Goal: Communication & Community: Answer question/provide support

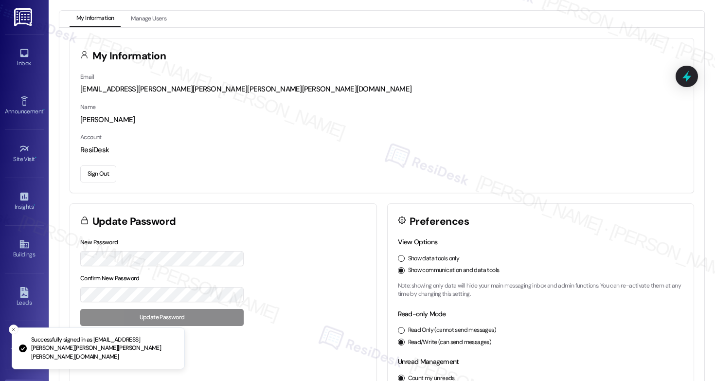
click at [18, 72] on div "Inbox Go to Inbox" at bounding box center [24, 58] width 39 height 48
click at [21, 55] on icon at bounding box center [24, 53] width 11 height 11
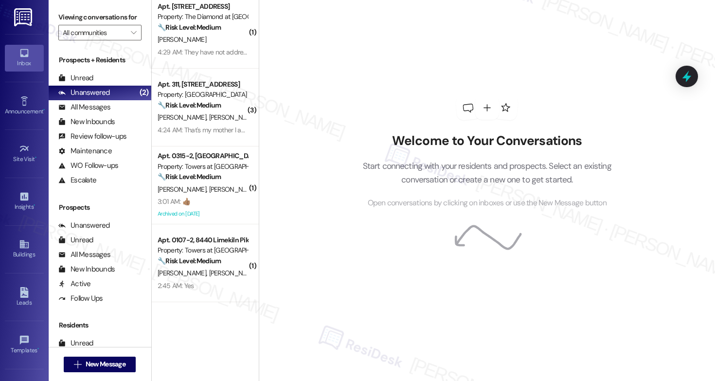
scroll to position [1182, 0]
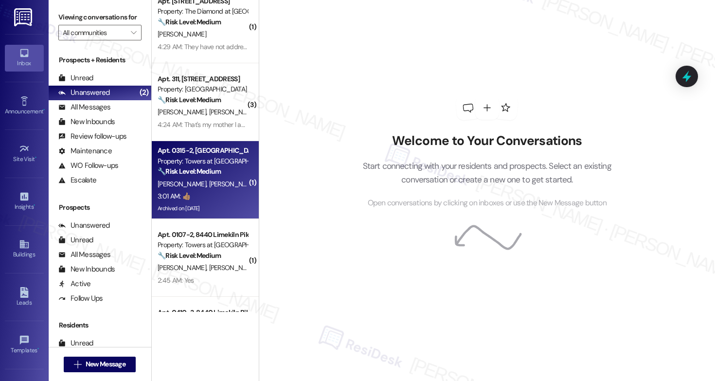
click at [213, 189] on div "R. Hegamin D. Coursey" at bounding box center [203, 184] width 92 height 12
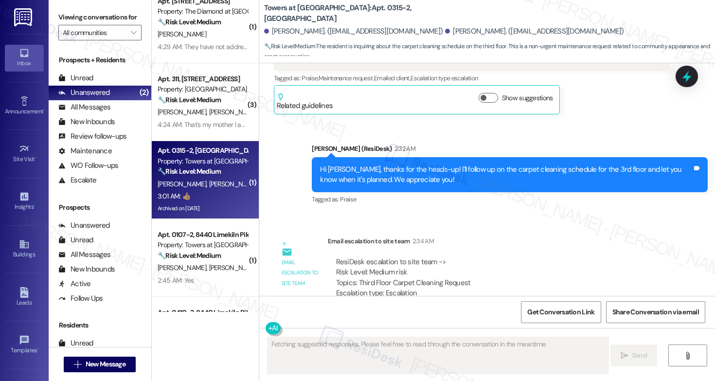
scroll to position [8194, 0]
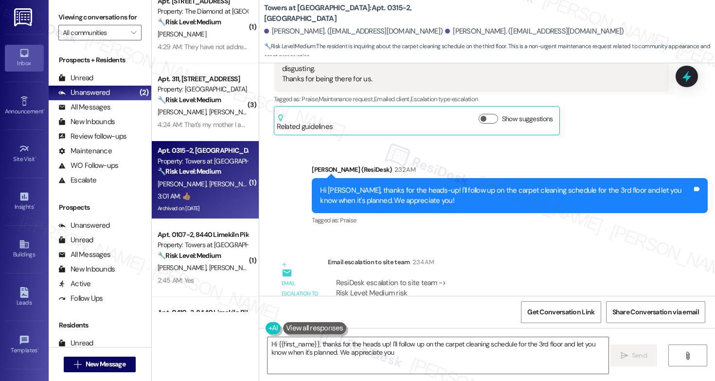
type textarea "Hi {{first_name}}, thanks for the heads up! I'll follow up on the carpet cleani…"
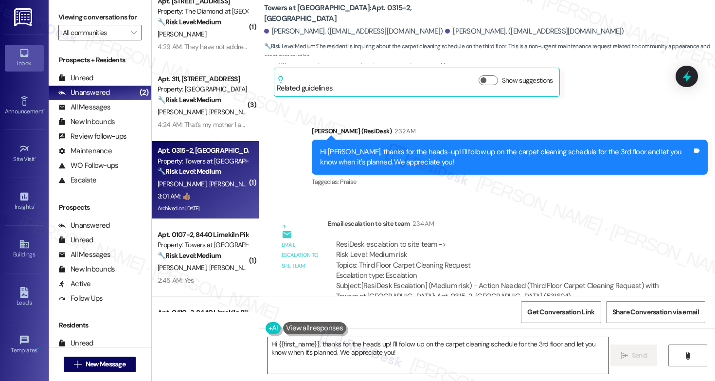
click at [290, 352] on textarea "Hi {{first_name}}, thanks for the heads up! I'll follow up on the carpet cleani…" at bounding box center [437, 355] width 341 height 36
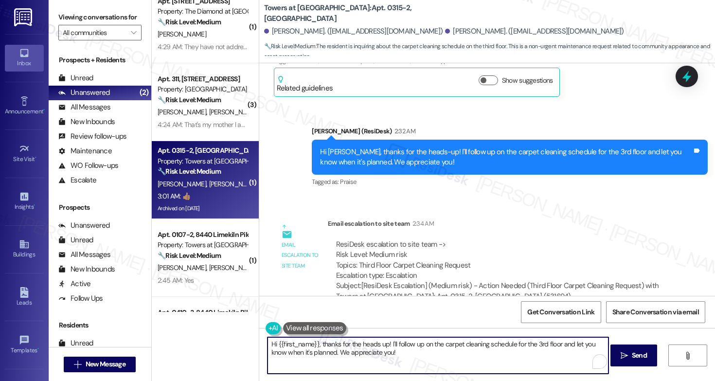
click at [290, 352] on textarea "Hi {{first_name}}, thanks for the heads up! I'll follow up on the carpet cleani…" at bounding box center [437, 355] width 341 height 36
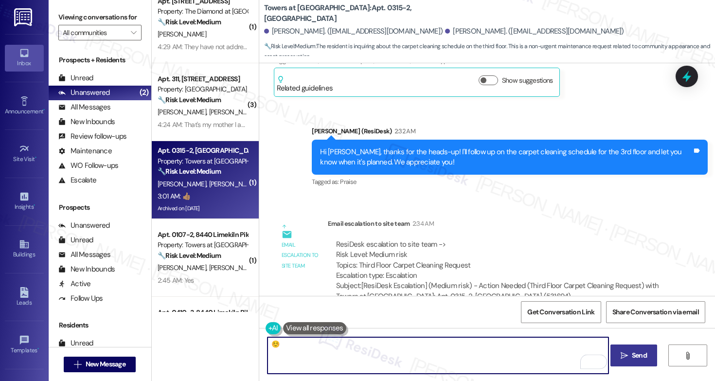
type textarea "☺️"
click at [632, 351] on span "Send" at bounding box center [639, 355] width 15 height 10
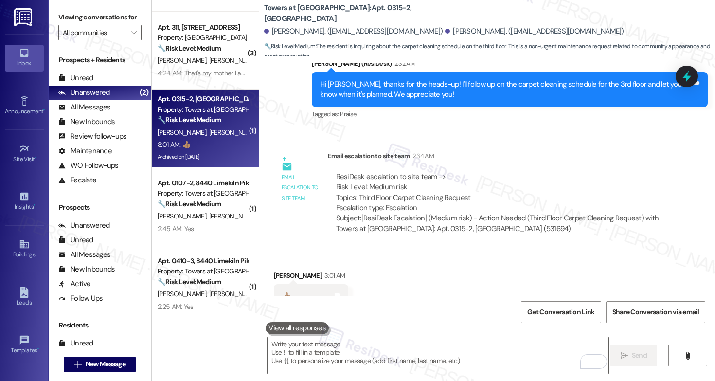
scroll to position [1244, 0]
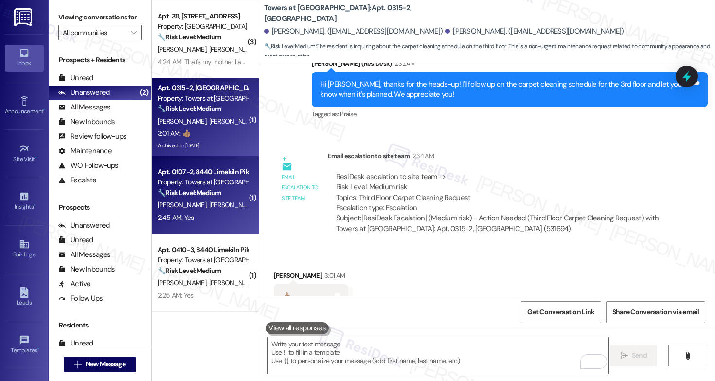
click at [219, 203] on div "N. Marshall D. Sams" at bounding box center [203, 205] width 92 height 12
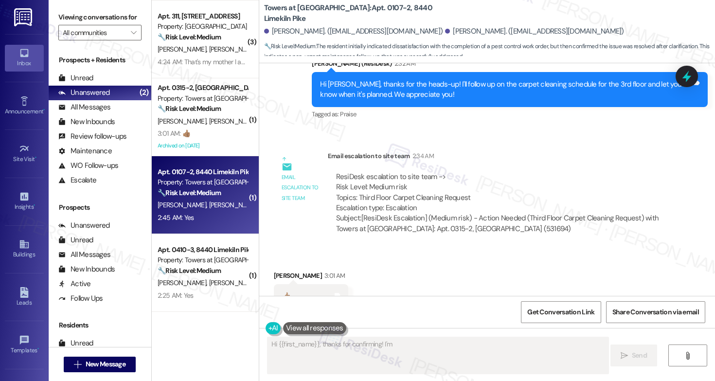
scroll to position [1237, 0]
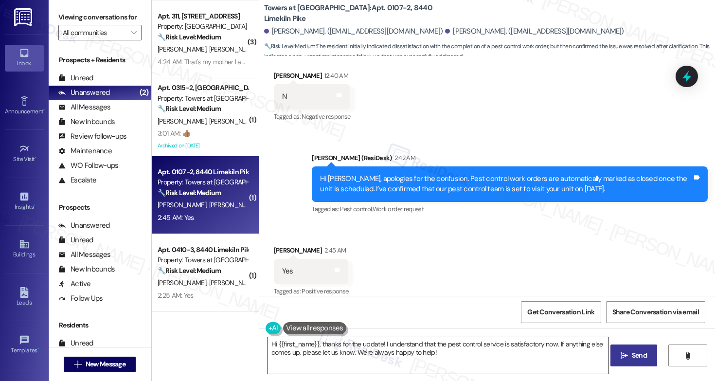
click at [390, 343] on textarea "Hi {{first_name}}, thanks for the update! I understand that the pest control se…" at bounding box center [437, 355] width 341 height 36
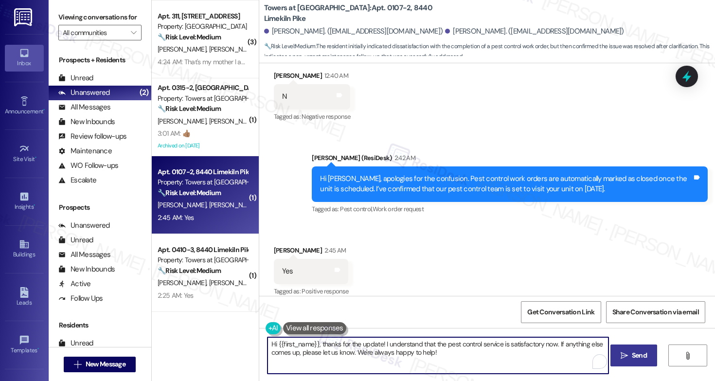
click at [390, 343] on textarea "Hi {{first_name}}, thanks for the update! I understand that the pest control se…" at bounding box center [437, 355] width 341 height 36
type textarea "Hi {{first_name}}, thanks for the update! I understand that the pest control se…"
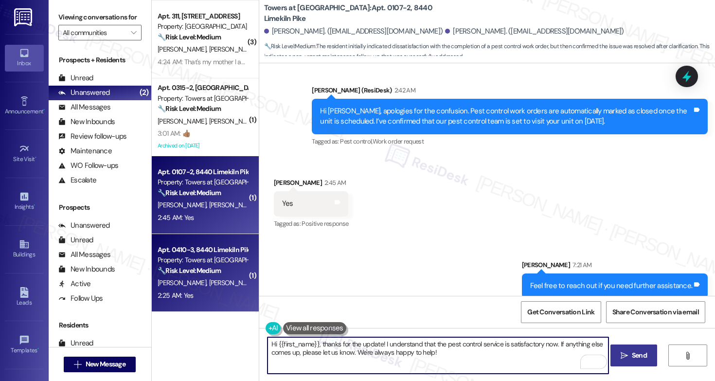
click at [206, 272] on strong "🔧 Risk Level: Medium" at bounding box center [189, 270] width 63 height 9
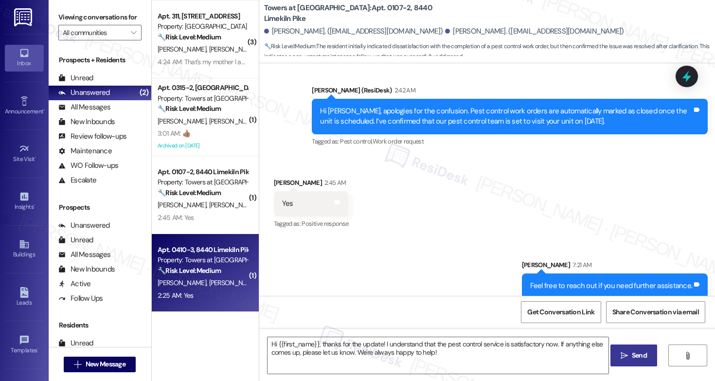
type textarea "Fetching suggested responses. Please feel free to read through the conversation…"
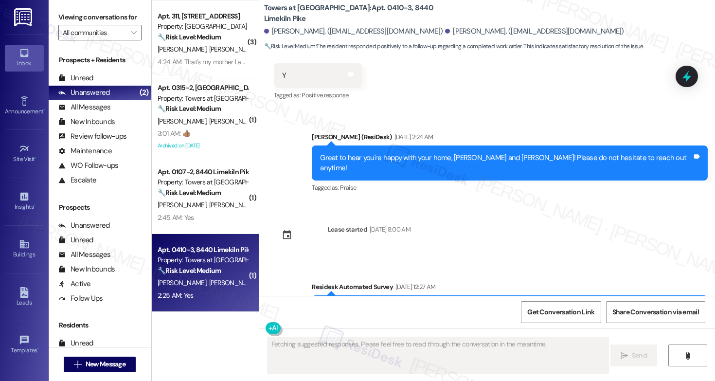
scroll to position [3942, 0]
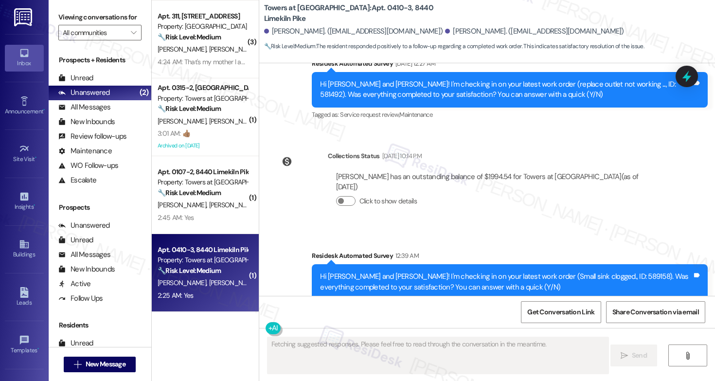
click at [389, 321] on div "Received via SMS Katrina Williams 2:25 AM Yes Tags and notes" at bounding box center [487, 355] width 456 height 68
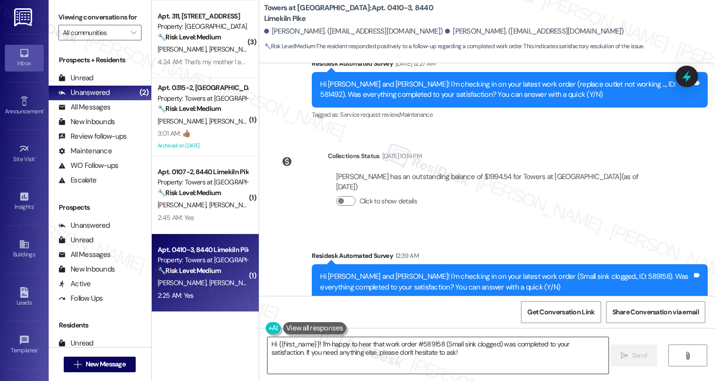
click at [408, 355] on textarea "Hi {{first_name}}! I'm happy to hear that work order #589158 (Small sink clogge…" at bounding box center [437, 355] width 341 height 36
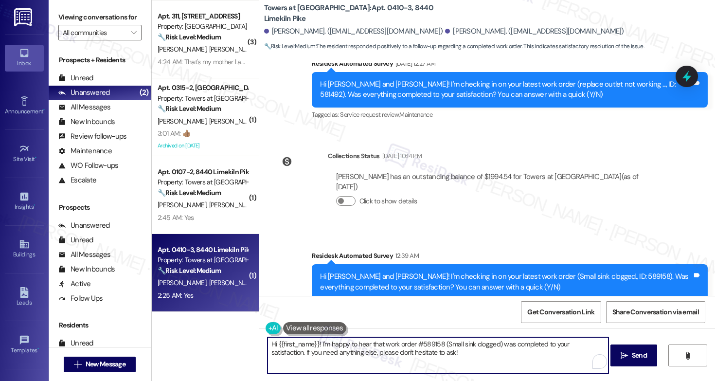
click at [459, 353] on textarea "Hi {{first_name}}! I'm happy to hear that work order #589158 (Small sink clogge…" at bounding box center [437, 355] width 341 height 36
click at [274, 343] on div "Katrina Williams 2:25 AM" at bounding box center [310, 350] width 72 height 14
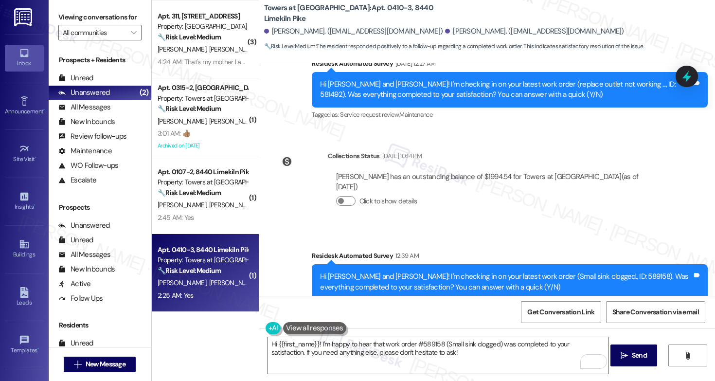
click at [274, 343] on div "Katrina Williams 2:25 AM" at bounding box center [310, 350] width 72 height 14
copy div "Katrina"
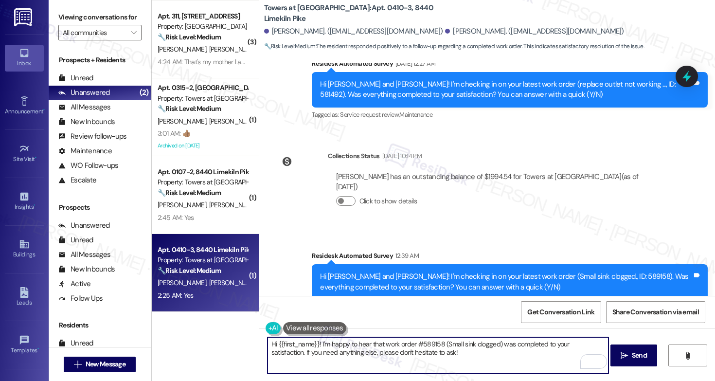
drag, startPoint x: 272, startPoint y: 343, endPoint x: 313, endPoint y: 345, distance: 40.9
click at [313, 344] on textarea "Hi {{first_name}}! I'm happy to hear that work order #589158 (Small sink clogge…" at bounding box center [437, 355] width 341 height 36
paste textarea "Katrina"
click at [425, 355] on textarea "Hi Katrina! I'm happy to hear that work order #589158 (Small sink clogged) was …" at bounding box center [437, 355] width 341 height 36
type textarea "Hi Katrina! I'm happy to hear that work order #589158 (Small sink clogged) was …"
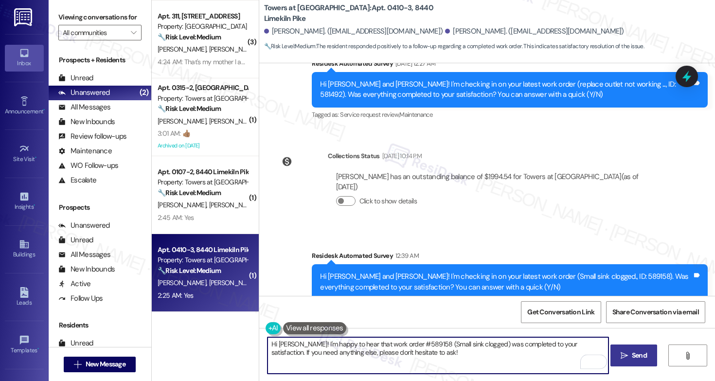
click at [644, 359] on span "Send" at bounding box center [639, 355] width 15 height 10
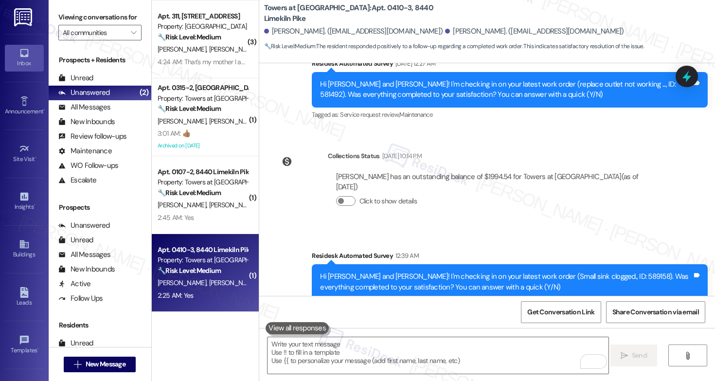
scroll to position [4021, 0]
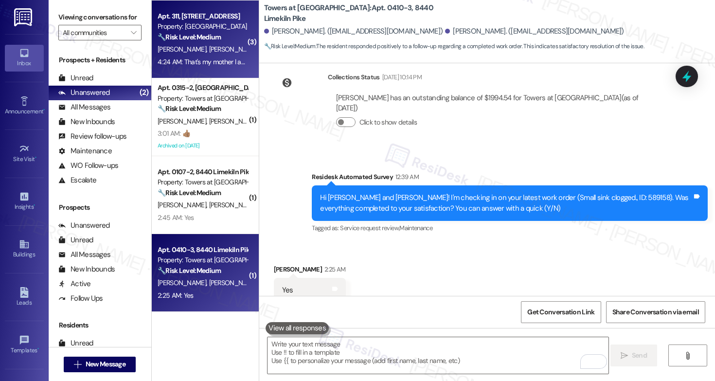
click at [213, 59] on div "4:24 AM: That's my mother l am on the lease you can verify 4:24 AM: That's my m…" at bounding box center [241, 61] width 166 height 9
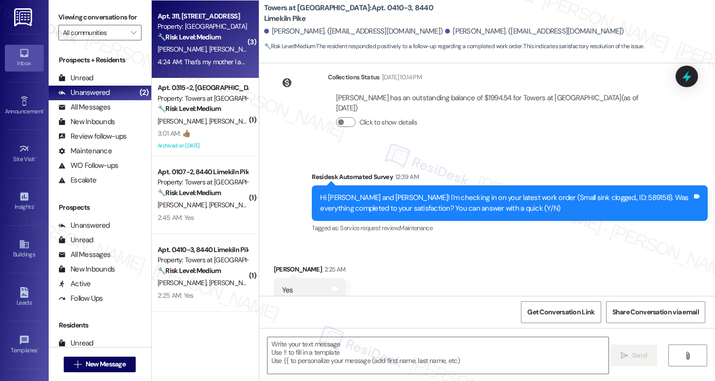
type textarea "Fetching suggested responses. Please feel free to read through the conversation…"
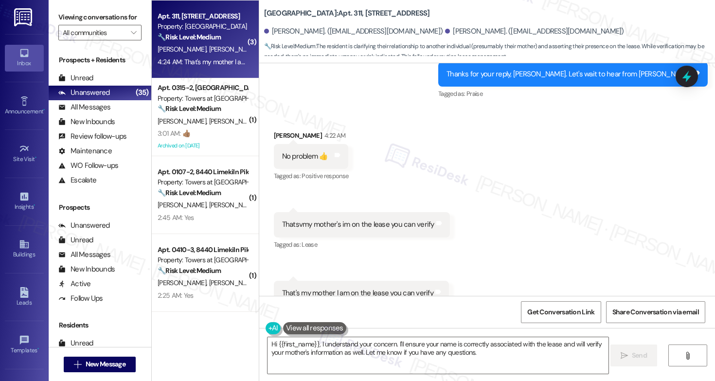
scroll to position [1003, 0]
click at [438, 356] on textarea "Hi {{first_name}}, I understand your concern. I'll ensure your name is correctl…" at bounding box center [437, 355] width 341 height 36
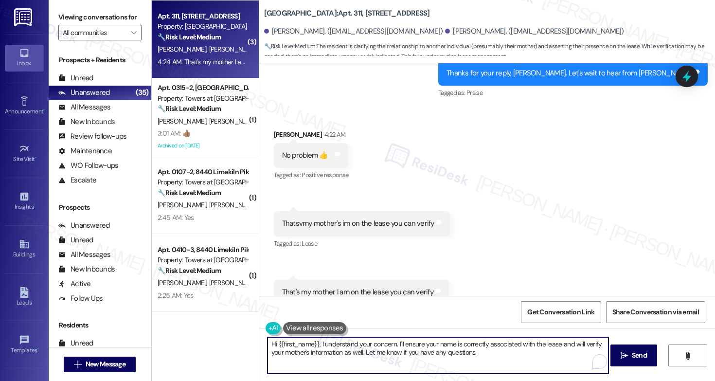
click at [438, 356] on textarea "Hi {{first_name}}, I understand your concern. I'll ensure your name is correctl…" at bounding box center [437, 355] width 341 height 36
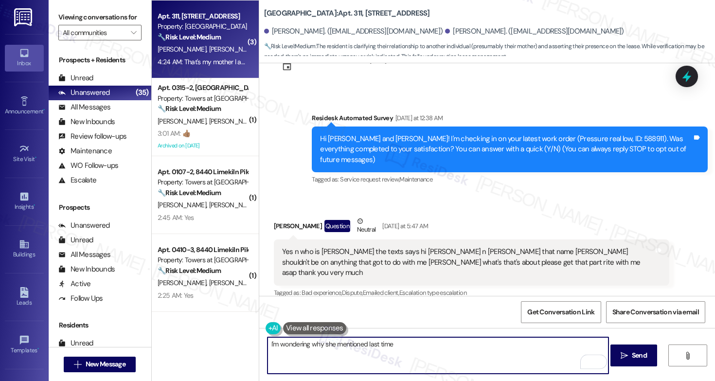
scroll to position [38, 0]
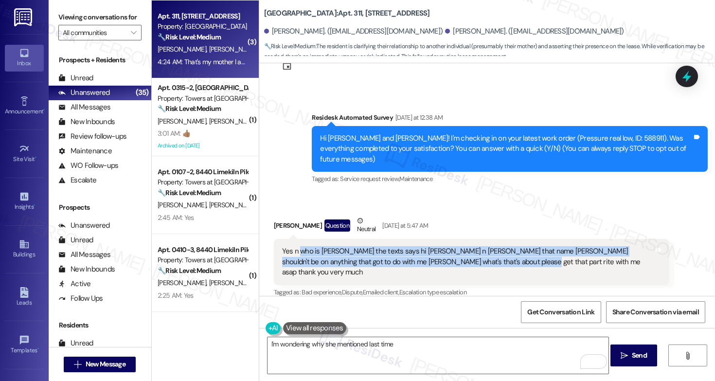
drag, startPoint x: 295, startPoint y: 240, endPoint x: 467, endPoint y: 253, distance: 172.6
click at [467, 253] on div "Yes n who is patrice the texts says hi sherice n patrice that name patrice shou…" at bounding box center [468, 261] width 372 height 31
copy div "who is patrice the texts says hi sherice n patrice that name patrice shouldn't …"
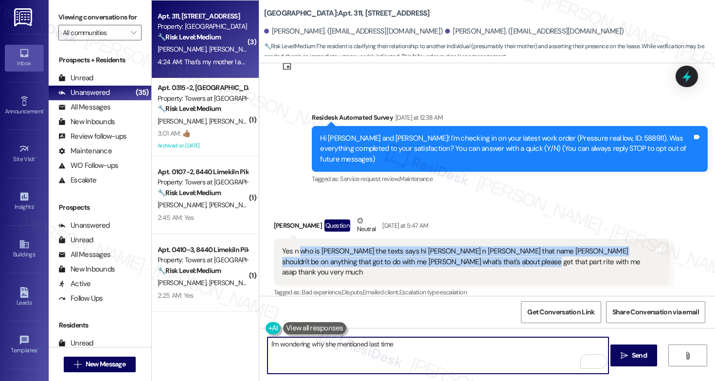
click at [446, 344] on textarea "I'm wondering why she mentioned last time" at bounding box center [437, 355] width 341 height 36
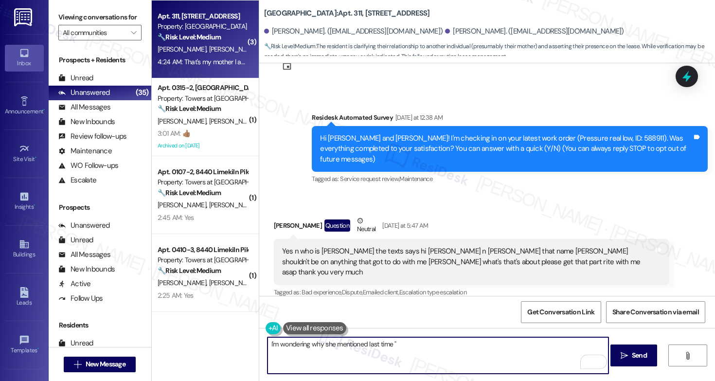
paste textarea "who is patrice the texts says hi sherice n patrice that name patrice shouldn't …"
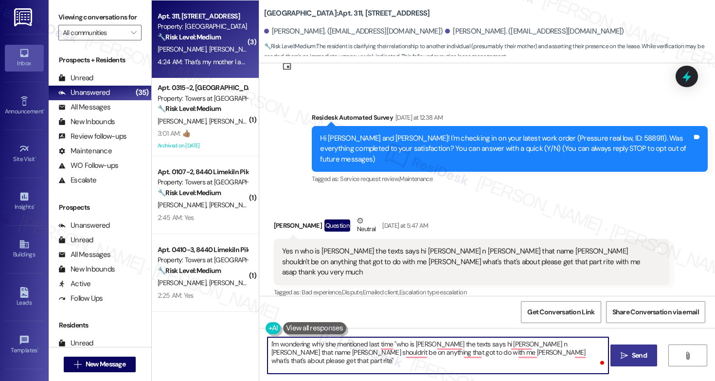
type textarea "I'm wondering why she mentioned last time "who is Patrice the texts says hi she…"
click at [625, 353] on icon "" at bounding box center [624, 356] width 7 height 8
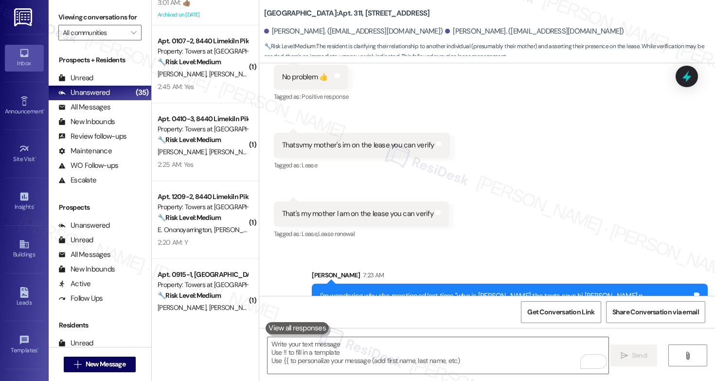
scroll to position [1376, 0]
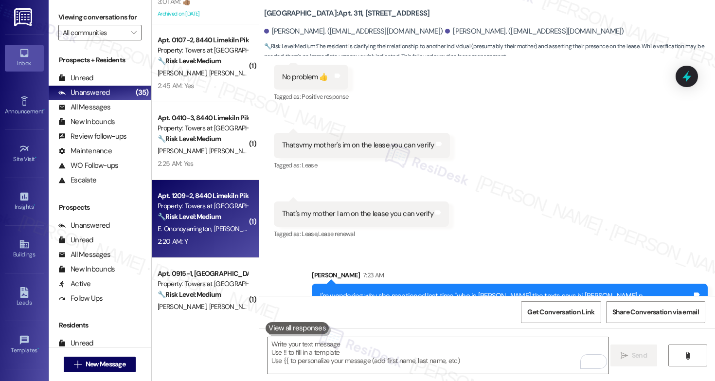
click at [217, 222] on div "Apt. 1209-2, 8440 Limekiln Pike Property: Towers at Wyncote 🔧 Risk Level: Mediu…" at bounding box center [203, 206] width 92 height 33
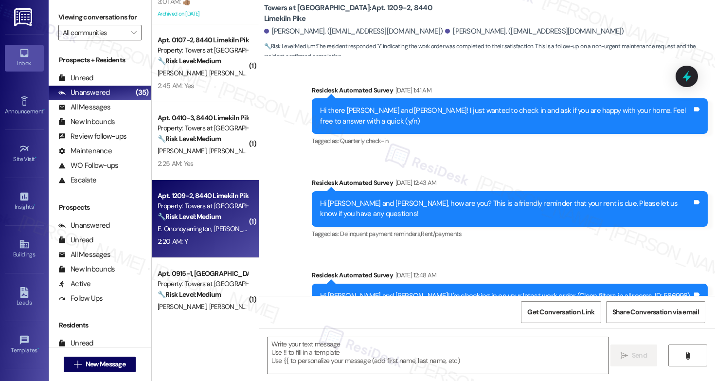
type textarea "Fetching suggested responses. Please feel free to read through the conversation…"
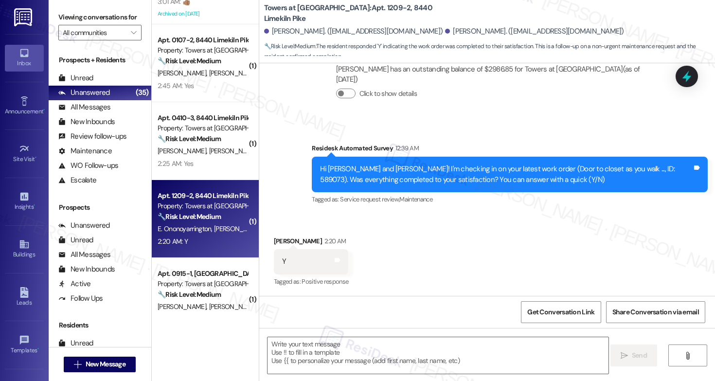
scroll to position [601, 0]
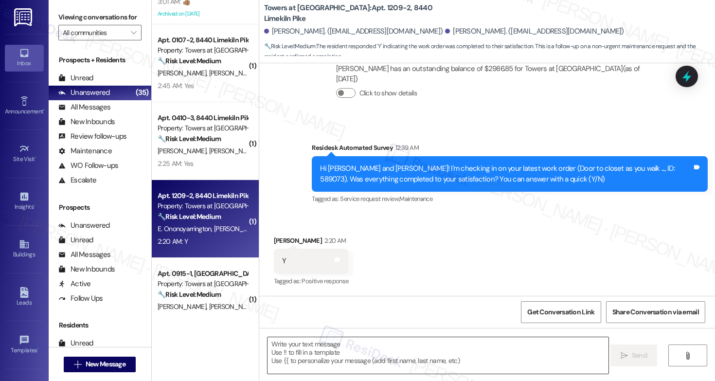
click at [343, 341] on textarea at bounding box center [437, 355] width 341 height 36
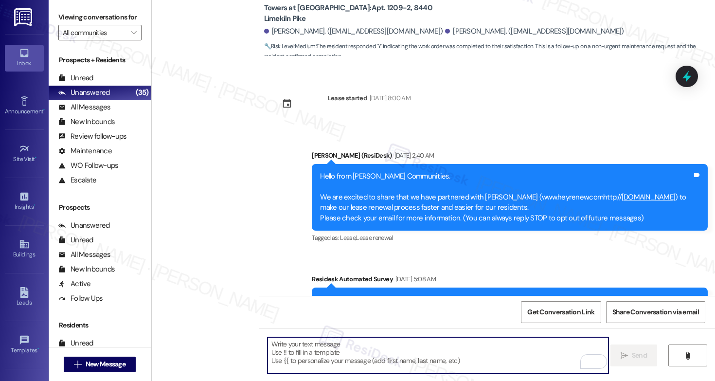
scroll to position [601, 0]
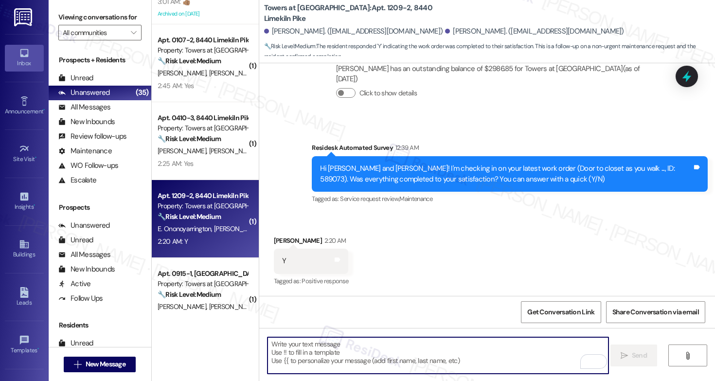
click at [288, 355] on textarea "To enrich screen reader interactions, please activate Accessibility in Grammarl…" at bounding box center [437, 355] width 341 height 36
paste textarea "Hi {{first_name}}, I'm so glad to hear the work order was completed to your sat…"
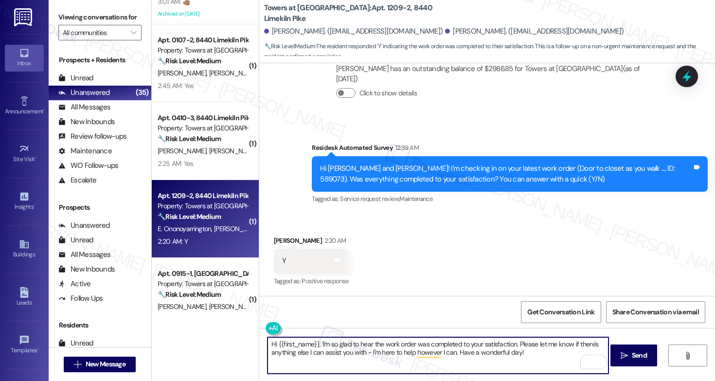
click at [274, 239] on div "Esther Ononoyarrington 2:20 AM" at bounding box center [311, 242] width 75 height 14
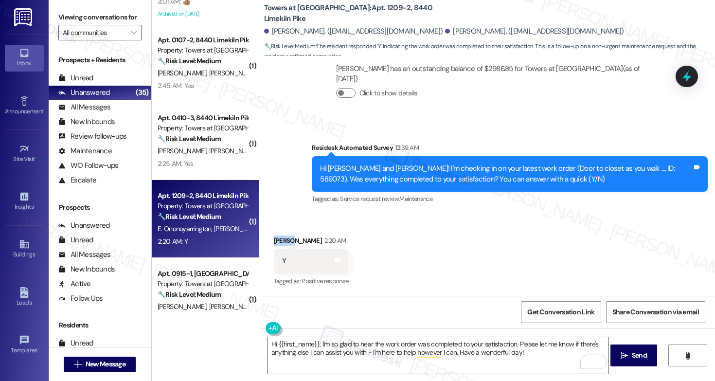
copy div "Esther"
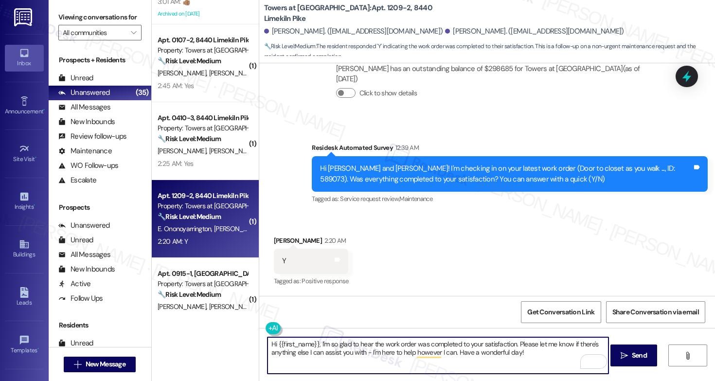
drag, startPoint x: 313, startPoint y: 343, endPoint x: 273, endPoint y: 345, distance: 39.9
click at [273, 345] on textarea "Hi {{first_name}}, I'm so glad to hear the work order was completed to your sat…" at bounding box center [437, 355] width 341 height 36
paste textarea "Esther"
click at [431, 361] on textarea "Hi Esther, I'm so glad to hear the work order was completed to your satisfactio…" at bounding box center [437, 355] width 341 height 36
click at [505, 355] on textarea "Hi Esther, I'm so glad to hear the work order was completed to your satisfactio…" at bounding box center [437, 355] width 341 height 36
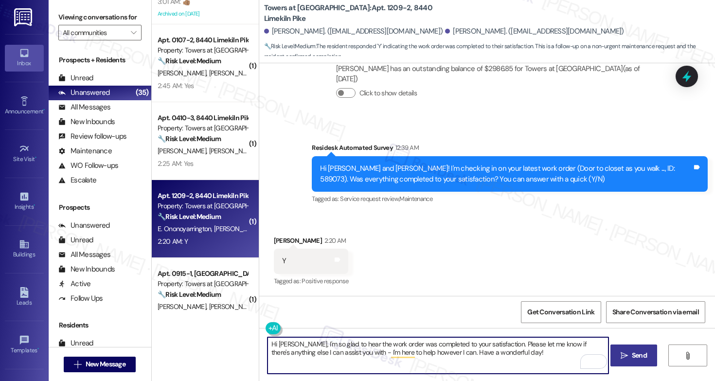
type textarea "Hi Esther, I'm so glad to hear the work order was completed to your satisfactio…"
click at [640, 356] on span "Send" at bounding box center [639, 355] width 15 height 10
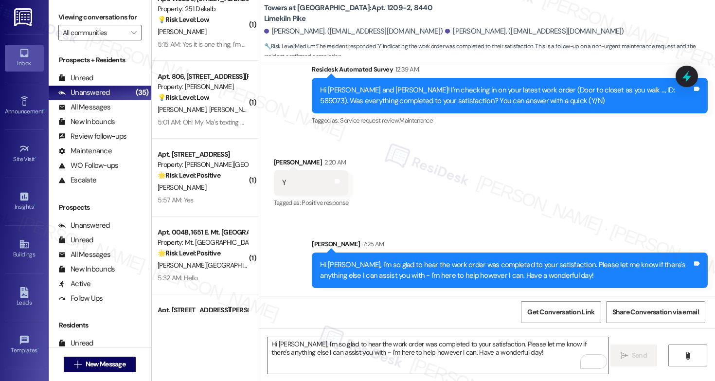
scroll to position [1990, 0]
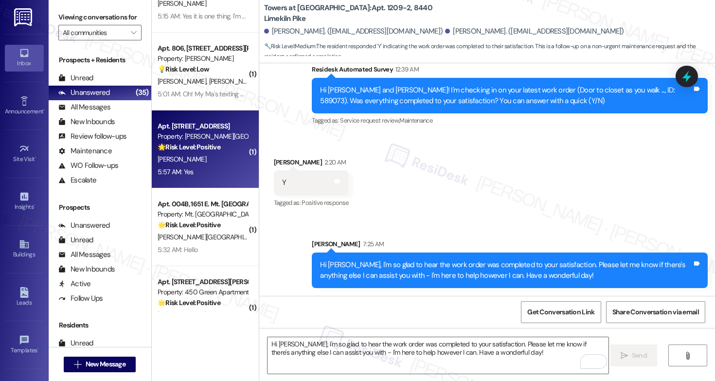
click at [223, 164] on div "G. Dobey" at bounding box center [203, 159] width 92 height 12
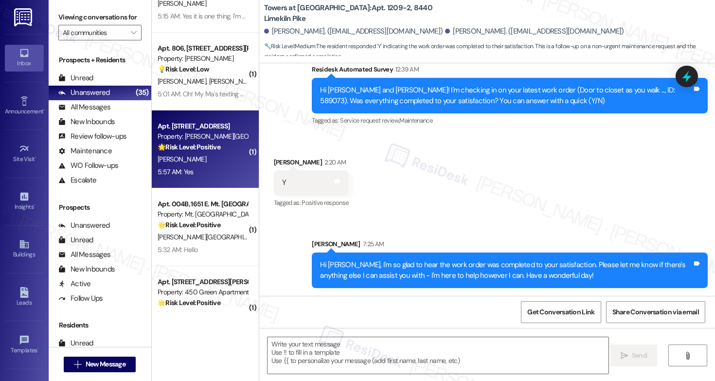
type textarea "Fetching suggested responses. Please feel free to read through the conversation…"
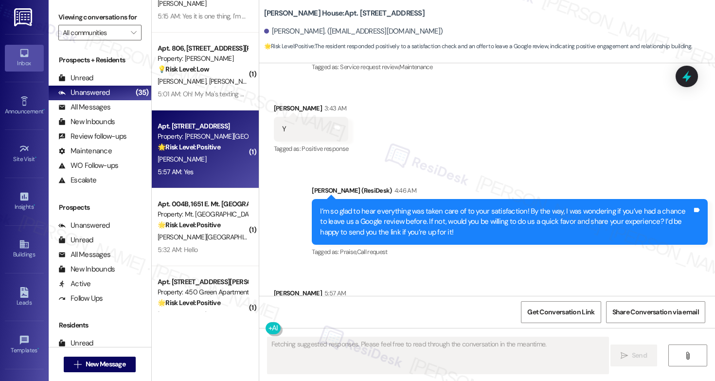
scroll to position [2627, 0]
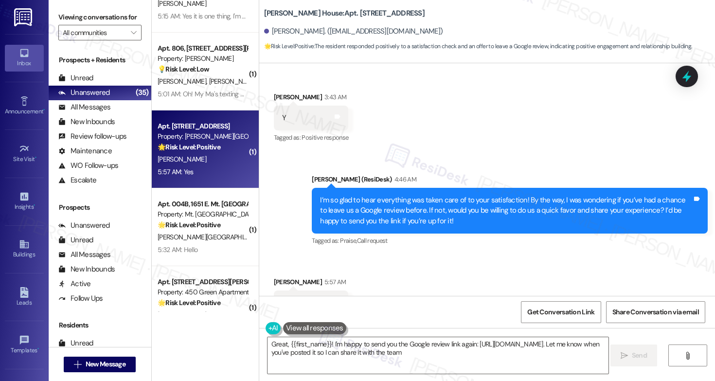
type textarea "Great, {{first_name}}! I'm happy to send you the Google review link again: http…"
click at [376, 352] on textarea "Great, {{first_name}}! I'm happy to send you the Google review link again: http…" at bounding box center [437, 355] width 341 height 36
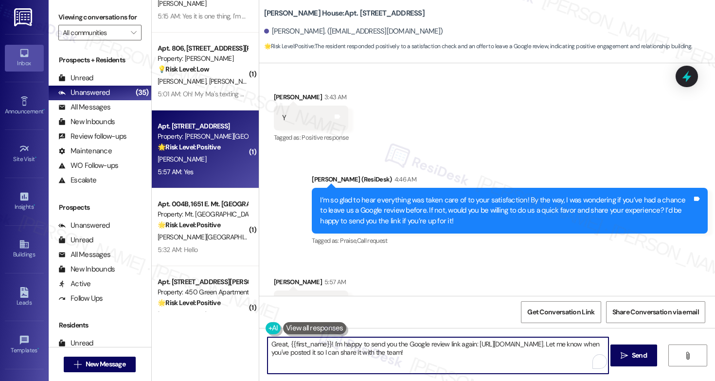
click at [376, 352] on textarea "Great, {{first_name}}! I'm happy to send you the Google review link again: http…" at bounding box center [437, 355] width 341 height 36
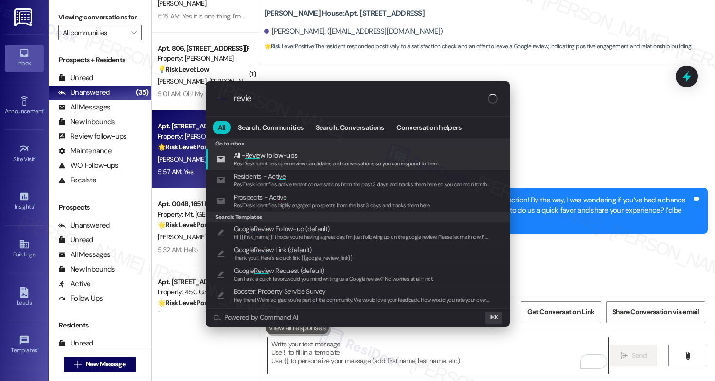
type input "review"
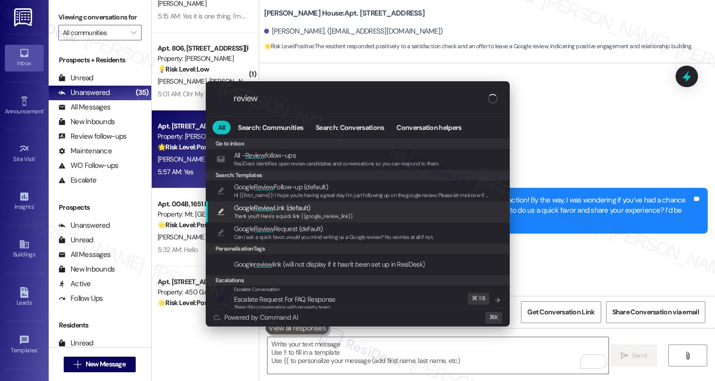
click at [368, 210] on div "Google Review Link (default) Thank you!!! Here's a quick link {{google_review_l…" at bounding box center [358, 211] width 284 height 18
type textarea "Thank you!!! Here's a quick link {{google_review_link}}"
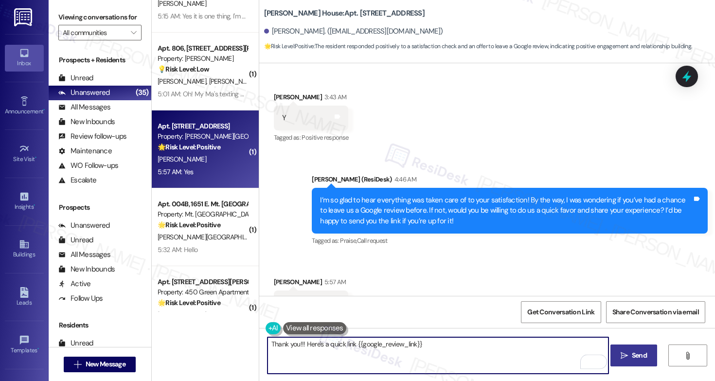
click at [643, 354] on span "Send" at bounding box center [639, 355] width 15 height 10
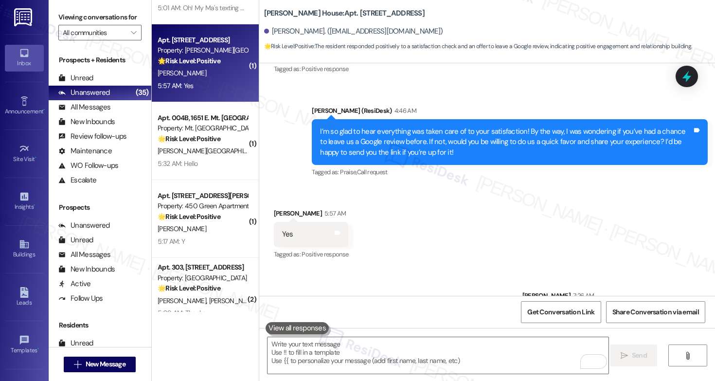
scroll to position [2083, 0]
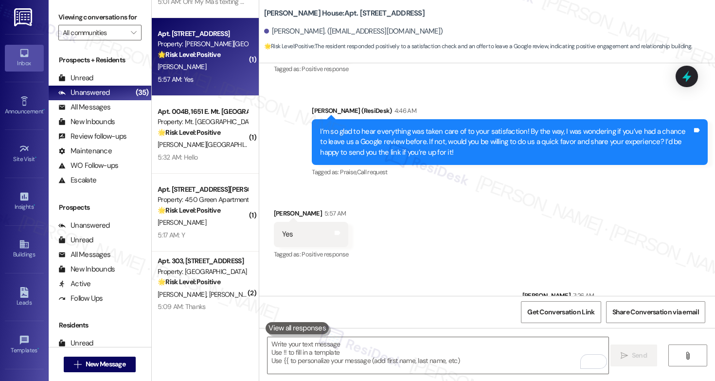
click at [221, 231] on div "5:17 AM: Y 5:17 AM: Y" at bounding box center [203, 235] width 92 height 12
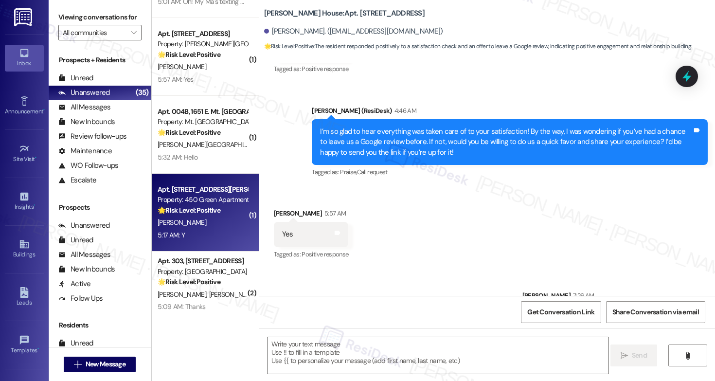
type textarea "Fetching suggested responses. Please feel free to read through the conversation…"
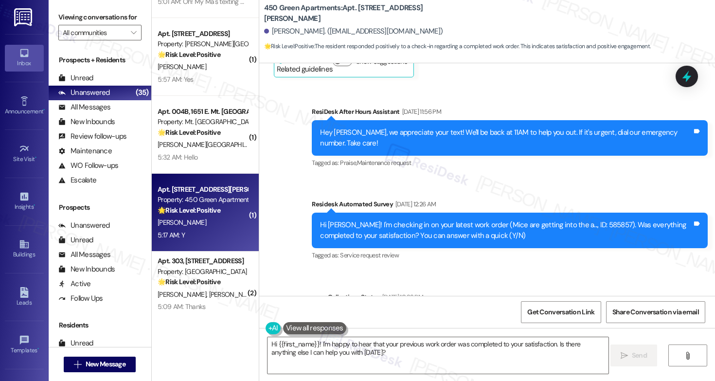
scroll to position [11709, 0]
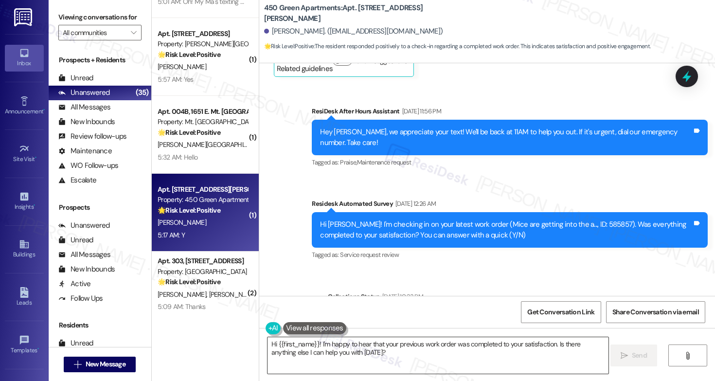
click at [337, 359] on textarea "Hi {{first_name}}! I'm happy to hear that your previous work order was complete…" at bounding box center [437, 355] width 341 height 36
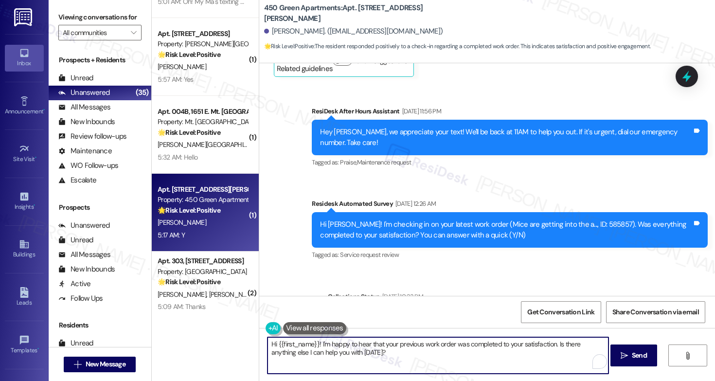
click at [337, 359] on textarea "Hi {{first_name}}! I'm happy to hear that your previous work order was complete…" at bounding box center [437, 355] width 341 height 36
paste textarea "Esther"
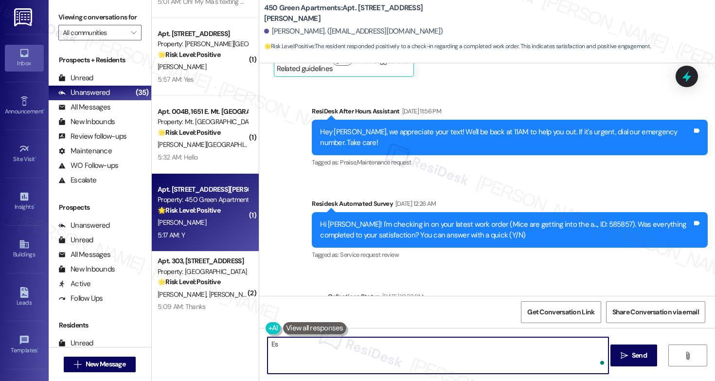
type textarea "E"
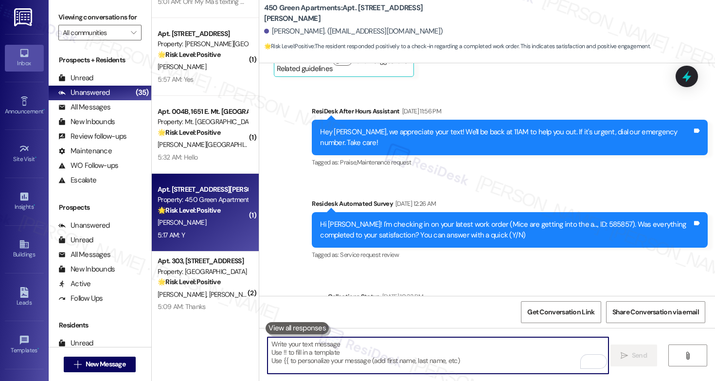
click at [304, 325] on button at bounding box center [297, 328] width 63 height 12
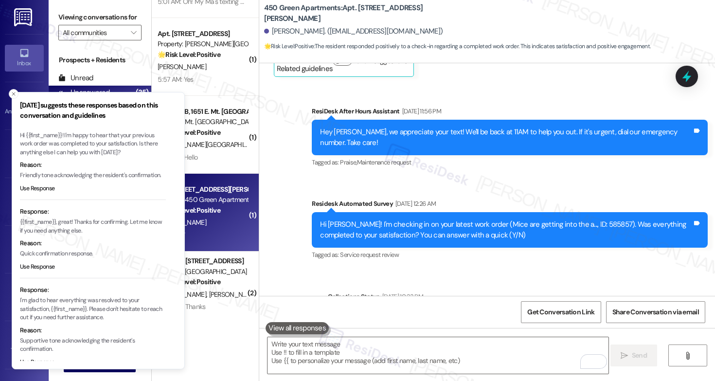
scroll to position [36, 0]
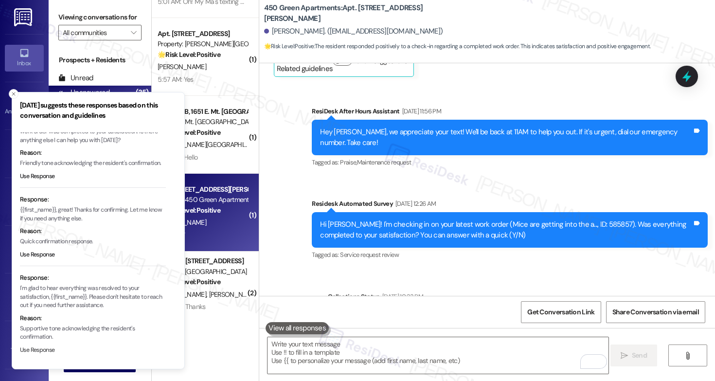
click at [40, 346] on button "Use Response" at bounding box center [37, 350] width 35 height 9
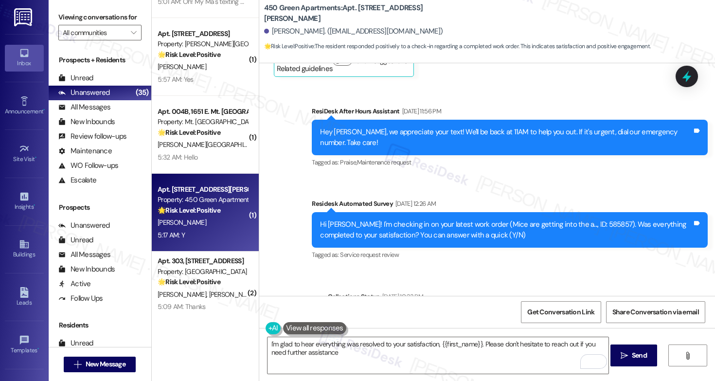
type textarea "I'm glad to hear everything was resolved to your satisfaction, {{first_name}}. …"
click at [383, 360] on textarea "I'm glad to hear everything was resolved to your satisfaction, {{first_name}}. …" at bounding box center [437, 355] width 341 height 36
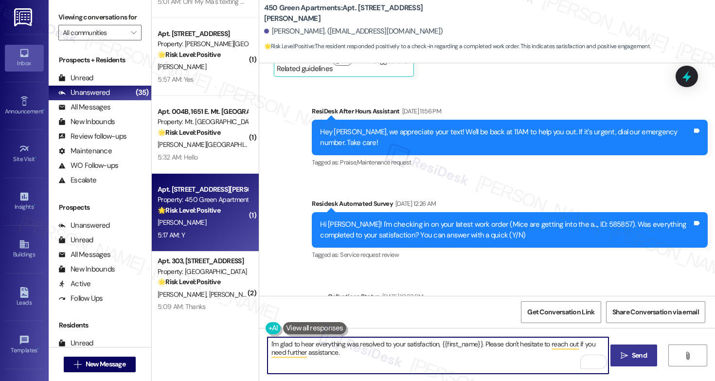
click at [632, 356] on span "Send" at bounding box center [639, 355] width 15 height 10
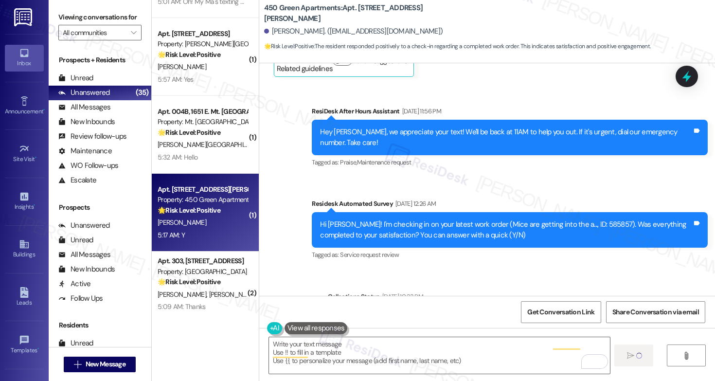
type textarea "Fetching suggested responses. Please feel free to read through the conversation…"
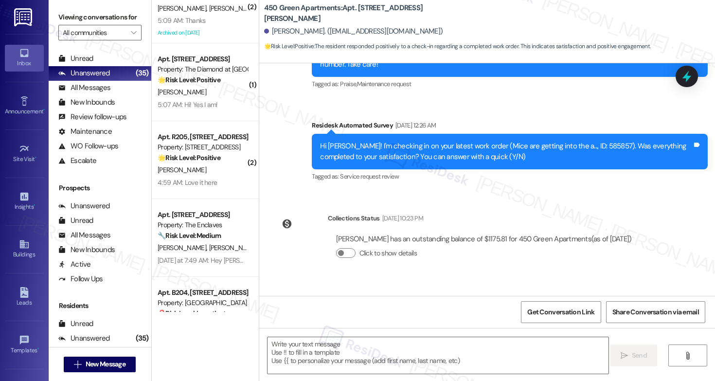
scroll to position [2369, 0]
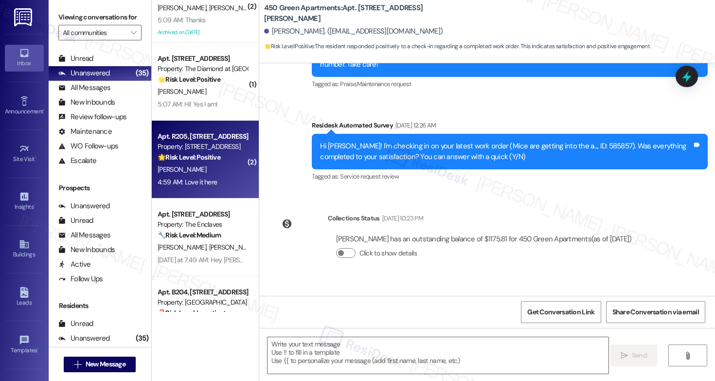
click at [221, 173] on div "M. Sanders" at bounding box center [203, 169] width 92 height 12
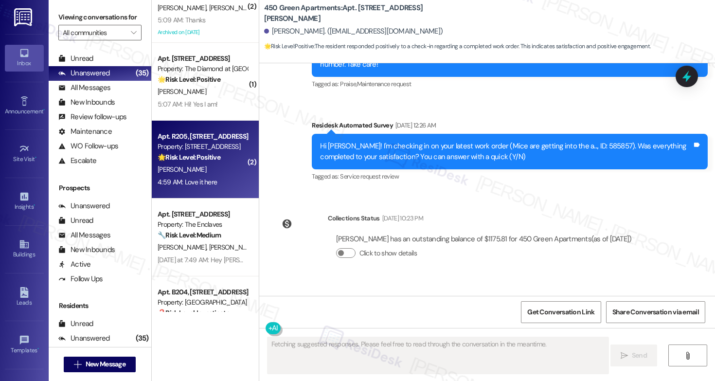
scroll to position [1029, 0]
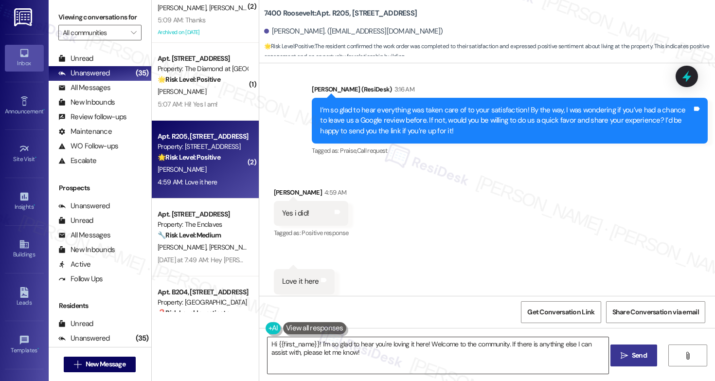
click at [324, 351] on textarea "Hi {{first_name}}! I'm so glad to hear you're loving it here! Welcome to the co…" at bounding box center [437, 355] width 341 height 36
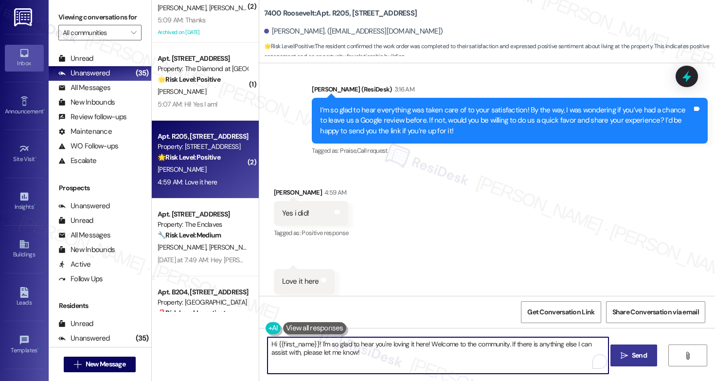
click at [324, 351] on textarea "Hi {{first_name}}! I'm so glad to hear you're loving it here! Welcome to the co…" at bounding box center [437, 355] width 341 height 36
click at [372, 374] on div "Hi {{first_name}}! I'm so glad to hear you're loving it here! Welcome to the co…" at bounding box center [487, 364] width 456 height 73
drag, startPoint x: 427, startPoint y: 341, endPoint x: 426, endPoint y: 362, distance: 20.9
click at [426, 362] on textarea "Hi {{first_name}}! I'm so glad to hear you're loving it here! Welcome to the co…" at bounding box center [437, 355] width 341 height 36
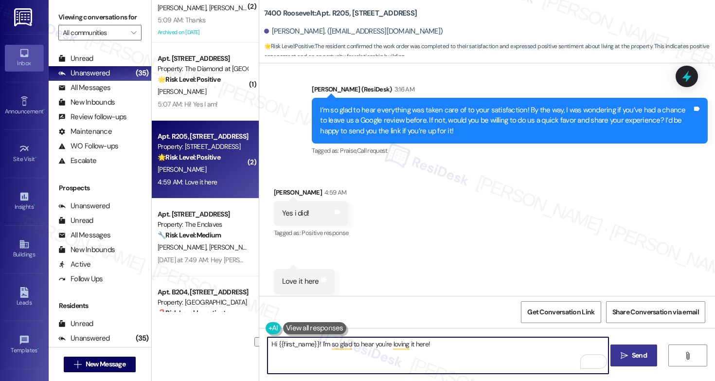
drag, startPoint x: 317, startPoint y: 345, endPoint x: 236, endPoint y: 336, distance: 81.7
click at [236, 336] on div "( 1 ) Apt. 004B, 1651 E. Mt. Airy Ave Property: Mt. Airy Place 🌟 Risk Level: Po…" at bounding box center [433, 190] width 563 height 381
type textarea "I'm so glad to hear you're loving it here!"
click at [390, 343] on textarea "I'm so glad to hear you're loving it here!" at bounding box center [437, 355] width 341 height 36
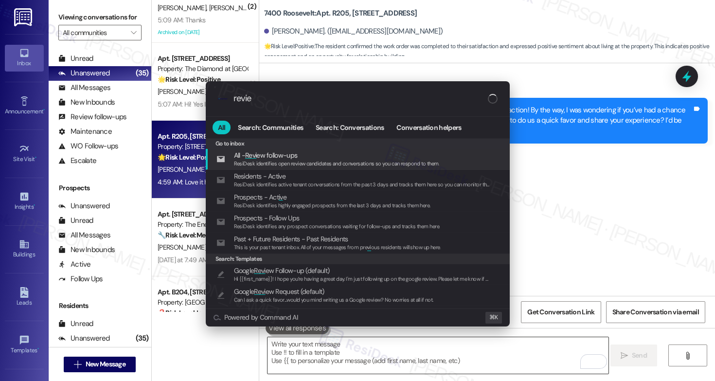
type input "review"
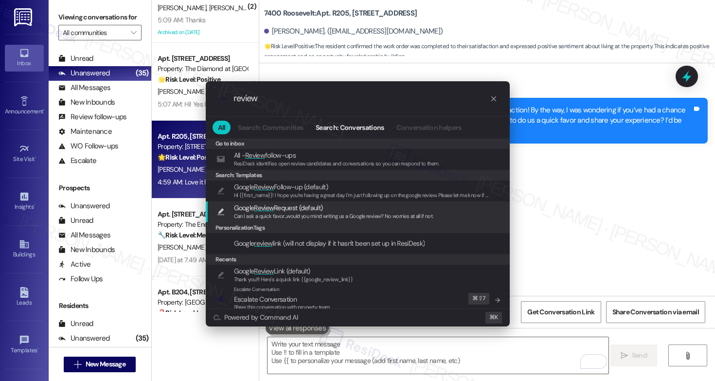
click at [348, 213] on span "Can I ask a quick favor...would you mind writing us a Google review? No worries…" at bounding box center [333, 216] width 199 height 7
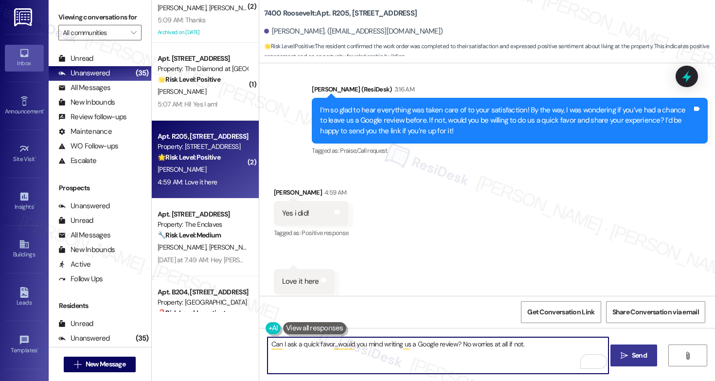
click at [267, 345] on textarea "Can I ask a quick favor...would you mind writing us a Google review? No worries…" at bounding box center [437, 355] width 341 height 36
paste textarea "I'm so glad to hear you're loving it here!"
click at [481, 361] on textarea "I'm so glad to hear you're loving it here! Can I ask a quick favor...would you …" at bounding box center [437, 355] width 341 height 36
type textarea "I'm so glad to hear you're loving it here! Can I ask a quick favor...would you …"
click at [635, 363] on button " Send" at bounding box center [633, 355] width 47 height 22
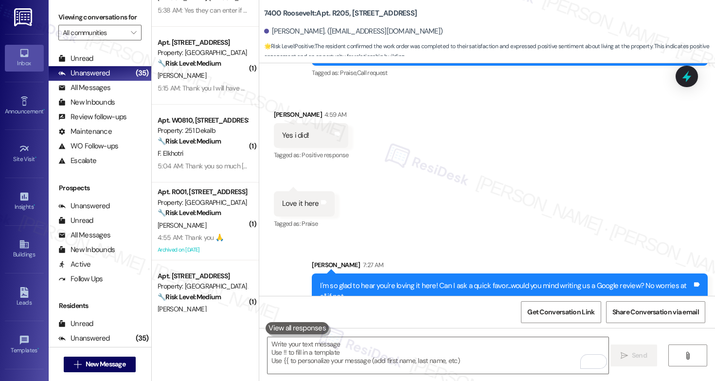
scroll to position [674, 0]
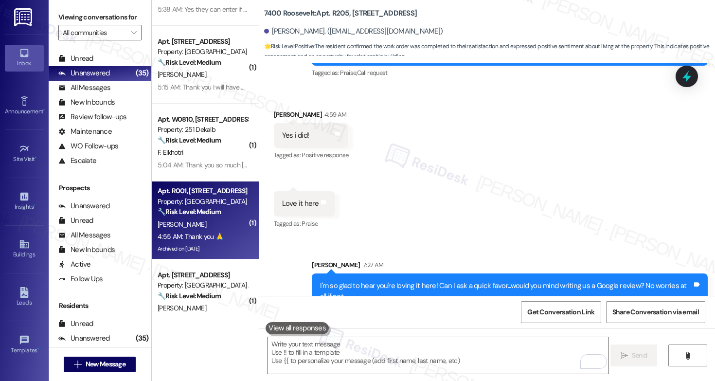
click at [220, 225] on div "B. Brown" at bounding box center [203, 224] width 92 height 12
type textarea "Fetching suggested responses. Please feel free to read through the conversation…"
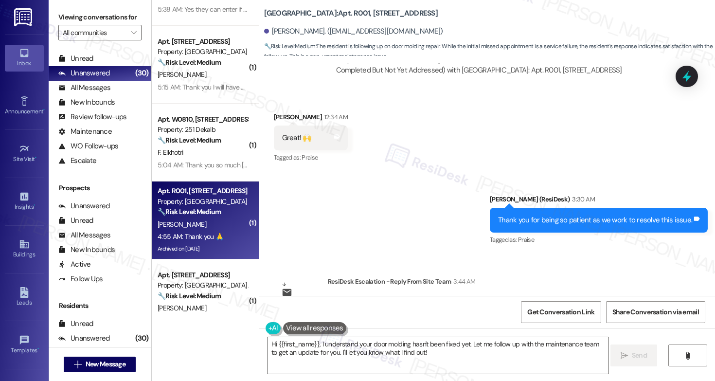
scroll to position [21403, 0]
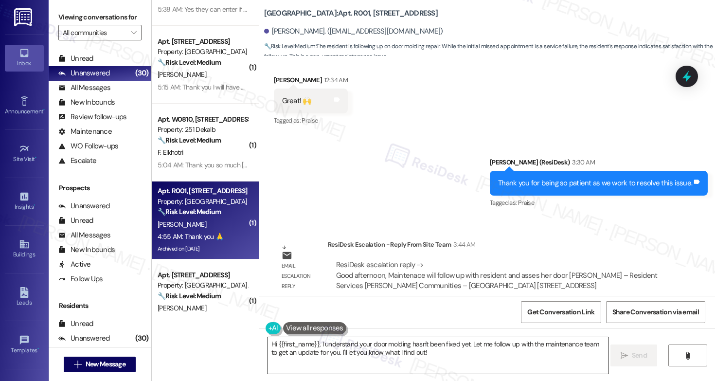
click at [346, 363] on textarea "Hi {{first_name}}, I understand your door molding hasn't been fixed yet. Let me…" at bounding box center [437, 355] width 341 height 36
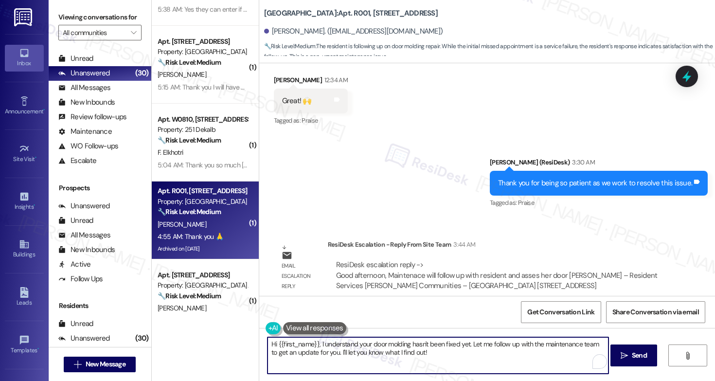
click at [346, 363] on textarea "Hi {{first_name}}, I understand your door molding hasn't been fixed yet. Let me…" at bounding box center [437, 355] width 341 height 36
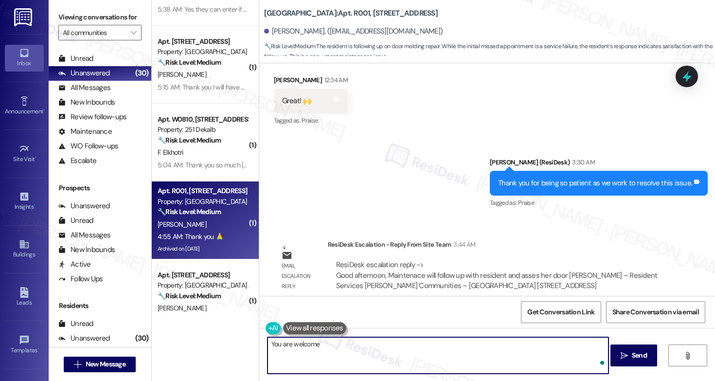
type textarea "You are welcome!"
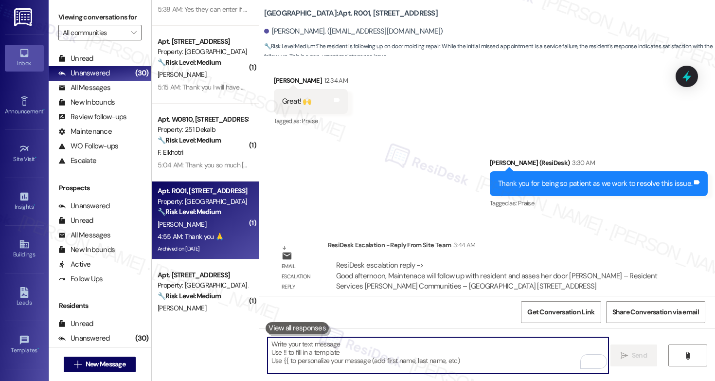
scroll to position [21470, 0]
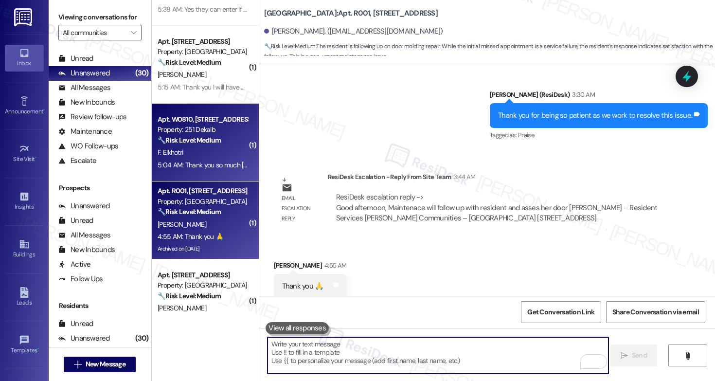
click at [209, 171] on div "5:04 AM: Thank you so much Emily, her name is Mecca 5:04 AM: Thank you so much …" at bounding box center [203, 165] width 92 height 12
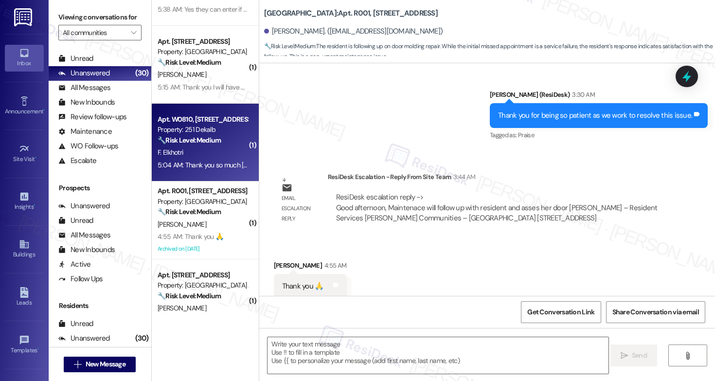
type textarea "Fetching suggested responses. Please feel free to read through the conversation…"
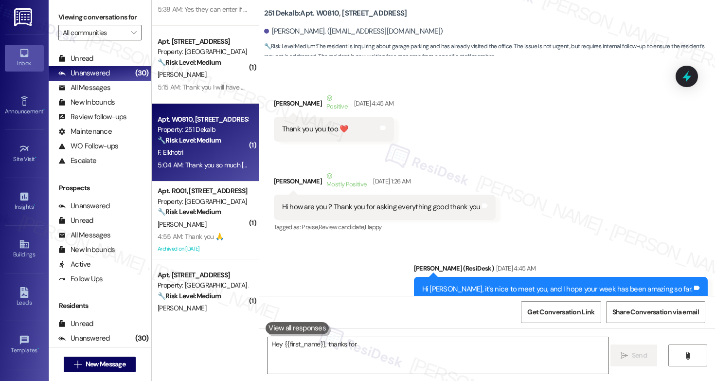
click at [209, 171] on div "5:04 AM: Thank you so much Emily, her name is Mecca 5:04 AM: Thank you so much …" at bounding box center [203, 165] width 92 height 12
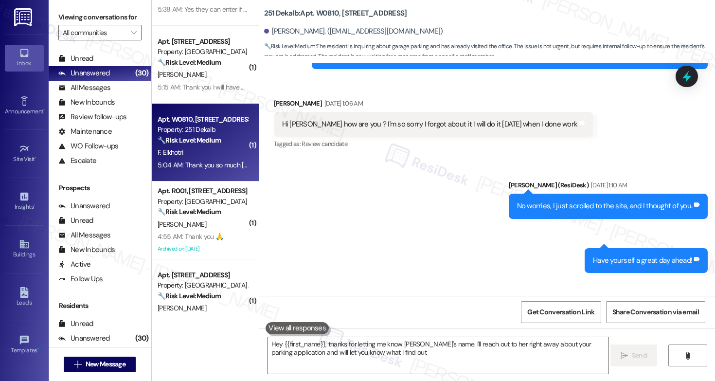
type textarea "Hey {{first_name}}, thanks for letting me know Mecca's name. I'll reach out to …"
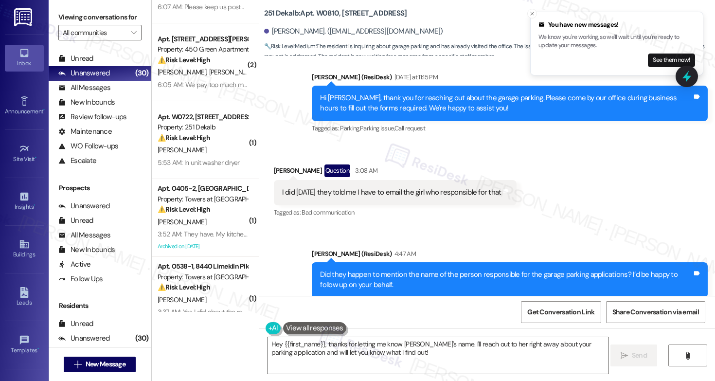
scroll to position [0, 0]
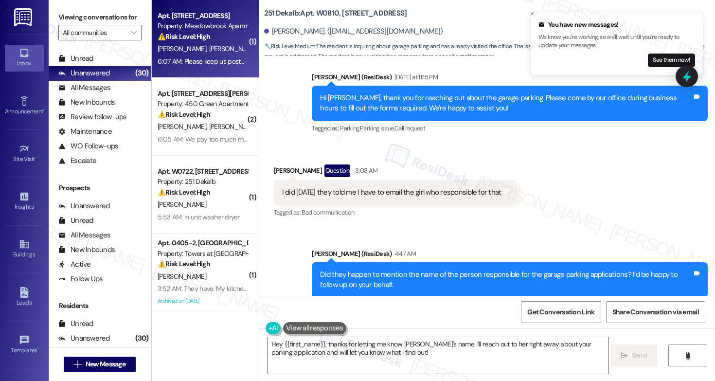
click at [214, 34] on div "⚠️ Risk Level: High The resident is experiencing a prolonged issue with a malfu…" at bounding box center [203, 37] width 90 height 10
type textarea "Hey {{first_name}}, thanks for letting me know Mecca's name. I'll reach out to …"
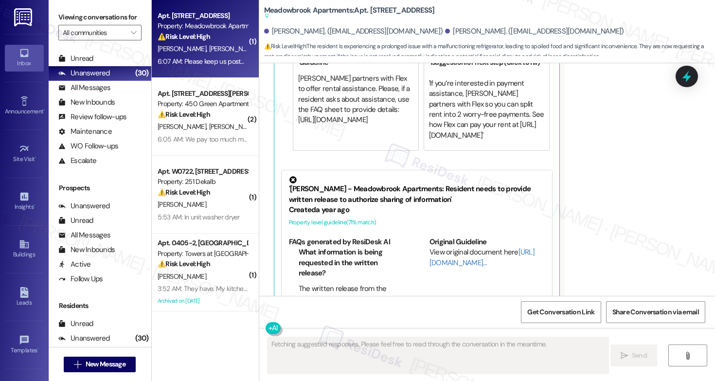
scroll to position [1942, 0]
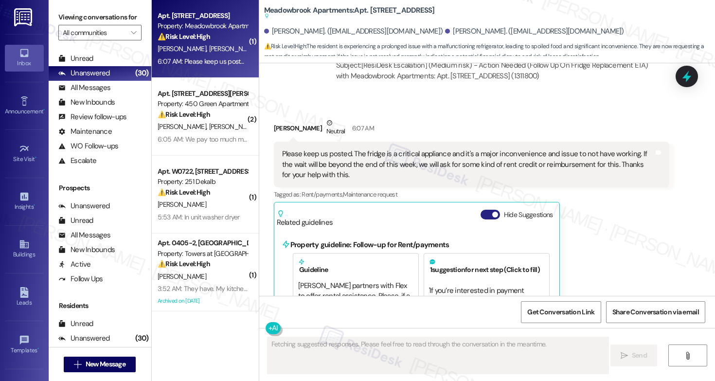
click at [486, 210] on button "Hide Suggestions" at bounding box center [489, 215] width 19 height 10
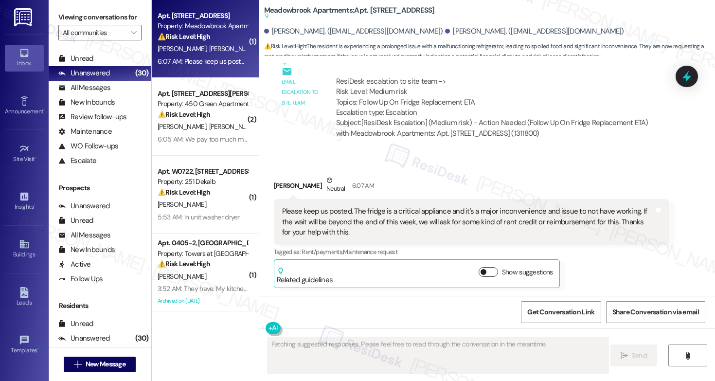
scroll to position [1645, 0]
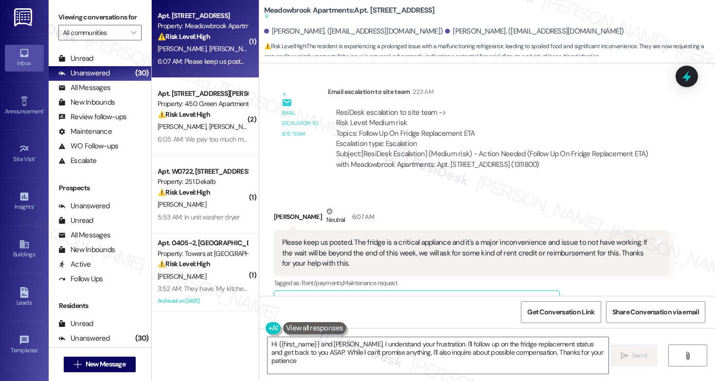
type textarea "Hi {{first_name}} and Sarah, I understand your frustration. I'll follow up on t…"
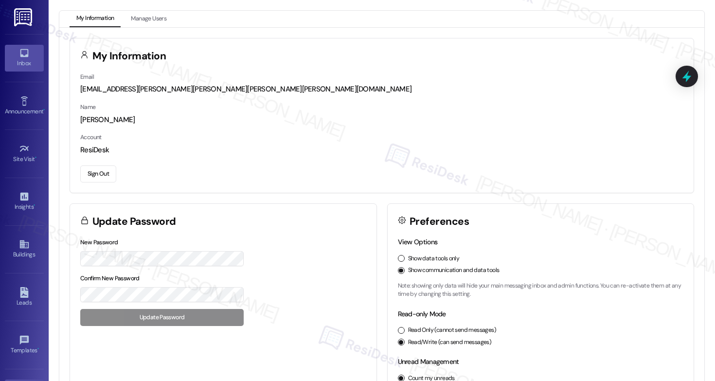
click at [23, 58] on div "Inbox" at bounding box center [24, 63] width 49 height 10
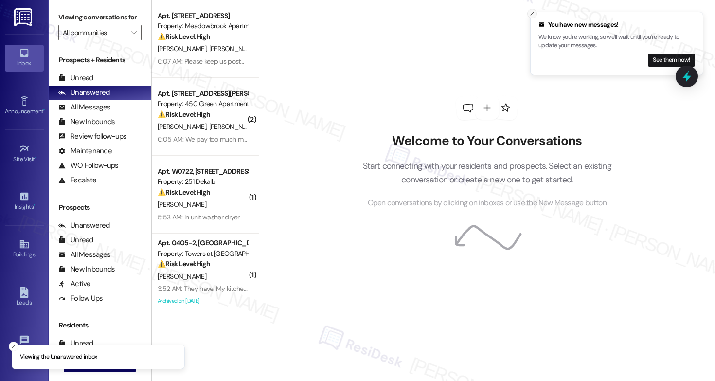
click at [528, 14] on button "Close toast" at bounding box center [532, 14] width 10 height 10
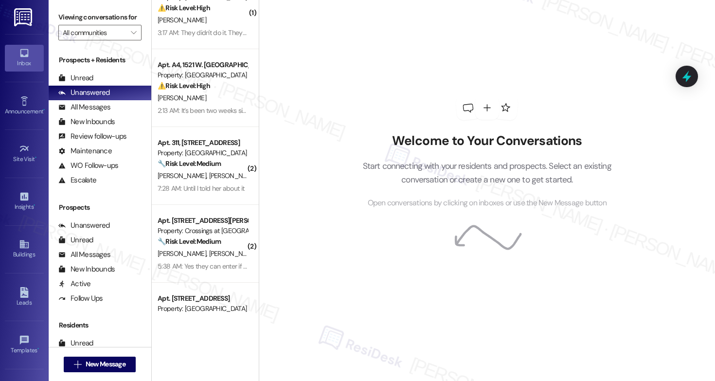
scroll to position [487, 0]
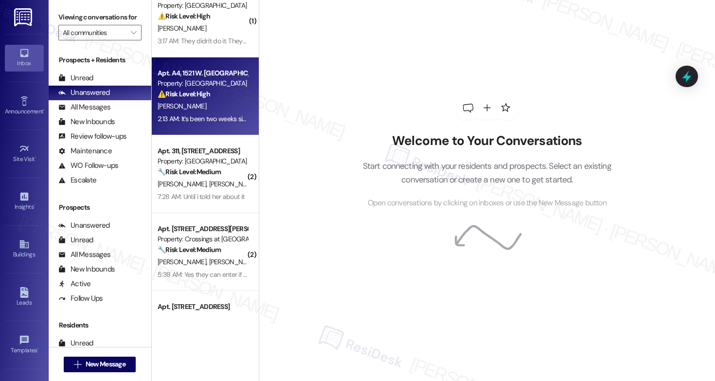
click at [219, 101] on div "[PERSON_NAME]" at bounding box center [203, 106] width 92 height 12
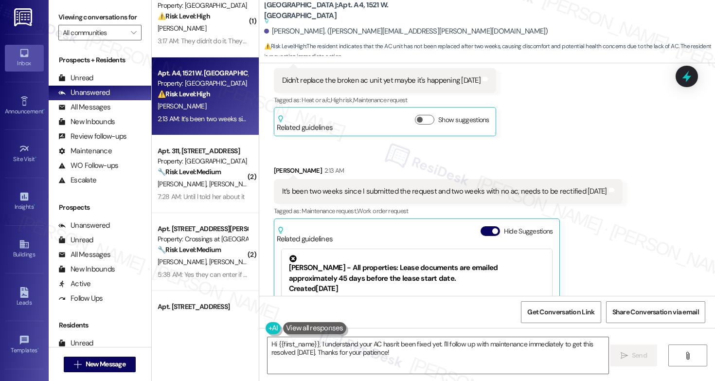
scroll to position [2148, 0]
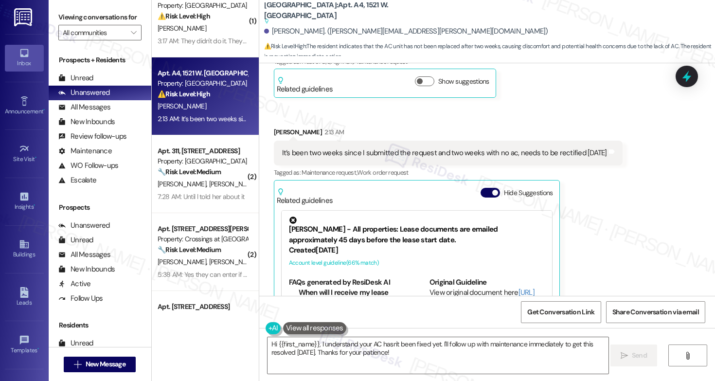
click at [482, 188] on button "Hide Suggestions" at bounding box center [489, 193] width 19 height 10
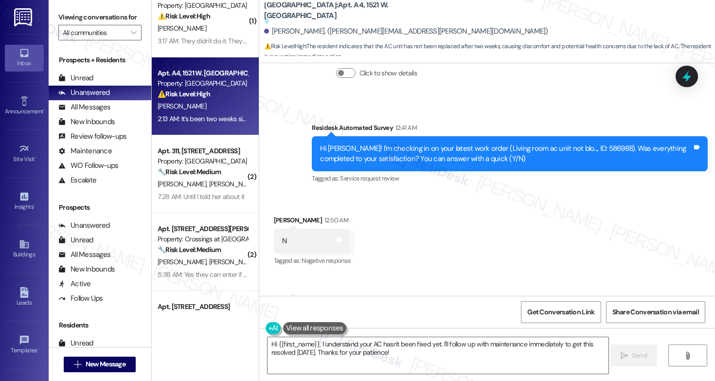
scroll to position [1883, 0]
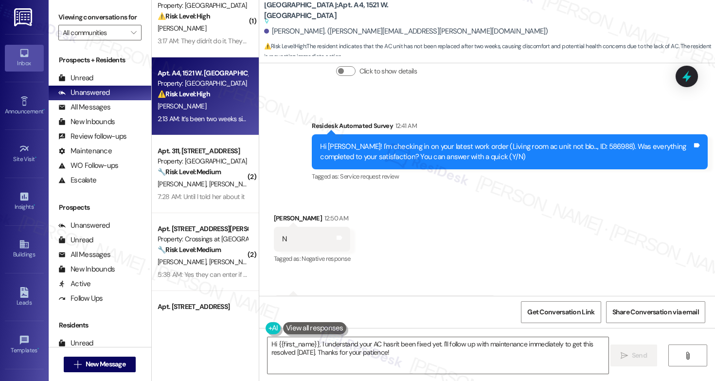
click at [507, 191] on div "Received via SMS [PERSON_NAME] 12:50 AM N Tags and notes Tagged as: Negative re…" at bounding box center [487, 336] width 456 height 290
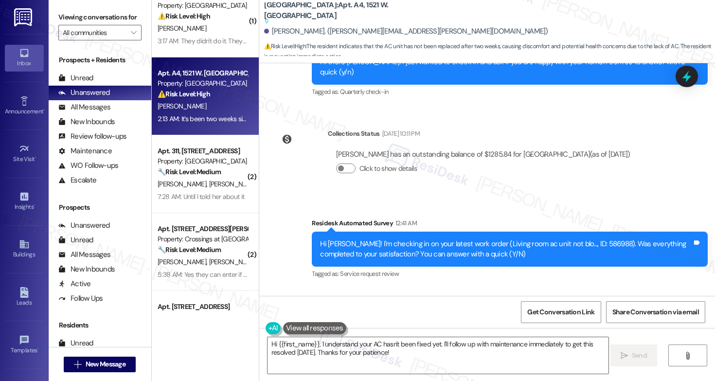
scroll to position [1997, 0]
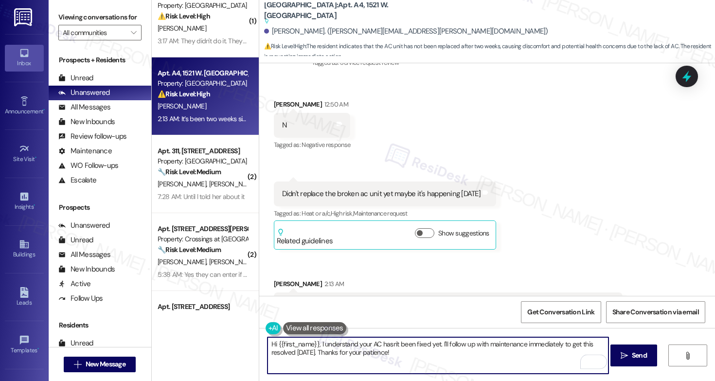
drag, startPoint x: 390, startPoint y: 361, endPoint x: 314, endPoint y: 342, distance: 78.6
click at [314, 342] on textarea "Hi {{first_name}}, I understand your AC hasn't been fixed yet. I'll follow up w…" at bounding box center [437, 355] width 341 height 36
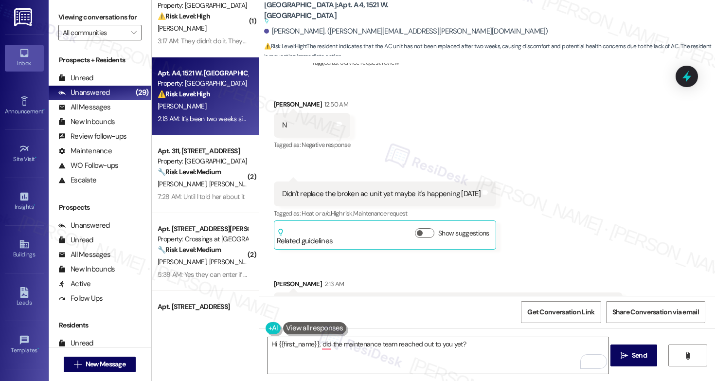
click at [275, 279] on div "[PERSON_NAME] 2:13 AM" at bounding box center [448, 286] width 349 height 14
copy div "[PERSON_NAME]"
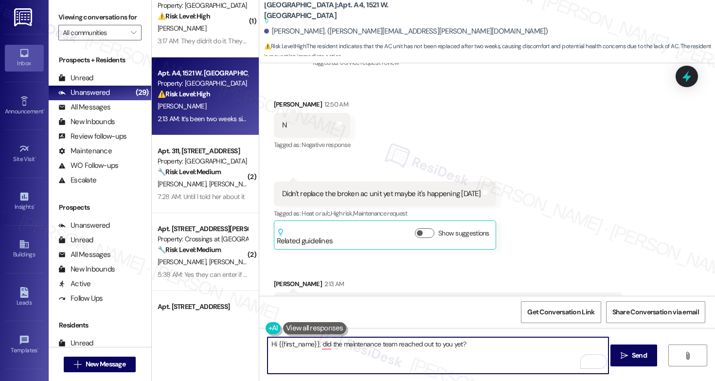
drag, startPoint x: 314, startPoint y: 343, endPoint x: 275, endPoint y: 340, distance: 39.0
click at [275, 340] on textarea "Hi {{first_name}}, did the maintenance team reached out to you yet?" at bounding box center [437, 355] width 341 height 36
paste textarea "[PERSON_NAME]"
type textarea "Hi [PERSON_NAME], did the maintenance team reached out to you yet?"
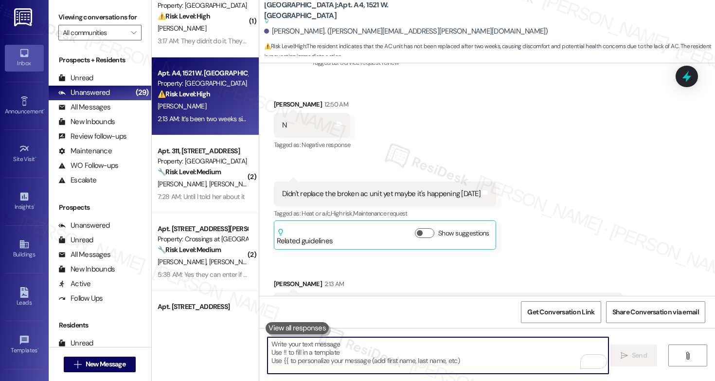
click at [346, 347] on textarea "To enrich screen reader interactions, please activate Accessibility in Grammarl…" at bounding box center [437, 355] width 341 height 36
paste textarea "Hi Patrick, has the maintenance team reached out to you yet?"
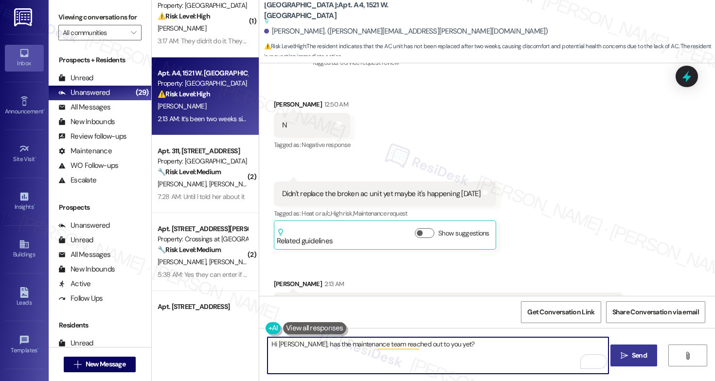
type textarea "Hi Patrick, has the maintenance team reached out to you yet?"
click at [614, 352] on button " Send" at bounding box center [633, 355] width 47 height 22
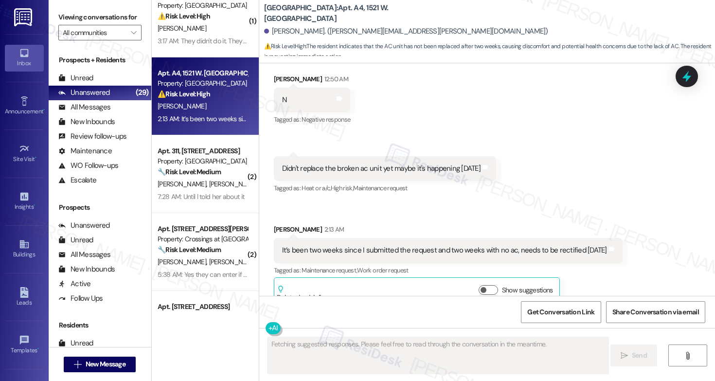
scroll to position [2035, 0]
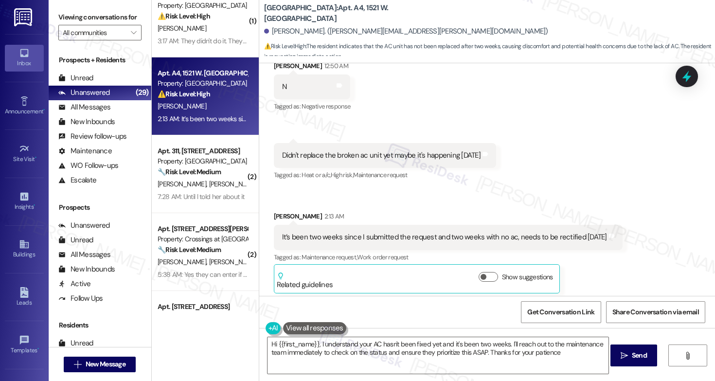
type textarea "Hi {{first_name}}, I understand your AC hasn't been fixed yet and it's been two…"
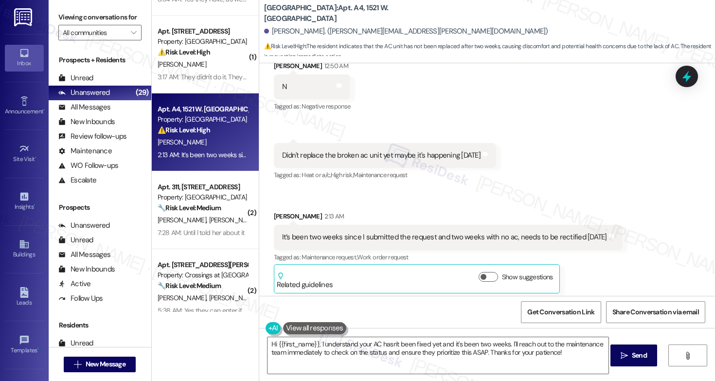
scroll to position [451, 0]
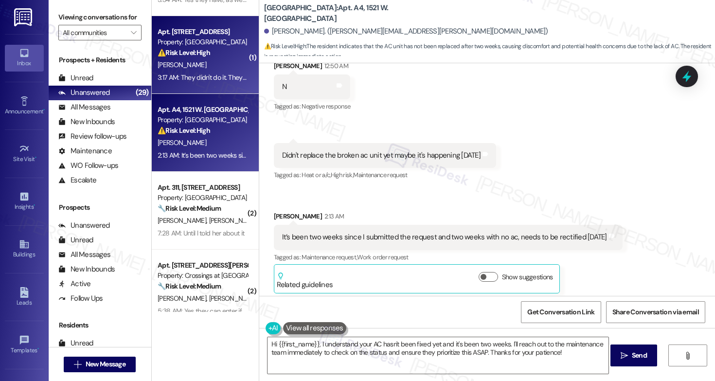
click at [202, 80] on div "3:17 AM: They didn't do it. They just left a note that leak is fixed which it i…" at bounding box center [308, 77] width 300 height 9
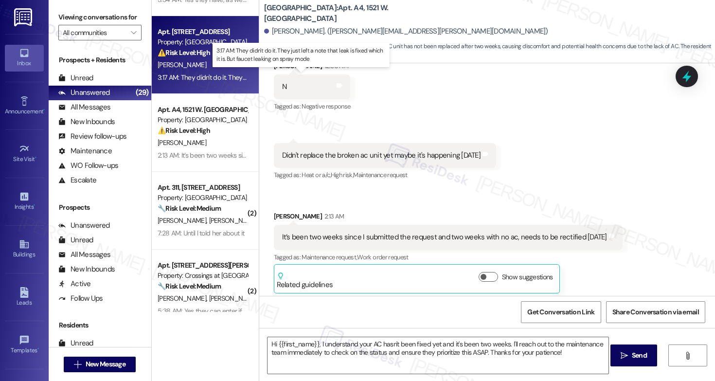
type textarea "Fetching suggested responses. Please feel free to read through the conversation…"
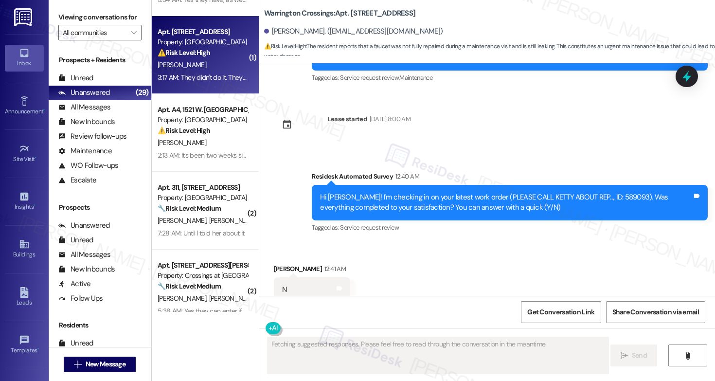
scroll to position [5225, 0]
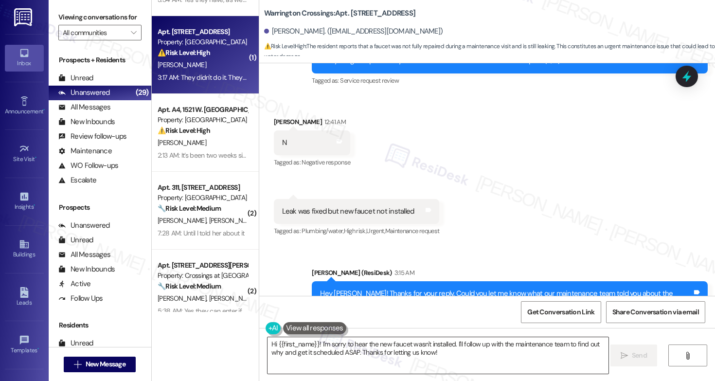
click at [442, 353] on textarea "Hi {{first_name}}! I'm sorry to hear the new faucet wasn't installed. I'll foll…" at bounding box center [437, 355] width 341 height 36
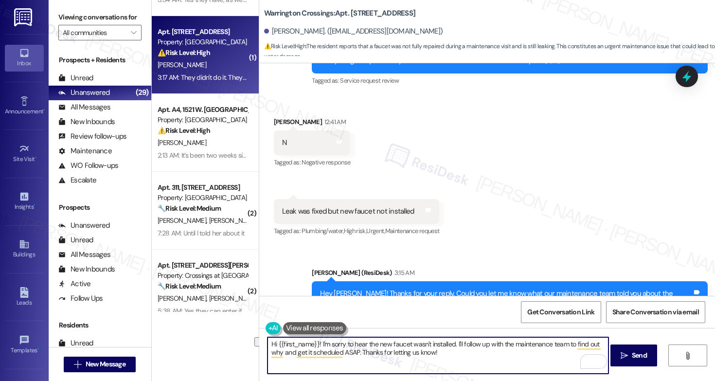
drag, startPoint x: 471, startPoint y: 355, endPoint x: 337, endPoint y: 356, distance: 133.7
click at [338, 356] on textarea "Hi {{first_name}}! I'm sorry to hear the new faucet wasn't installed. I'll foll…" at bounding box center [437, 355] width 341 height 36
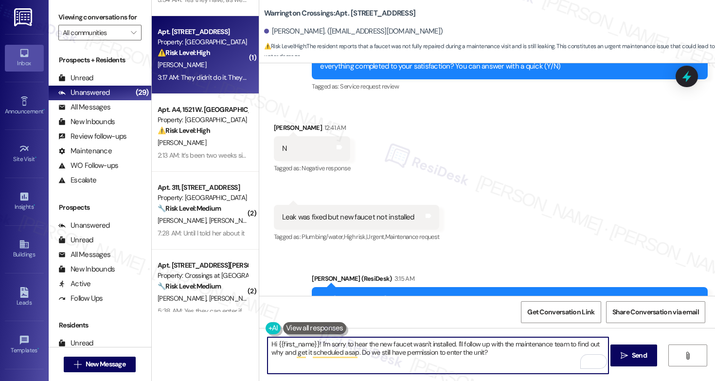
scroll to position [5225, 0]
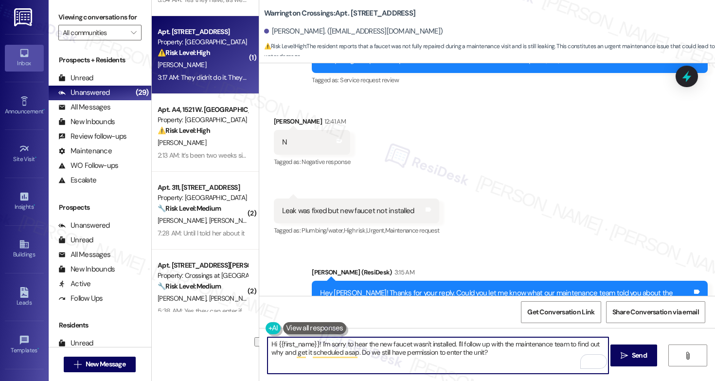
drag, startPoint x: 318, startPoint y: 344, endPoint x: 287, endPoint y: 335, distance: 32.1
click at [287, 337] on div "Hi {{first_name}}! I'm sorry to hear the new faucet wasn't installed. I'll foll…" at bounding box center [433, 355] width 342 height 37
click at [443, 354] on textarea "I'm sorry to hear the new faucet wasn't installed. I'll follow up with the main…" at bounding box center [437, 355] width 341 height 36
click at [462, 354] on textarea "I'm sorry to hear the new faucet wasn't installed. I'll follow up with the main…" at bounding box center [437, 355] width 341 height 36
type textarea "I'm sorry to hear the new faucet wasn't installed. I'll follow up with the main…"
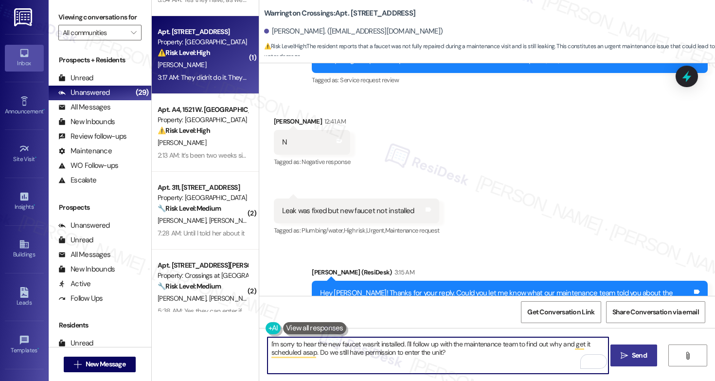
click at [651, 358] on button " Send" at bounding box center [633, 355] width 47 height 22
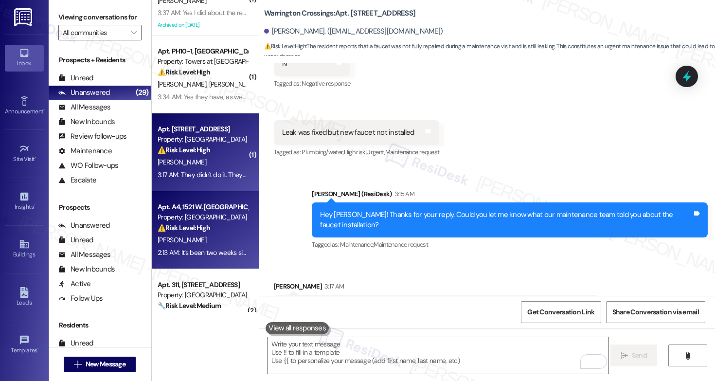
scroll to position [325, 0]
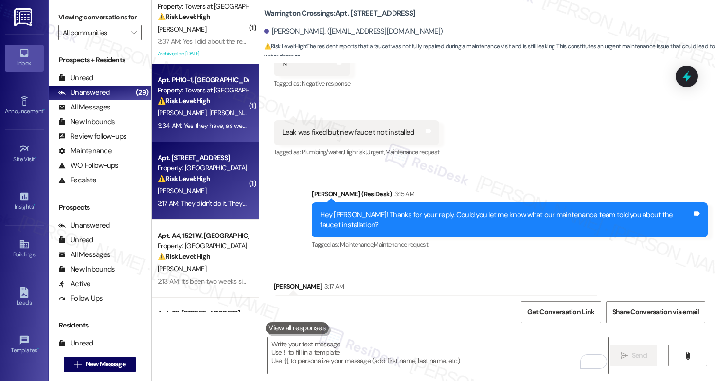
click at [215, 114] on div "S. Connelly C. Dewey" at bounding box center [203, 113] width 92 height 12
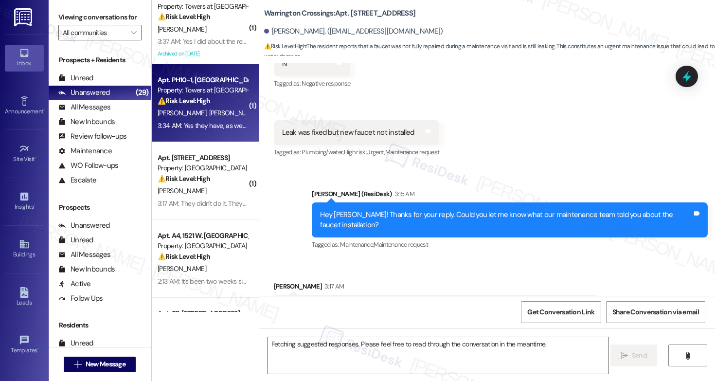
click at [215, 114] on div "S. Connelly C. Dewey" at bounding box center [203, 113] width 92 height 12
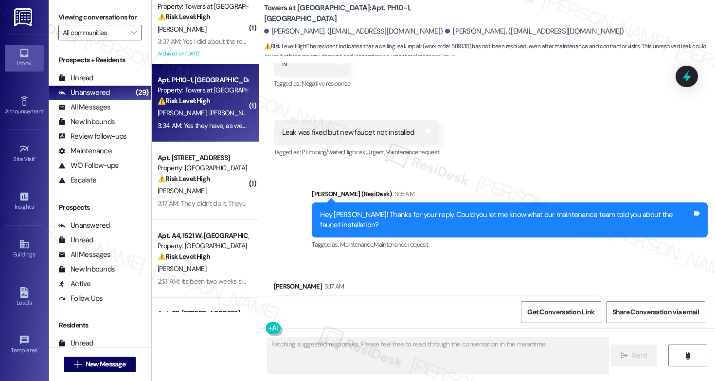
scroll to position [2499, 0]
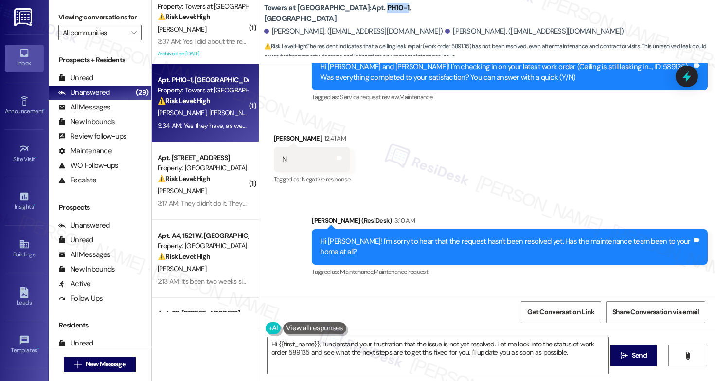
drag, startPoint x: 338, startPoint y: 15, endPoint x: 360, endPoint y: 15, distance: 21.9
click at [360, 15] on b "Towers at Wyncote: Apt. PH10-1, 8440 Limekiln Pike" at bounding box center [361, 13] width 195 height 21
copy b "PH10-1"
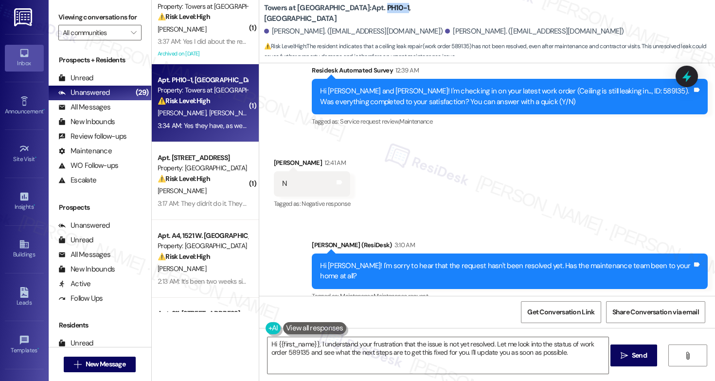
scroll to position [2500, 0]
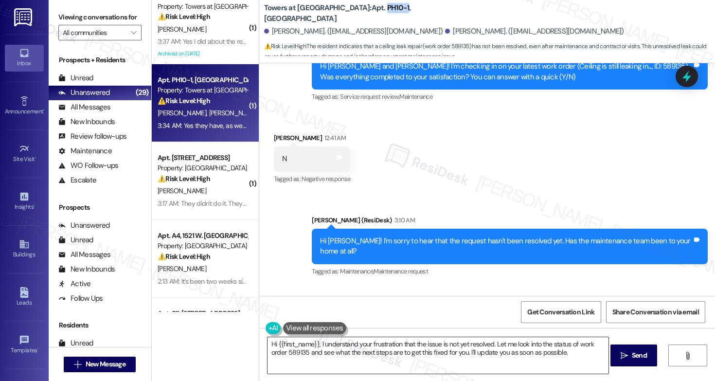
click at [344, 353] on textarea "Hi {{first_name}}, I understand your frustration that the issue is not yet reso…" at bounding box center [437, 355] width 341 height 36
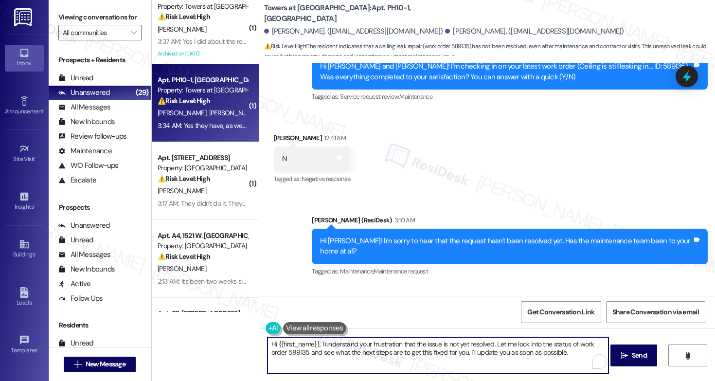
click at [344, 353] on textarea "Hi {{first_name}}, I understand your frustration that the issue is not yet reso…" at bounding box center [437, 355] width 341 height 36
paste textarea "[Resident Name], the repair hasn’t started yet because we’re still waiting for …"
click at [275, 307] on div "Steven Connelly 3:34 AM" at bounding box center [392, 314] width 236 height 14
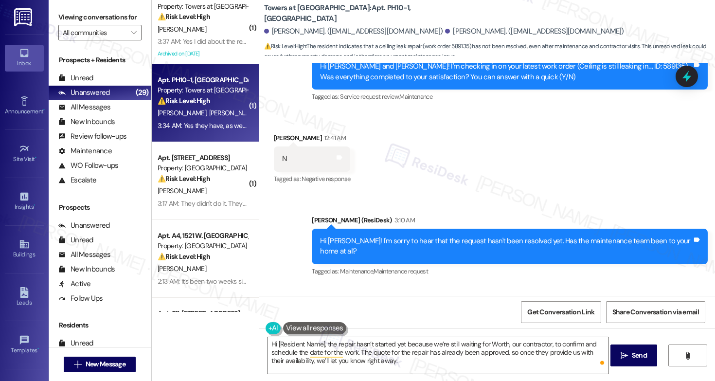
click at [275, 307] on div "Steven Connelly 3:34 AM" at bounding box center [392, 314] width 236 height 14
copy div "Steven"
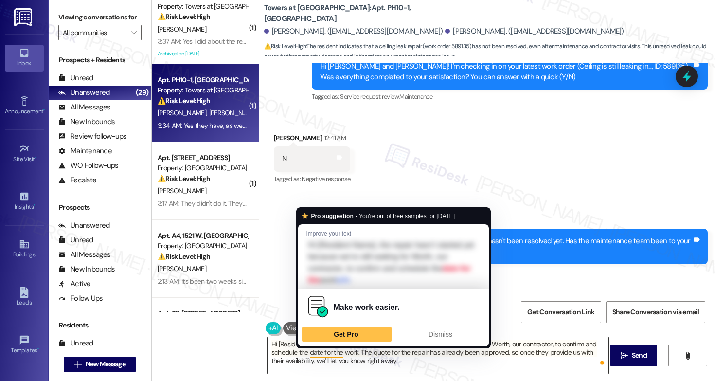
click at [278, 349] on textarea "Hi [Resident Name], the repair hasn’t started yet because we’re still waiting f…" at bounding box center [437, 355] width 341 height 36
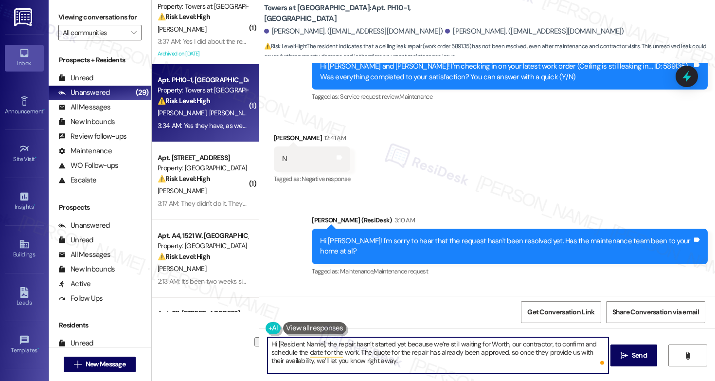
drag, startPoint x: 320, startPoint y: 343, endPoint x: 273, endPoint y: 342, distance: 47.2
click at [273, 342] on textarea "Hi [Resident Name], the repair hasn’t started yet because we’re still waiting f…" at bounding box center [437, 355] width 341 height 36
paste textarea "Steven"
click at [477, 361] on textarea "Hi Steven, I went ahead and checked your previous work order. The repair hasn’t…" at bounding box center [437, 355] width 341 height 36
type textarea "Hi Steven, I went ahead and checked your previous work order. The repair hasn’t…"
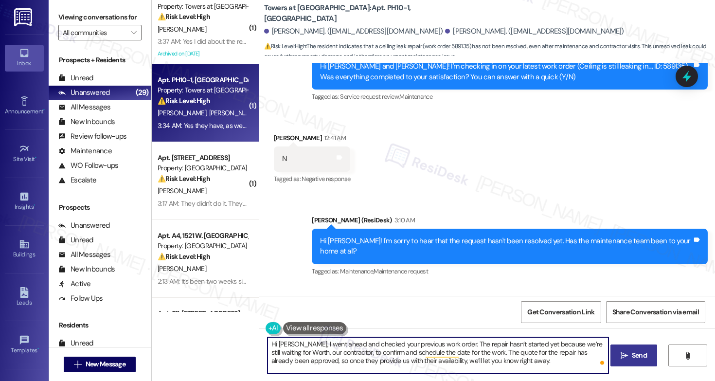
click at [639, 353] on span "Send" at bounding box center [639, 355] width 15 height 10
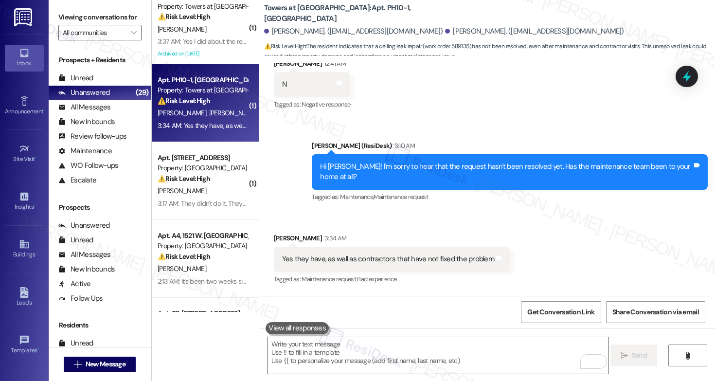
scroll to position [2588, 0]
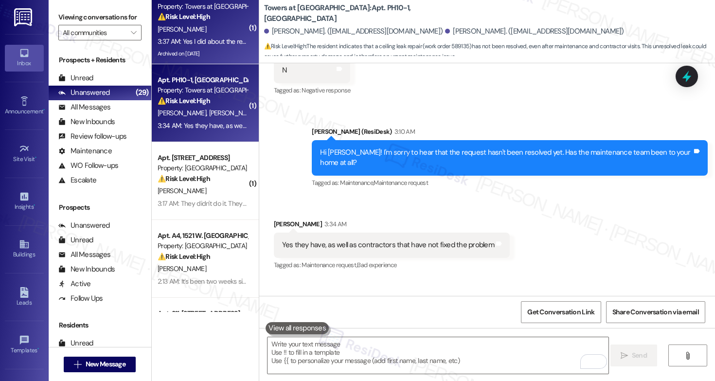
click at [218, 58] on div "Archived on [DATE]" at bounding box center [203, 54] width 92 height 12
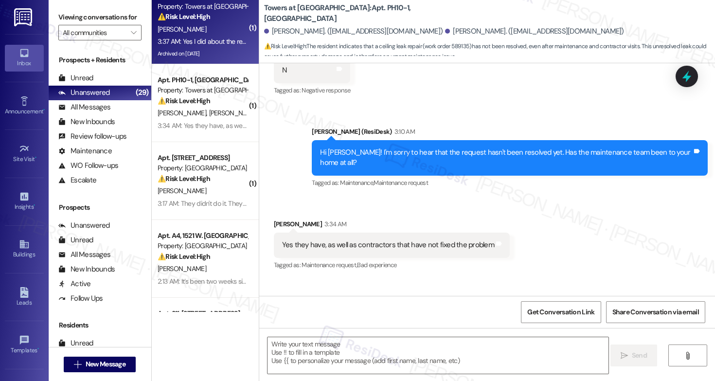
type textarea "Fetching suggested responses. Please feel free to read through the conversation…"
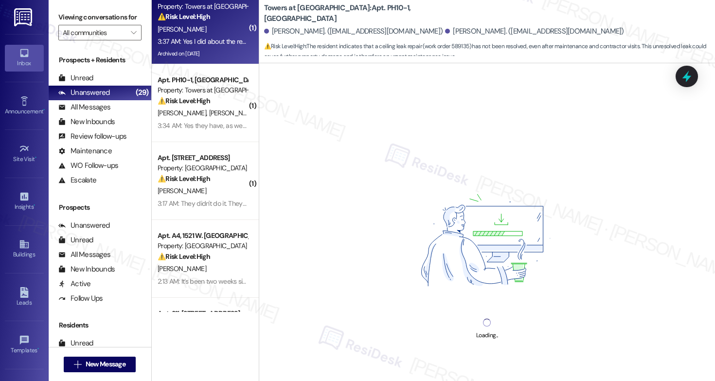
click at [219, 54] on div "Archived on [DATE]" at bounding box center [203, 54] width 92 height 12
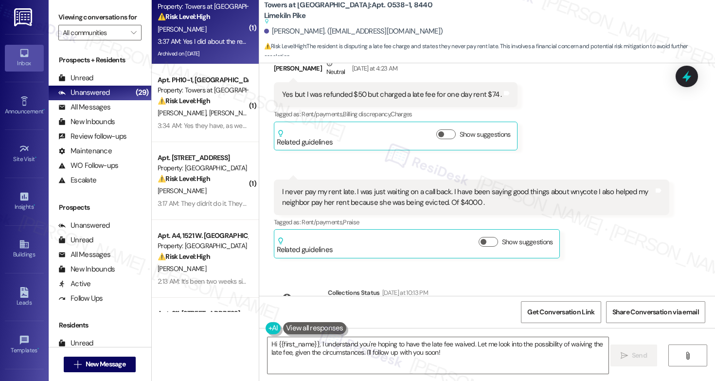
scroll to position [19706, 0]
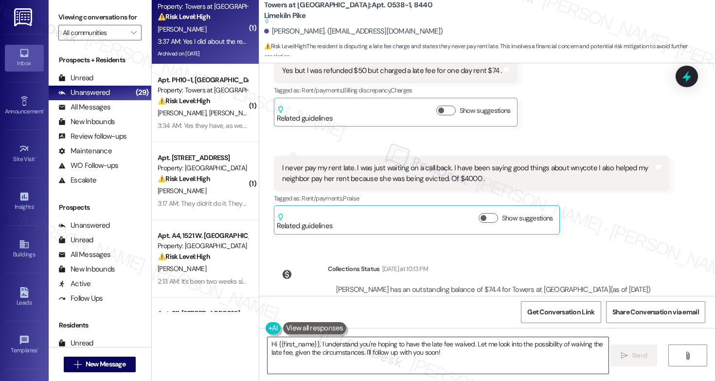
click at [479, 349] on textarea "Hi {{first_name}}, I understand you're hoping to have the late fee waived. Let …" at bounding box center [437, 355] width 341 height 36
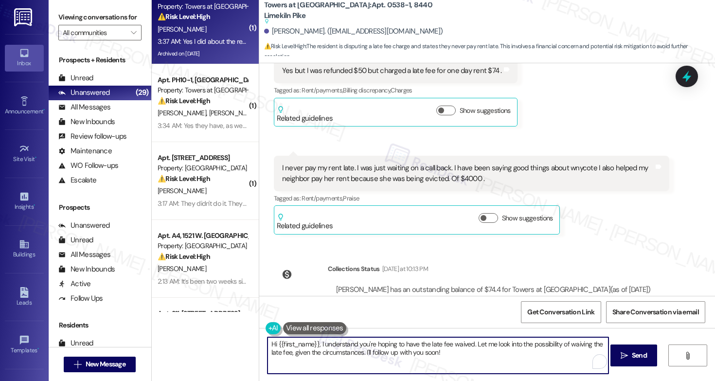
click at [479, 349] on textarea "Hi {{first_name}}, I understand you're hoping to have the late fee waived. Let …" at bounding box center [437, 355] width 341 height 36
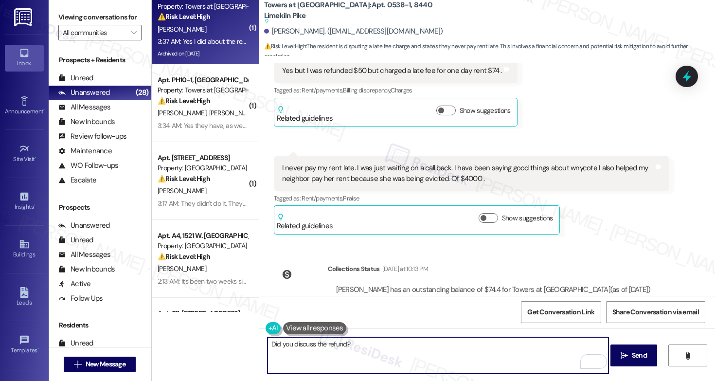
click at [321, 344] on textarea "Did you discuss the refund?" at bounding box center [437, 355] width 341 height 36
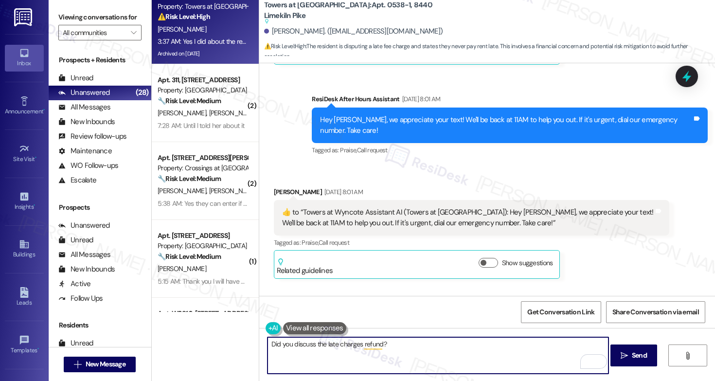
scroll to position [19333, 0]
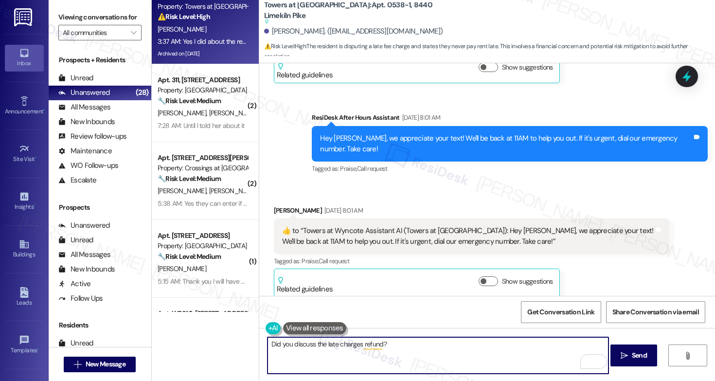
click at [388, 345] on textarea "Did you discuss the late charges refund?" at bounding box center [437, 355] width 341 height 36
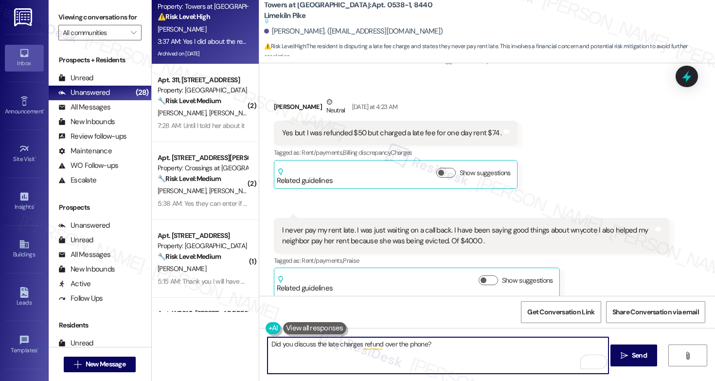
scroll to position [19706, 0]
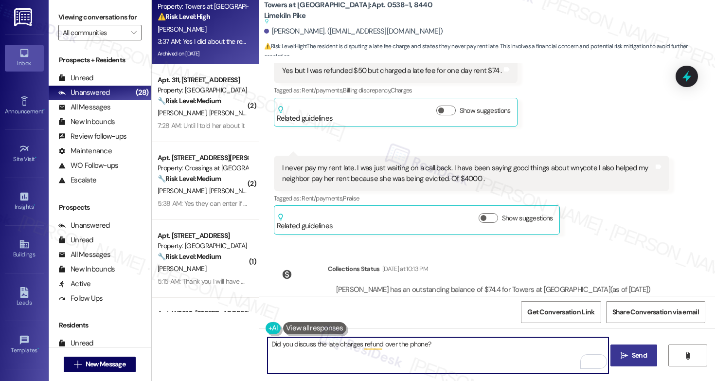
type textarea "Did you discuss the late charges refund over the phone?"
click at [630, 360] on span "Send" at bounding box center [639, 355] width 19 height 10
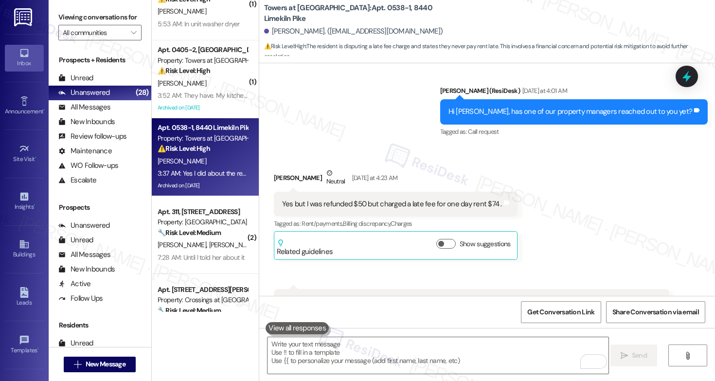
scroll to position [148, 0]
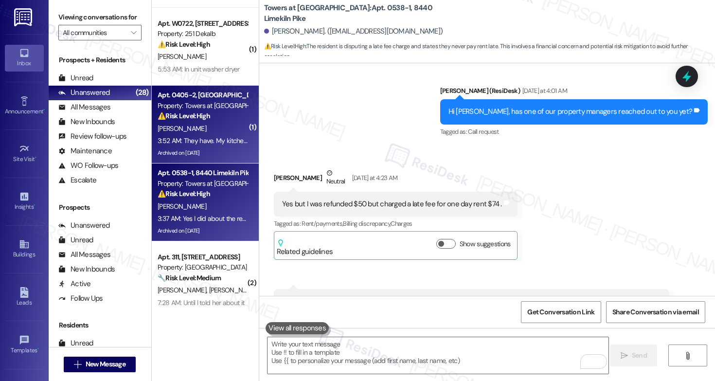
click at [221, 126] on div "[PERSON_NAME]" at bounding box center [203, 129] width 92 height 12
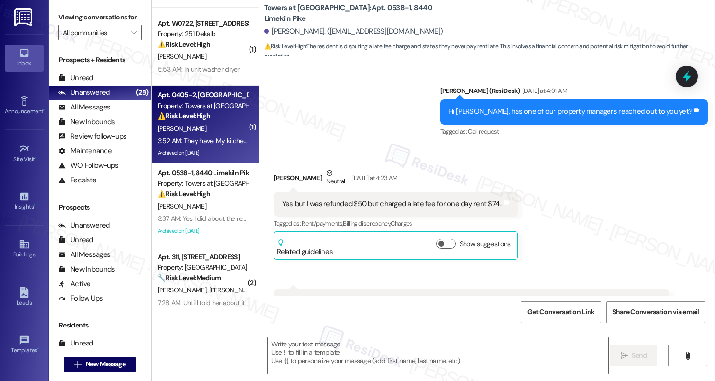
type textarea "Fetching suggested responses. Please feel free to read through the conversation…"
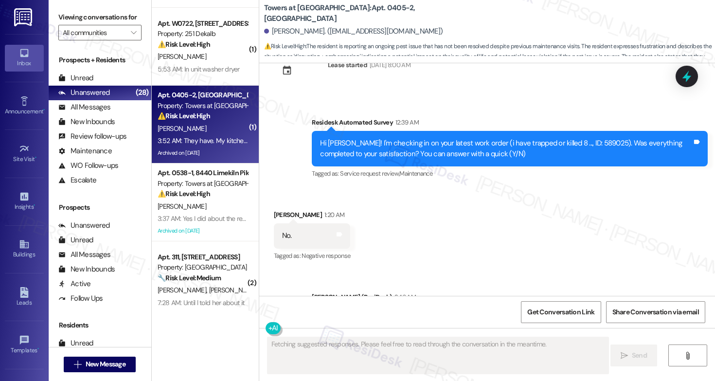
scroll to position [8450, 0]
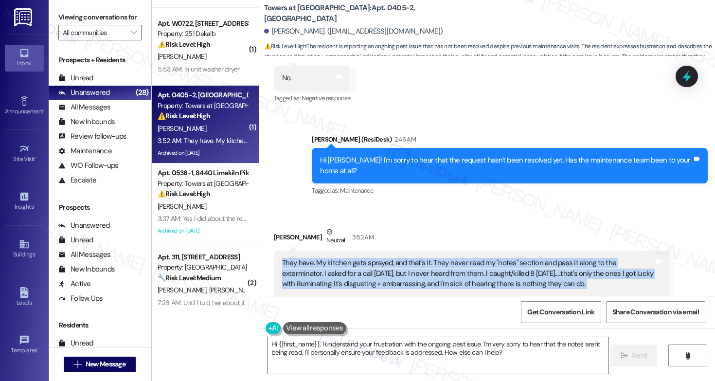
scroll to position [8583, 0]
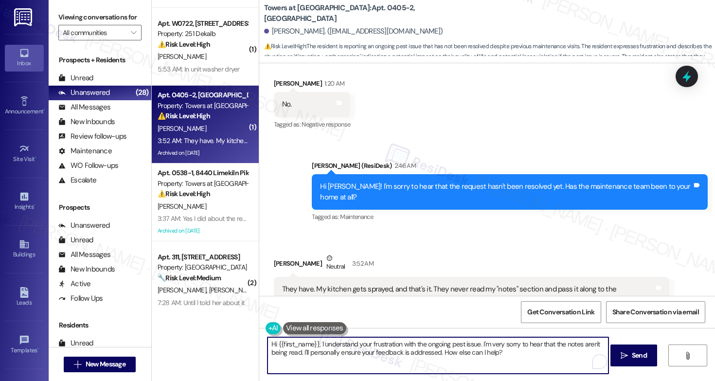
click at [505, 353] on textarea "Hi {{first_name}}, I understand your frustration with the ongoing pest issue. I…" at bounding box center [437, 355] width 341 height 36
click at [490, 353] on textarea "Hi {{first_name}}, I understand your frustration with the ongoing pest issue. I…" at bounding box center [437, 355] width 341 height 36
click at [515, 352] on textarea "Hi {{first_name}}, I understand your frustration with the ongoing pest issue. I…" at bounding box center [437, 355] width 341 height 36
drag, startPoint x: 515, startPoint y: 352, endPoint x: 300, endPoint y: 352, distance: 215.4
click at [300, 352] on textarea "Hi {{first_name}}, I understand your frustration with the ongoing pest issue. I…" at bounding box center [437, 355] width 341 height 36
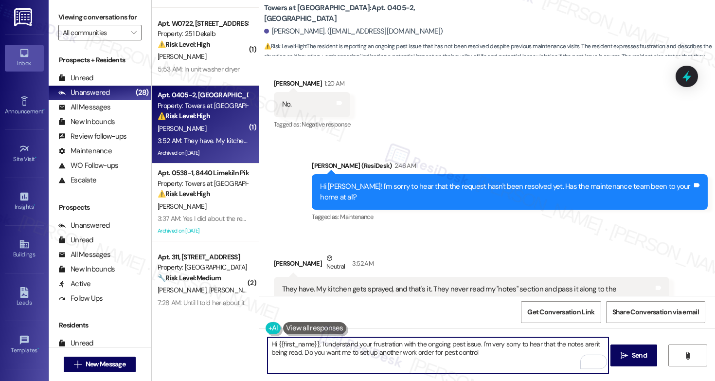
type textarea "Hi {{first_name}}, I understand your frustration with the ongoing pest issue. I…"
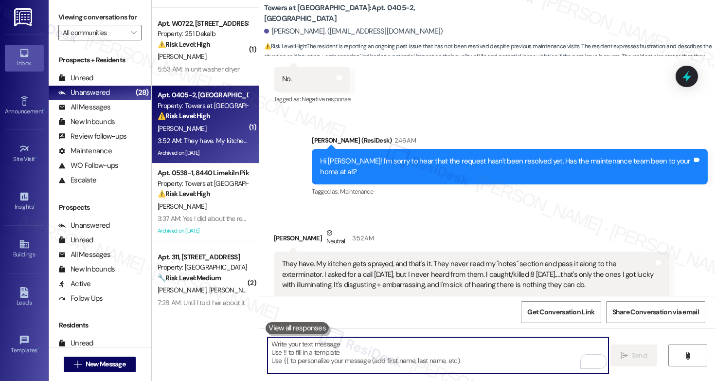
scroll to position [8648, 0]
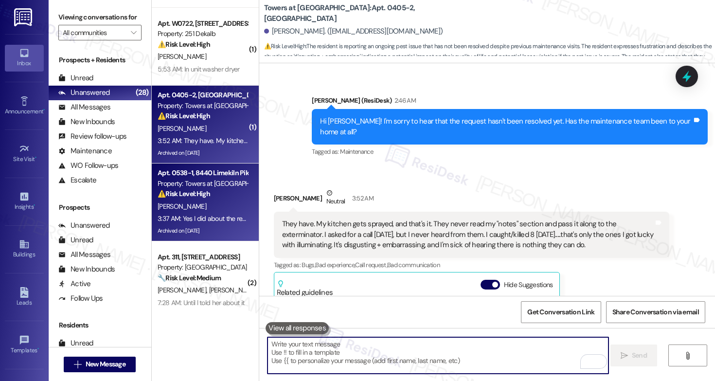
click at [206, 186] on div "Property: Towers at [GEOGRAPHIC_DATA]" at bounding box center [203, 183] width 90 height 10
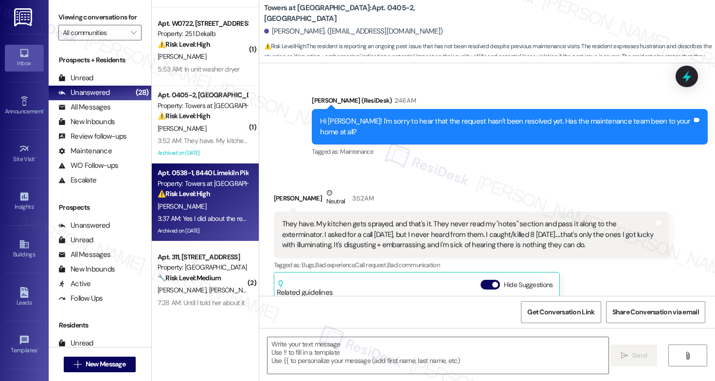
type textarea "Fetching suggested responses. Please feel free to read through the conversation…"
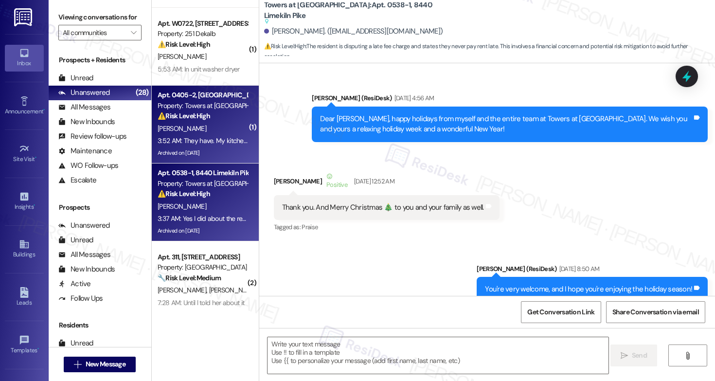
type textarea "Fetching suggested responses. Please feel free to read through the conversation…"
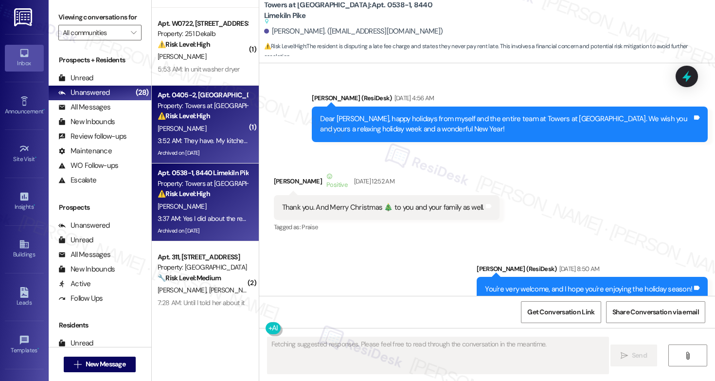
scroll to position [19706, 0]
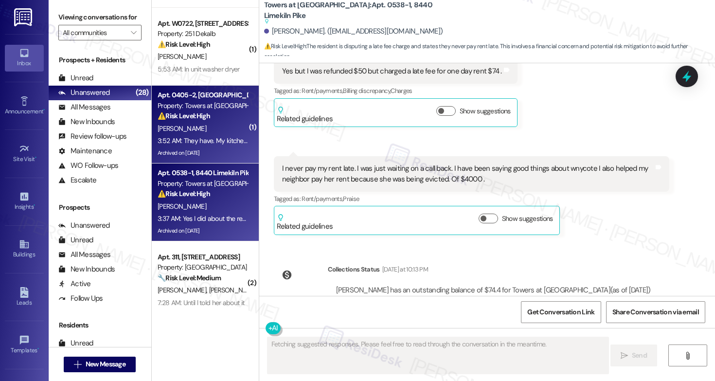
click at [209, 128] on div "[PERSON_NAME]" at bounding box center [203, 129] width 92 height 12
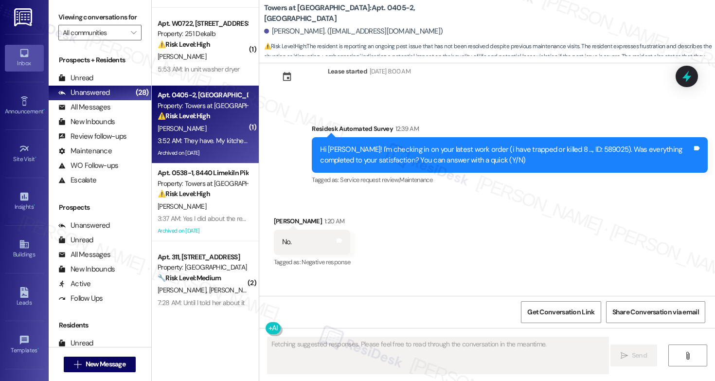
scroll to position [8648, 0]
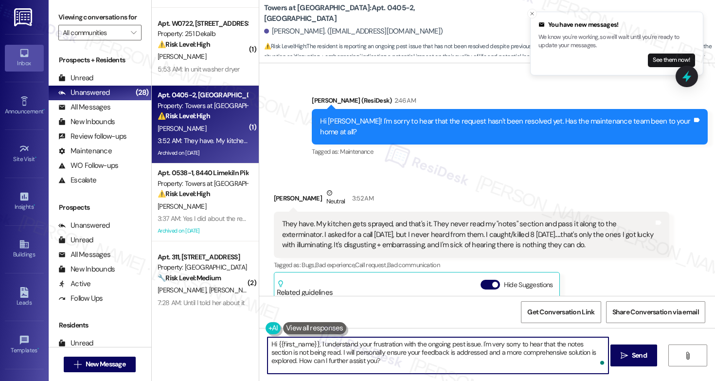
drag, startPoint x: 357, startPoint y: 362, endPoint x: 315, endPoint y: 354, distance: 43.1
click at [315, 354] on textarea "Hi {{first_name}}, I understand your frustration with the ongoing pest issue. I…" at bounding box center [437, 355] width 341 height 36
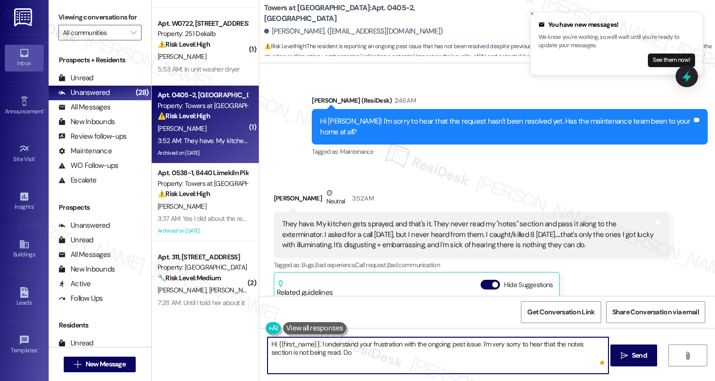
type textarea "Hi {{first_name}}, I understand your frustration with the ongoing pest issue. I…"
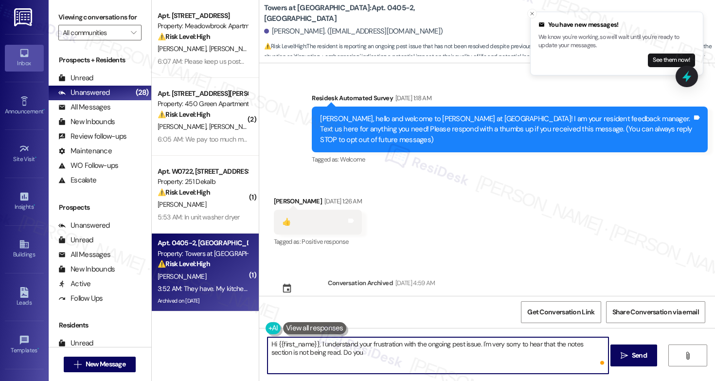
scroll to position [8648, 0]
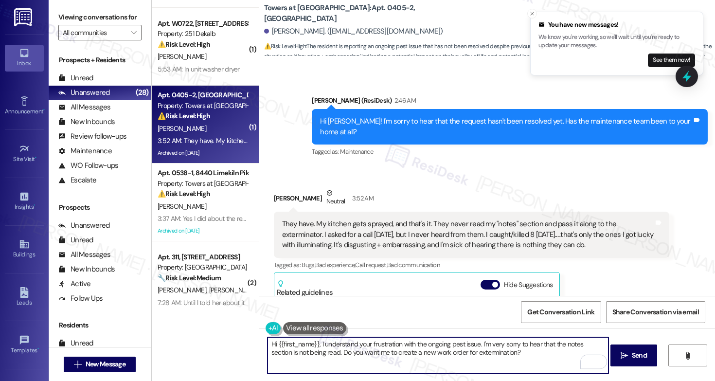
click at [311, 324] on button at bounding box center [314, 328] width 63 height 12
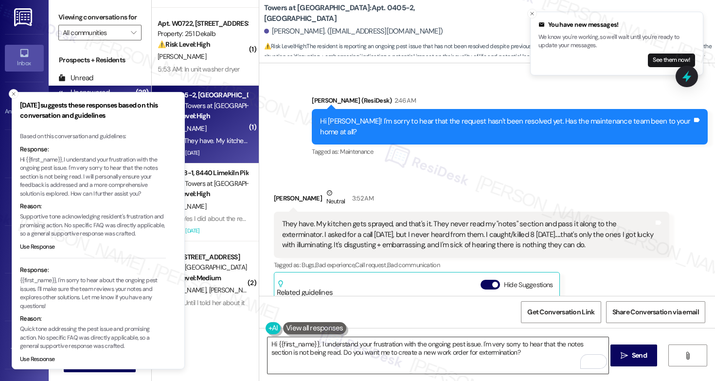
click at [366, 345] on textarea "Hi {{first_name}}, I understand your frustration with the ongoing pest issue. I…" at bounding box center [437, 355] width 341 height 36
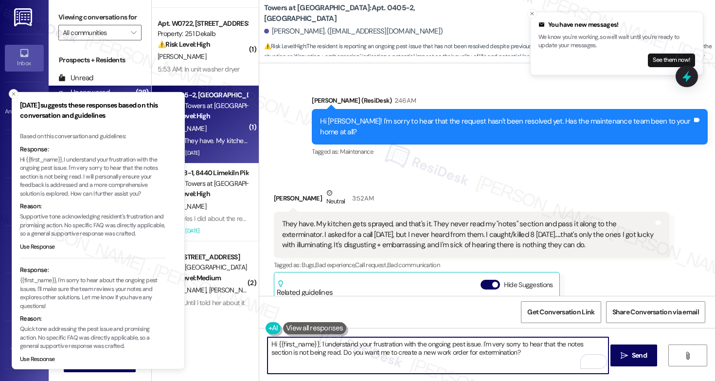
click at [272, 30] on div "[PERSON_NAME]. ([EMAIL_ADDRESS][DOMAIN_NAME])" at bounding box center [353, 31] width 179 height 10
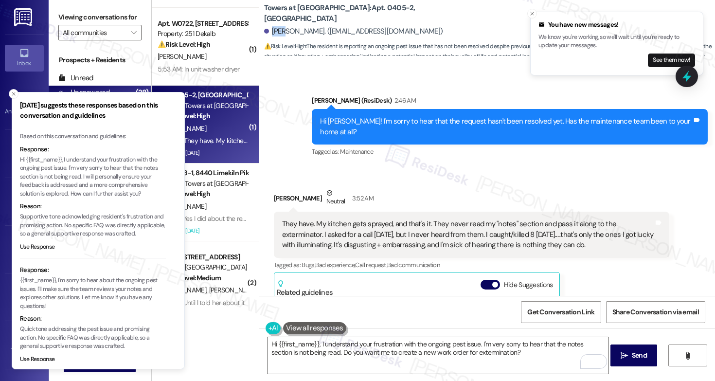
copy div "Dana"
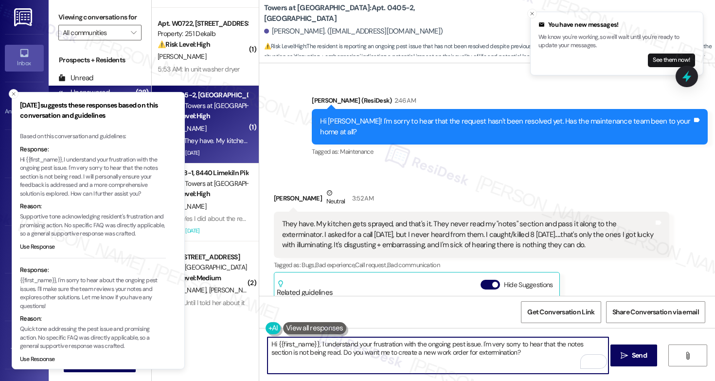
drag, startPoint x: 273, startPoint y: 342, endPoint x: 314, endPoint y: 342, distance: 40.4
click at [314, 342] on textarea "Hi {{first_name}}, I understand your frustration with the ongoing pest issue. I…" at bounding box center [437, 355] width 341 height 36
paste textarea "Dana"
type textarea "Hi Dana, I understand your frustration with the ongoing pest issue. I'm very so…"
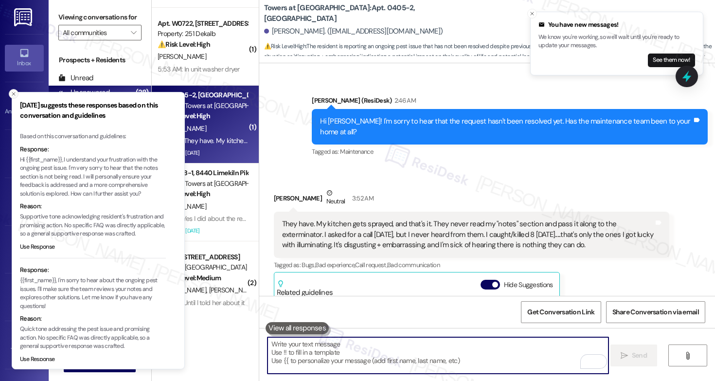
click at [14, 94] on line "Close toast" at bounding box center [13, 93] width 3 height 3
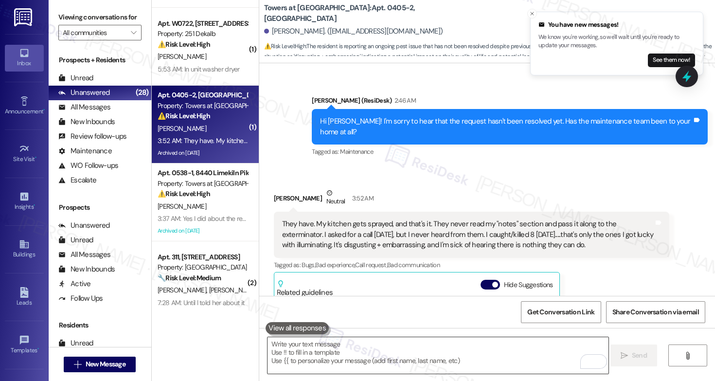
click at [306, 354] on textarea "To enrich screen reader interactions, please activate Accessibility in Grammarl…" at bounding box center [437, 355] width 341 height 36
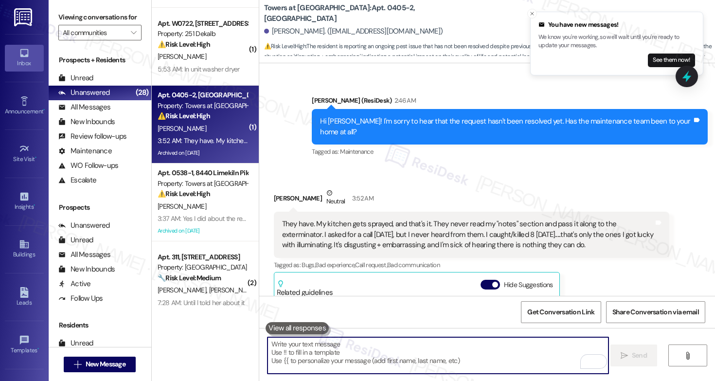
paste textarea "Hi Dana, I understand how frustrating the ongoing pest issue must be, and I’m t…"
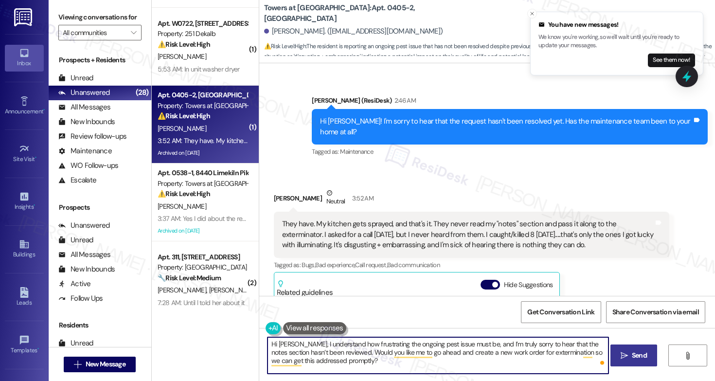
type textarea "Hi Dana, I understand how frustrating the ongoing pest issue must be, and I’m t…"
click at [619, 349] on button " Send" at bounding box center [633, 355] width 47 height 22
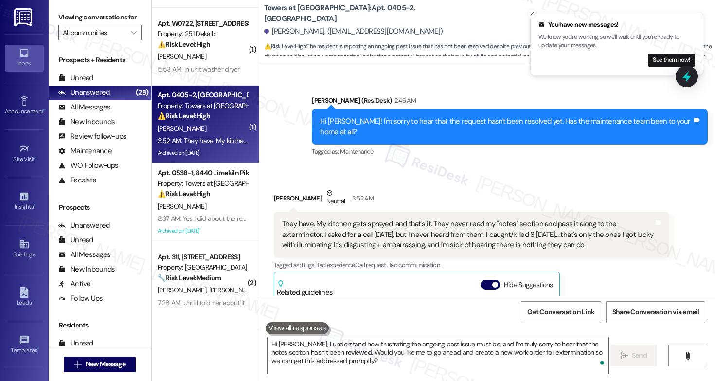
scroll to position [8736, 0]
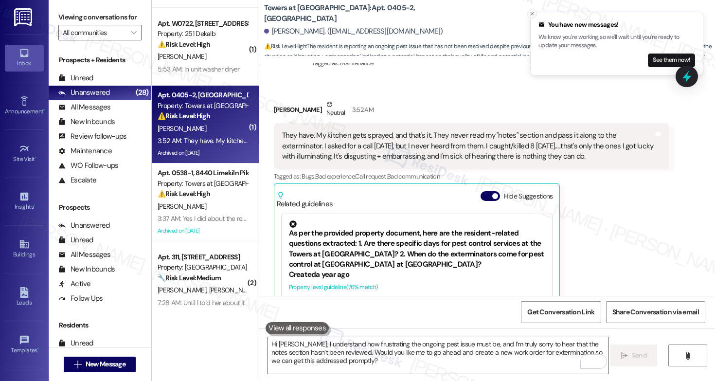
click at [533, 11] on icon "Close toast" at bounding box center [532, 14] width 6 height 6
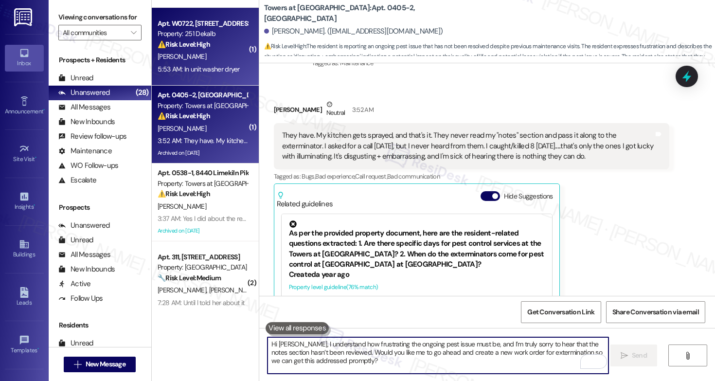
click at [197, 60] on div "[PERSON_NAME]" at bounding box center [203, 57] width 92 height 12
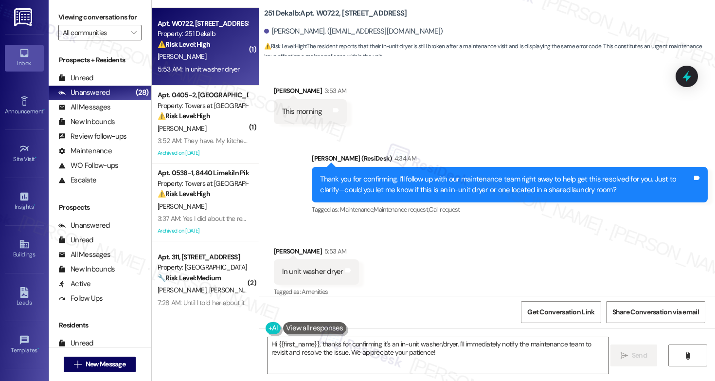
scroll to position [520, 0]
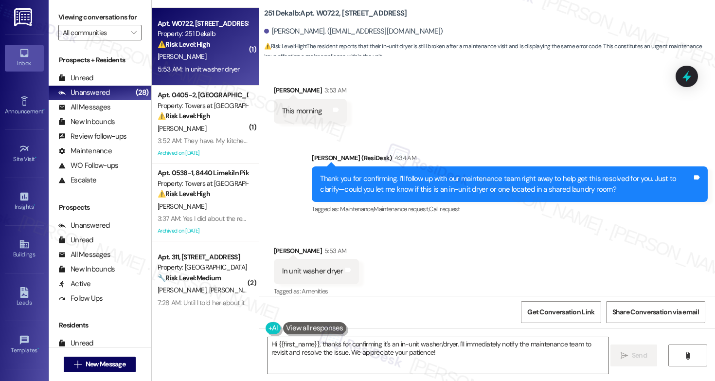
click at [478, 174] on div "Thank you for confirming. I’ll follow up with our maintenance team right away t…" at bounding box center [506, 184] width 372 height 21
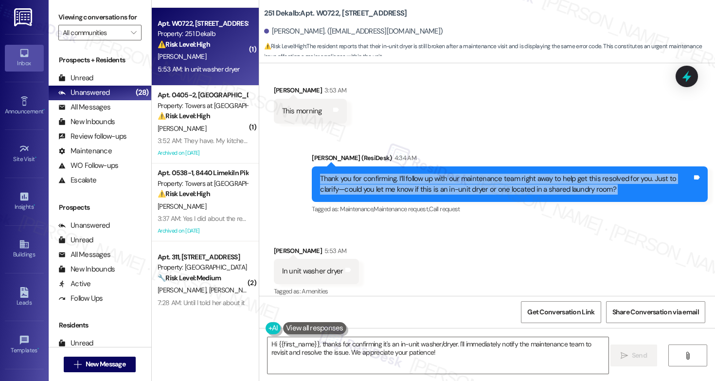
click at [460, 225] on div "Received via SMS Justin Penalver 5:53 AM In unit washer dryer Tags and notes Ta…" at bounding box center [487, 265] width 456 height 82
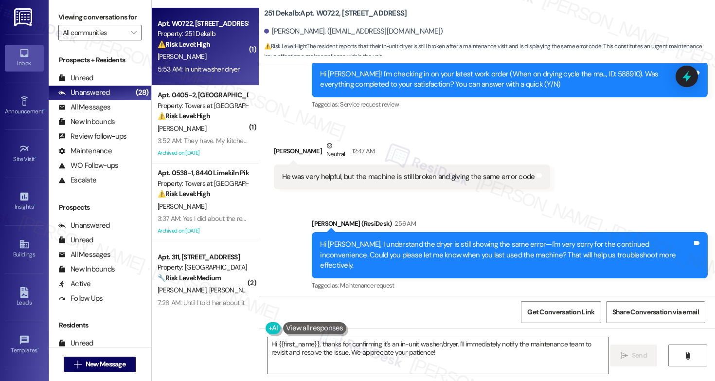
scroll to position [282, 0]
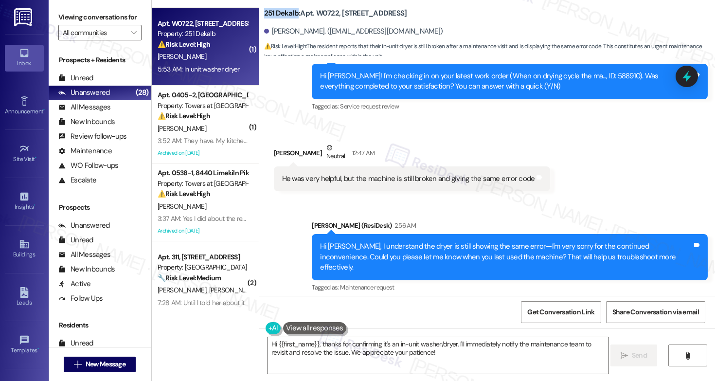
drag, startPoint x: 260, startPoint y: 15, endPoint x: 291, endPoint y: 15, distance: 31.1
click at [291, 15] on b "251 Dekalb: Apt. W0722, 251 W Dekalb Pike" at bounding box center [335, 13] width 143 height 10
copy b "251 Dekalb"
click at [318, 12] on b "251 Dekalb: Apt. W0722, 251 W Dekalb Pike" at bounding box center [335, 13] width 143 height 10
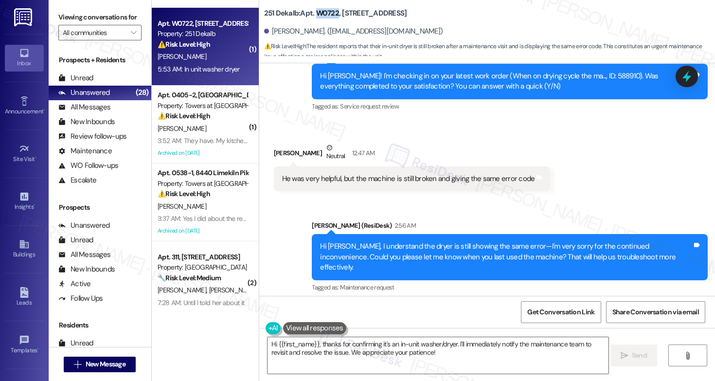
copy b "W0722"
click at [454, 356] on textarea "Hi {{first_name}}, thanks for confirming it's an in-unit washer/dryer. I'll imm…" at bounding box center [437, 355] width 341 height 36
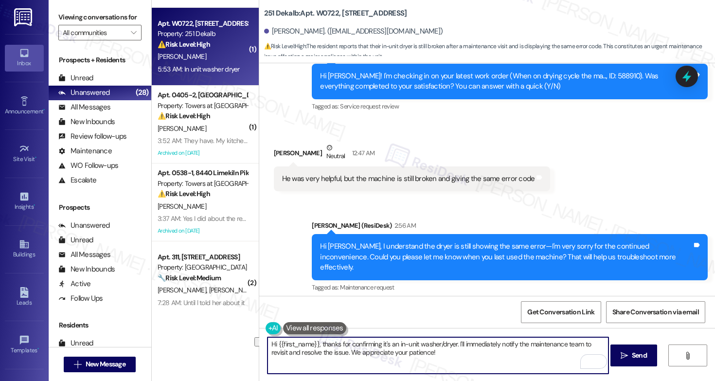
drag, startPoint x: 454, startPoint y: 356, endPoint x: 345, endPoint y: 352, distance: 109.5
click at [345, 352] on textarea "Hi {{first_name}}, thanks for confirming it's an in-unit washer/dryer. I'll imm…" at bounding box center [437, 355] width 341 height 36
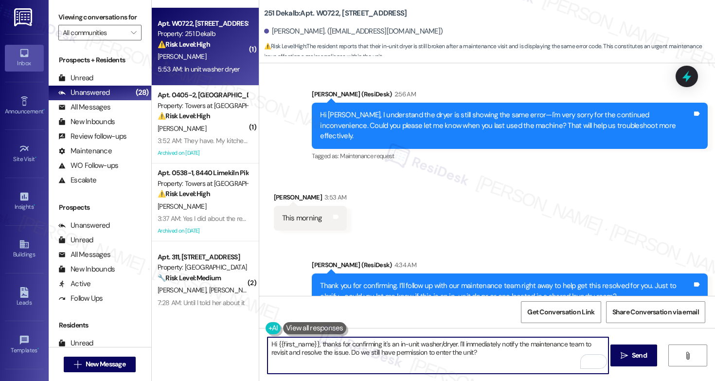
scroll to position [520, 0]
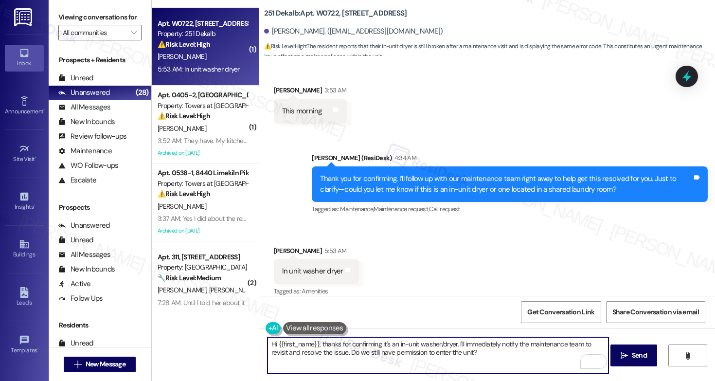
click at [484, 356] on textarea "Hi {{first_name}}, thanks for confirming it's an in-unit washer/dryer. I'll imm…" at bounding box center [437, 355] width 341 height 36
type textarea "Hi {{first_name}}, thanks for confirming it's an in-unit washer/dryer. I'll imm…"
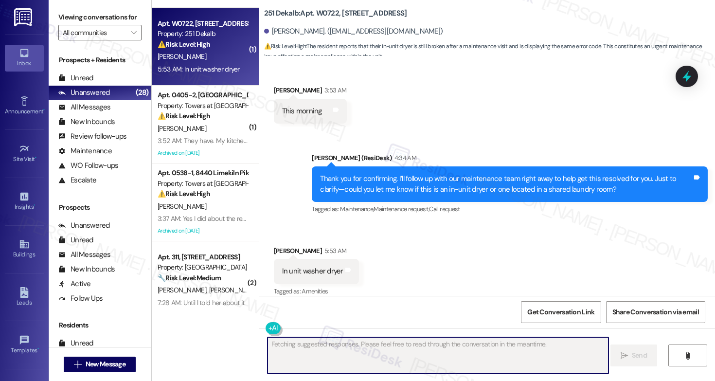
scroll to position [520, 0]
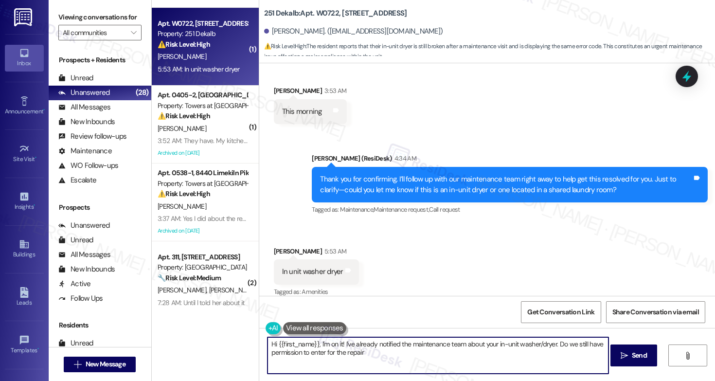
type textarea "Hi {{first_name}}, I'm on it! I've already notified the maintenance team about …"
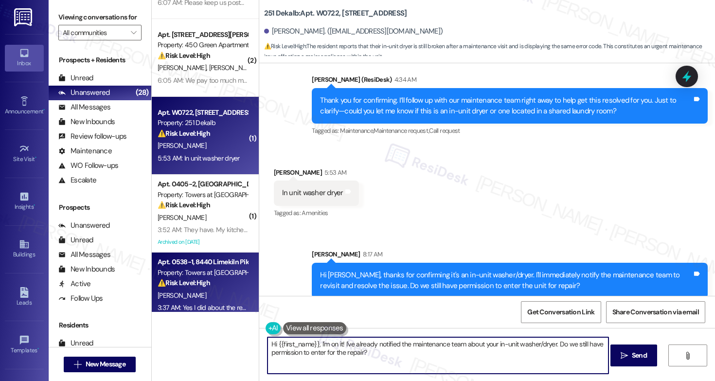
scroll to position [0, 0]
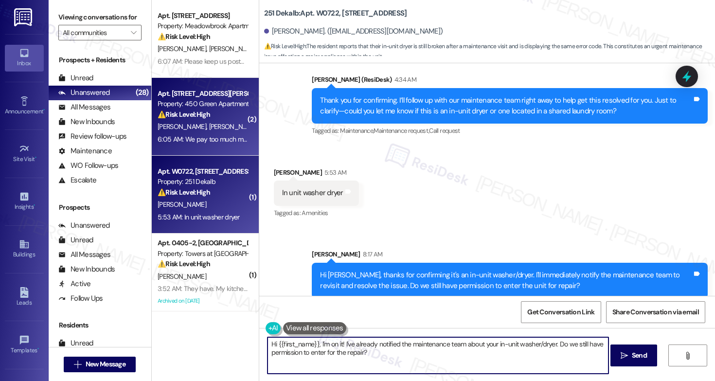
click at [212, 126] on span "[PERSON_NAME]" at bounding box center [233, 126] width 49 height 9
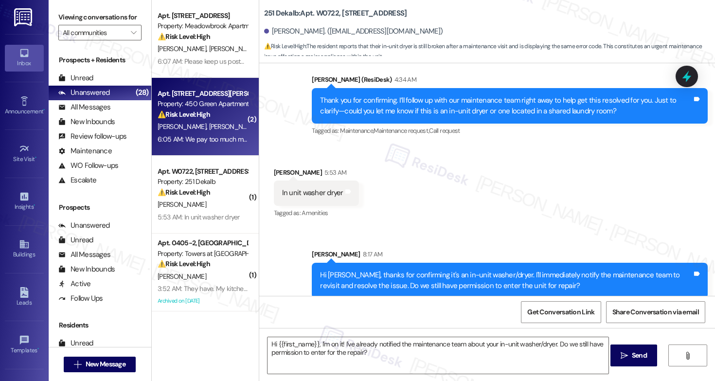
click at [212, 126] on span "[PERSON_NAME]" at bounding box center [233, 126] width 49 height 9
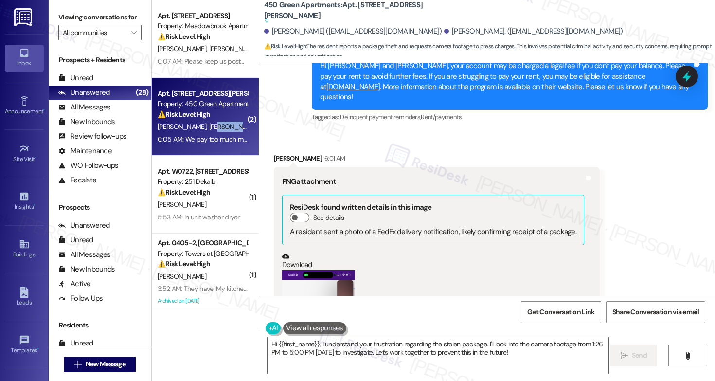
scroll to position [11057, 0]
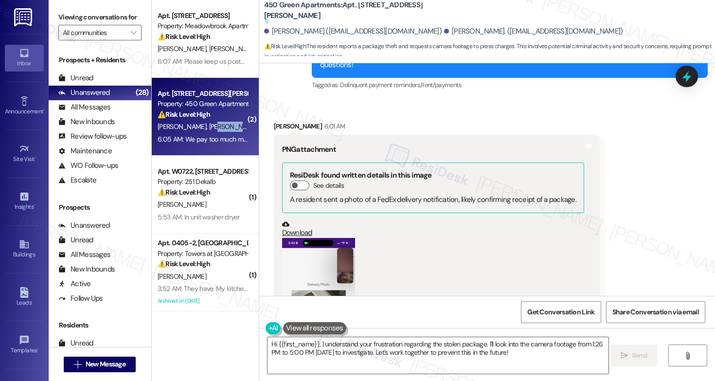
click at [321, 238] on button "Zoom image" at bounding box center [318, 317] width 73 height 159
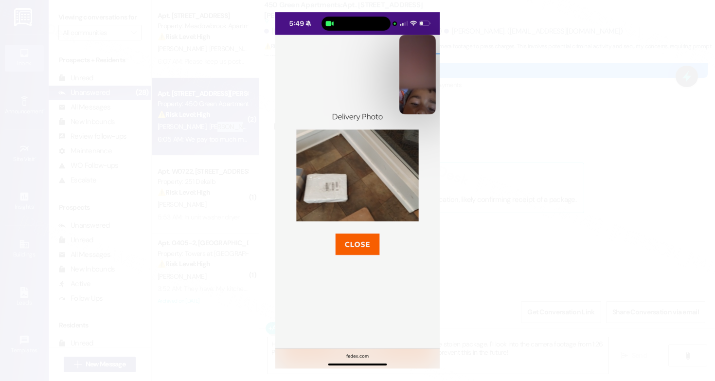
click at [467, 174] on button "Unzoom image" at bounding box center [357, 190] width 715 height 381
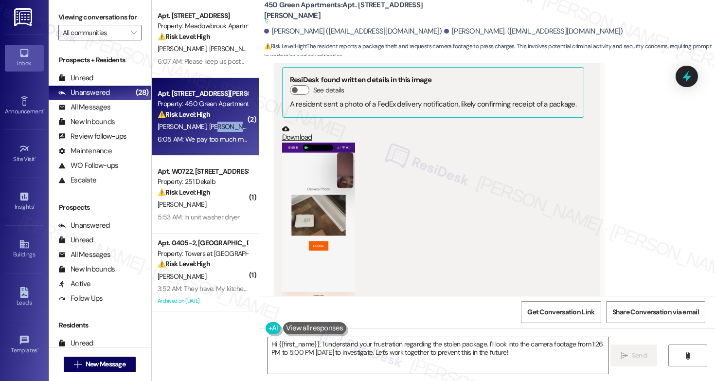
scroll to position [11191, 0]
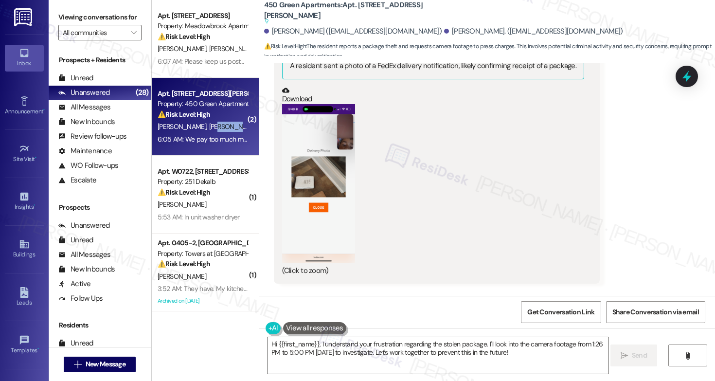
click at [451, 320] on div "We pay too much money for our stuff to keep getting stolen. My son's shoes were…" at bounding box center [468, 341] width 372 height 42
copy div "We pay too much money for our stuff to keep getting stolen. My son's shoes were…"
click at [423, 356] on textarea "Hi {{first_name}}, I understand your frustration regarding the stolen package. …" at bounding box center [437, 355] width 341 height 36
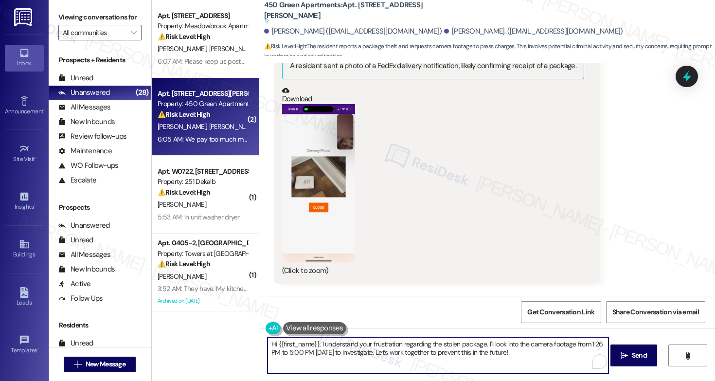
click at [423, 356] on textarea "Hi {{first_name}}, I understand your frustration regarding the stolen package. …" at bounding box center [437, 355] width 341 height 36
click at [491, 355] on textarea "Hi {{first_name}}, I understand your frustration regarding the stolen package. …" at bounding box center [437, 355] width 341 height 36
drag, startPoint x: 483, startPoint y: 344, endPoint x: 531, endPoint y: 359, distance: 50.4
click at [531, 359] on textarea "Hi {{first_name}}, I understand your frustration regarding the stolen package. …" at bounding box center [437, 355] width 341 height 36
type textarea "Hi {{first_name}}, I understand your frustration regarding the stolen package. …"
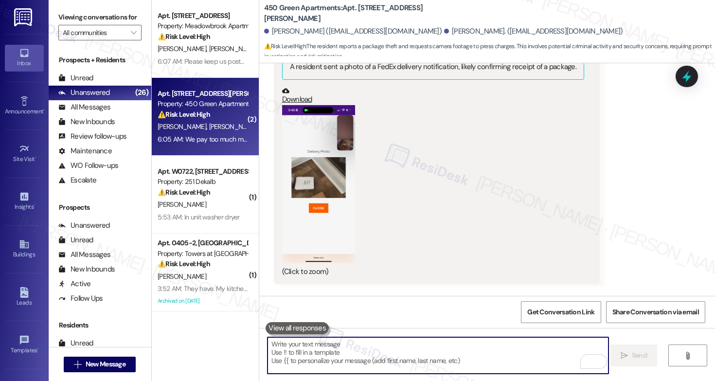
scroll to position [11240, 0]
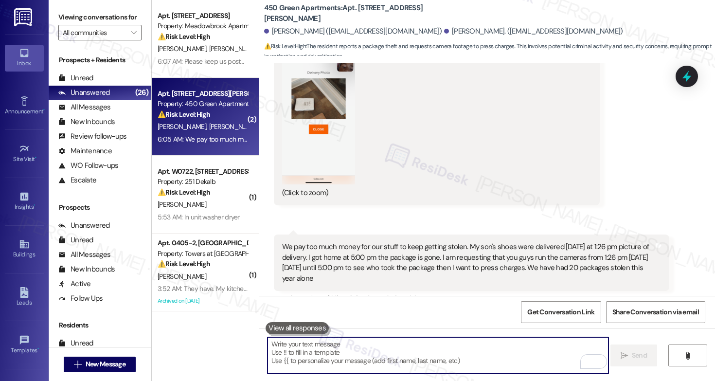
click at [421, 355] on textarea "To enrich screen reader interactions, please activate Accessibility in Grammarl…" at bounding box center [437, 355] width 341 height 36
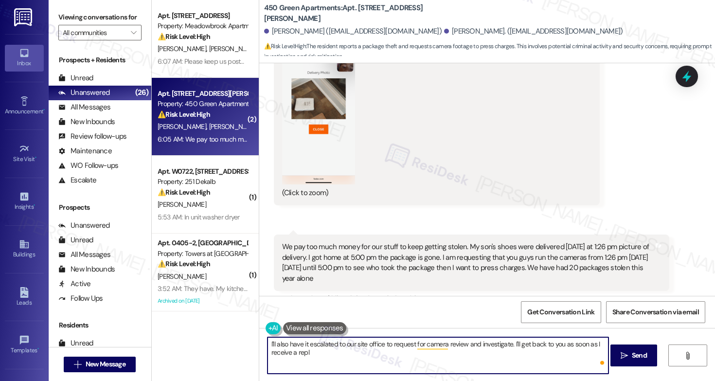
type textarea "I'll also have it escalated to our site office to request for camera review and…"
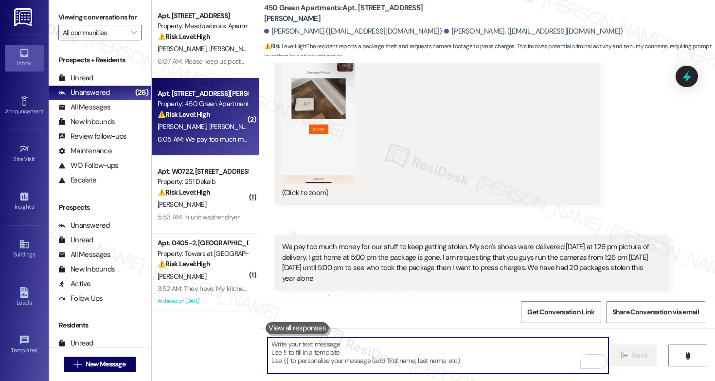
click at [346, 352] on textarea "To enrich screen reader interactions, please activate Accessibility in Grammarl…" at bounding box center [437, 355] width 341 height 36
paste textarea "I’ll escalate this to our site office to request a camera review and further in…"
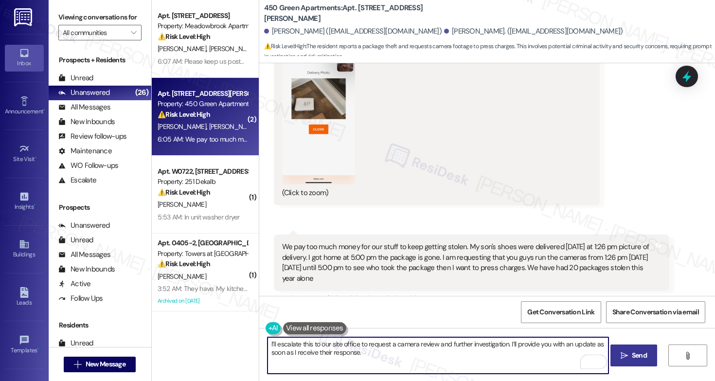
type textarea "I’ll escalate this to our site office to request a camera review and further in…"
click at [638, 365] on button " Send" at bounding box center [633, 355] width 47 height 22
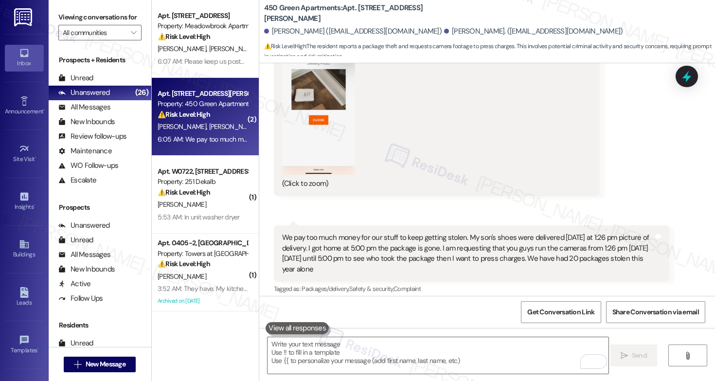
scroll to position [11318, 0]
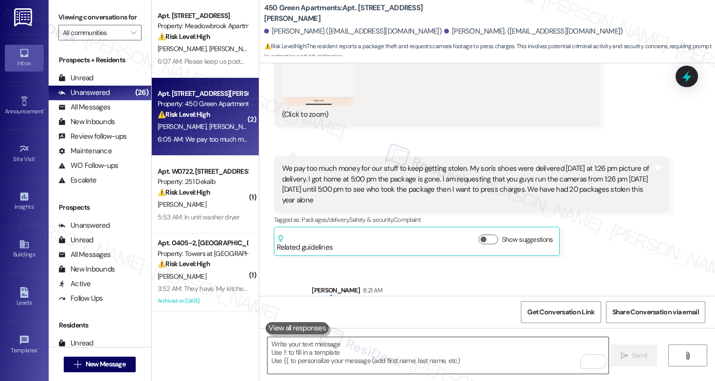
click at [495, 356] on textarea "To enrich screen reader interactions, please activate Accessibility in Grammarl…" at bounding box center [437, 355] width 341 height 36
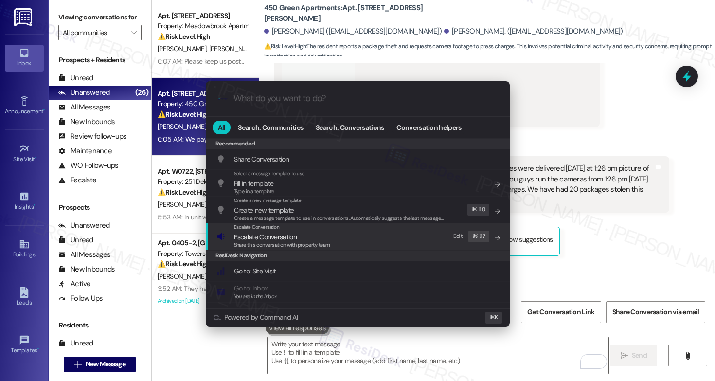
click at [327, 239] on span "Escalate Conversation" at bounding box center [282, 236] width 96 height 11
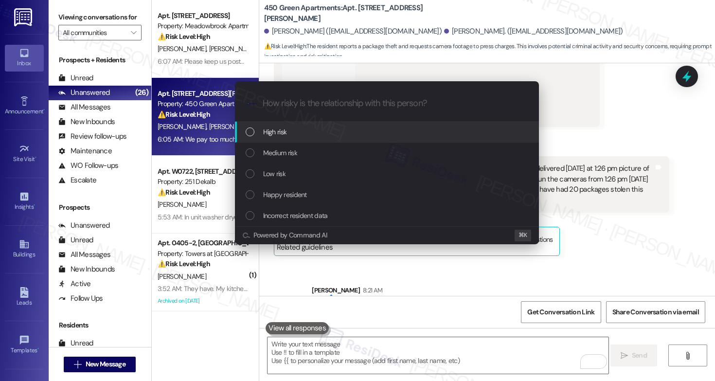
click at [315, 138] on div "High risk" at bounding box center [387, 132] width 304 height 21
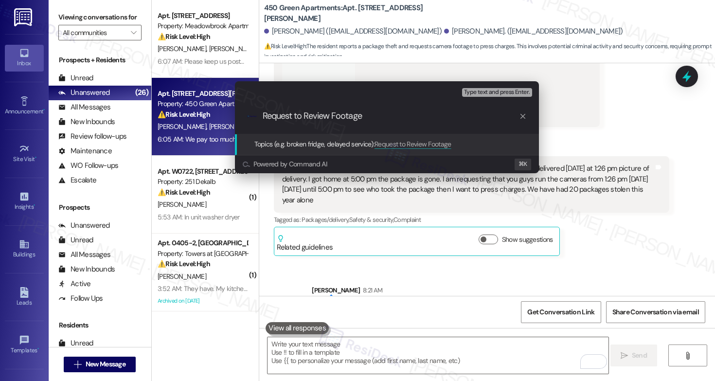
click at [331, 118] on input "Request to Review Footage" at bounding box center [391, 116] width 256 height 10
click at [421, 119] on input "Request to Review CCTV Footage" at bounding box center [391, 116] width 256 height 10
type input "Request to Review CCTV Footage | Lost Package"
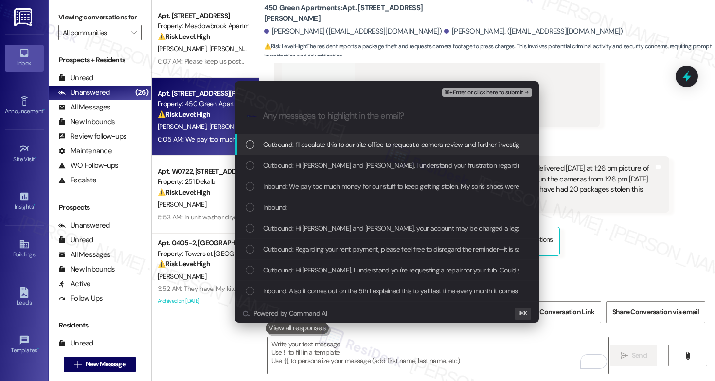
click at [410, 141] on span "Outbound: I’ll escalate this to our site office to request a camera review and …" at bounding box center [491, 144] width 456 height 11
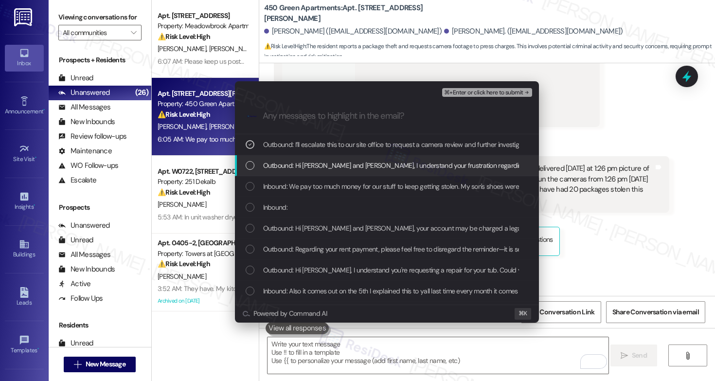
click at [390, 162] on span "Outbound: Hi Tony and Tanai, I understand your frustration regarding the stolen…" at bounding box center [498, 165] width 471 height 11
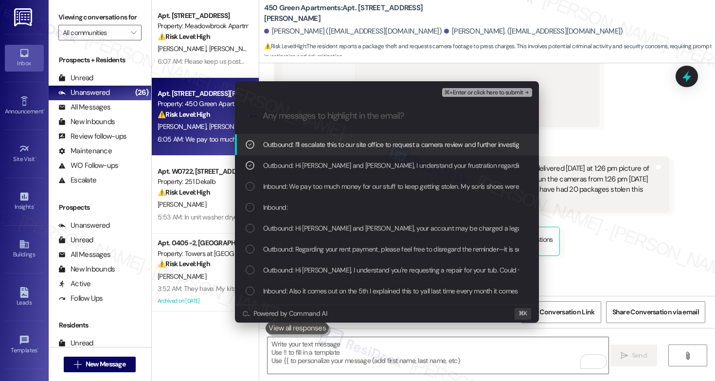
click at [473, 91] on span "⌘+Enter or click here to submit" at bounding box center [483, 92] width 79 height 7
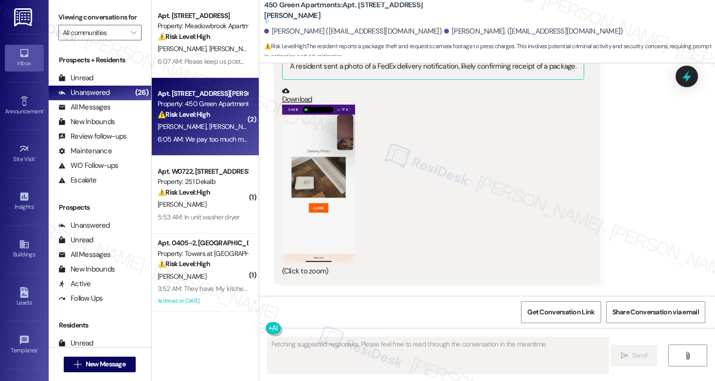
scroll to position [11348, 0]
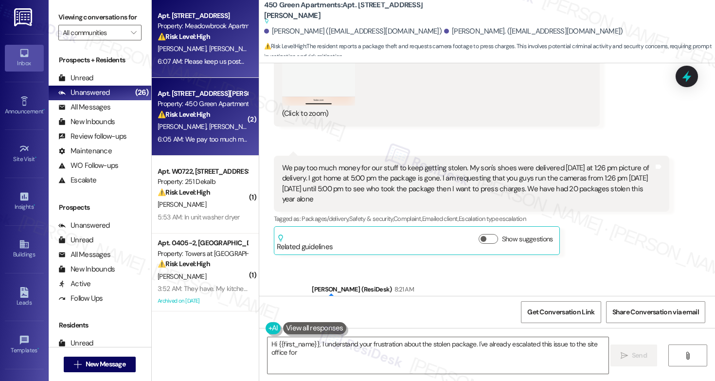
type textarea "Hi {{first_name}}, I understand your frustration about the stolen package. I've…"
click at [219, 28] on div "Property: Meadowbrook Apartments" at bounding box center [203, 26] width 90 height 10
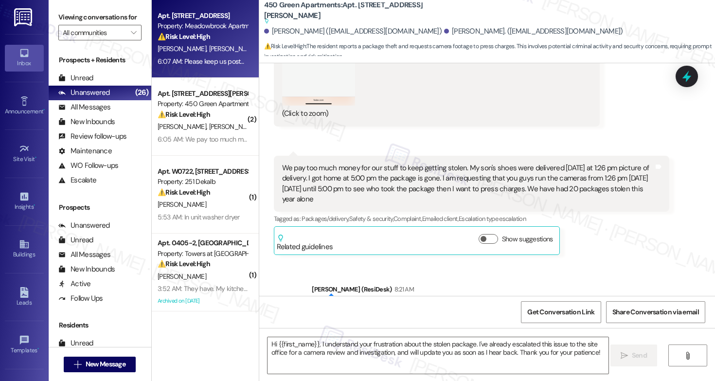
type textarea "Fetching suggested responses. Please feel free to read through the conversation…"
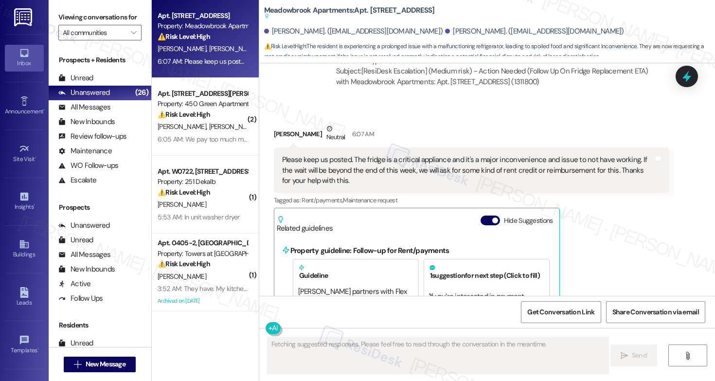
scroll to position [1721, 0]
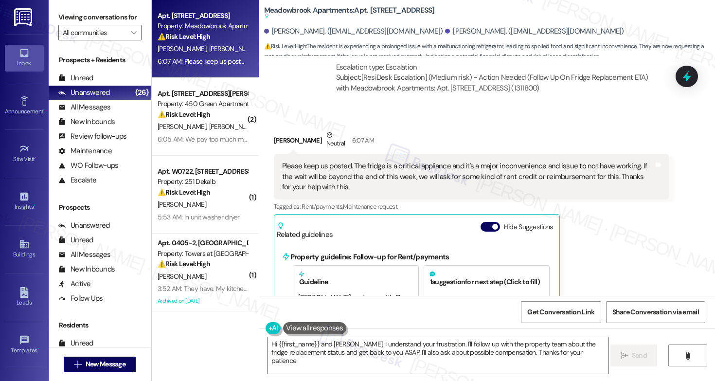
type textarea "Hi {{first_name}} and Sarah, I understand your frustration. I'll follow up with…"
click at [487, 222] on button "Hide Suggestions" at bounding box center [489, 227] width 19 height 10
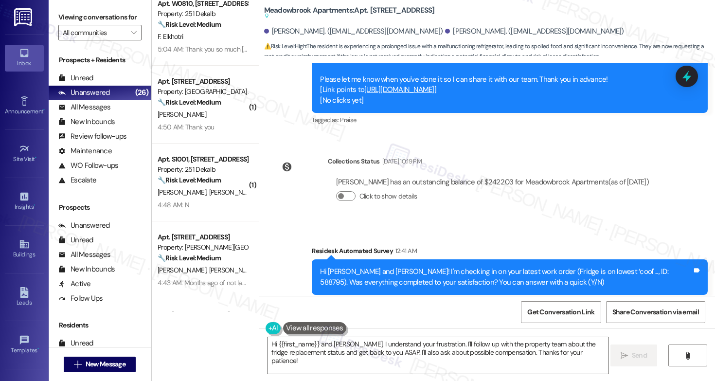
scroll to position [558, 0]
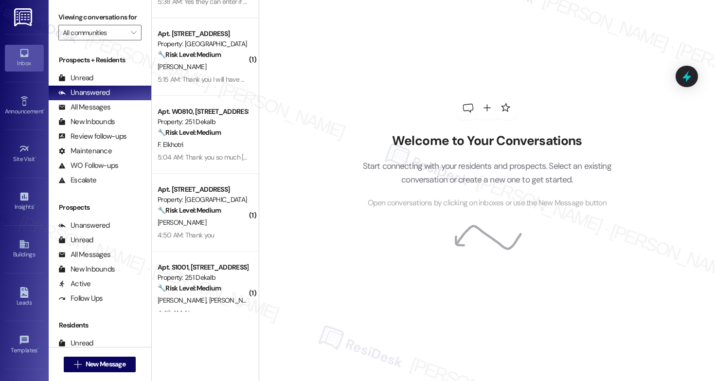
scroll to position [229, 0]
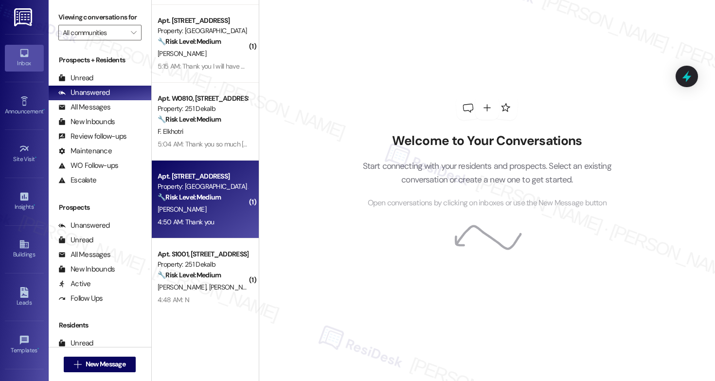
click at [209, 215] on div "[PERSON_NAME]" at bounding box center [203, 209] width 92 height 12
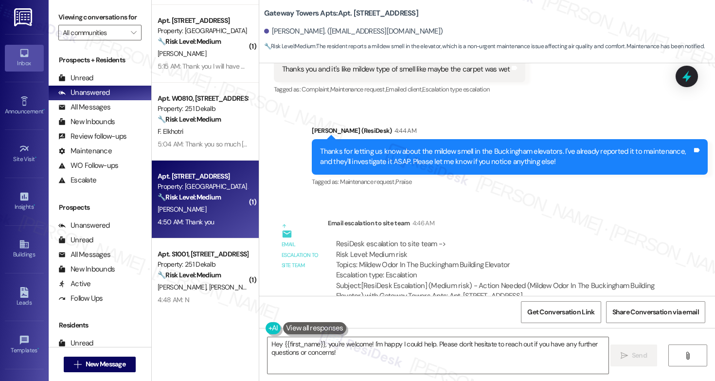
scroll to position [4794, 0]
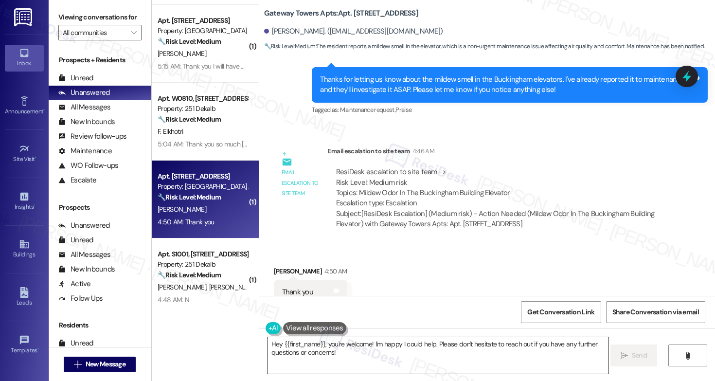
click at [321, 355] on textarea "Hey {{first_name}}, you're welcome! I'm happy I could help. Please don't hesita…" at bounding box center [437, 355] width 341 height 36
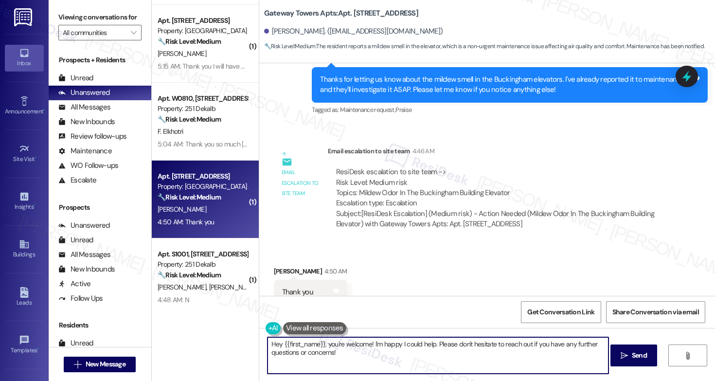
click at [321, 355] on textarea "Hey {{first_name}}, you're welcome! I'm happy I could help. Please don't hesita…" at bounding box center [437, 355] width 341 height 36
click at [366, 359] on textarea "Hey {{first_name}}, you're welcome! I'm happy I could help. Please don't hesita…" at bounding box center [437, 355] width 341 height 36
drag, startPoint x: 326, startPoint y: 344, endPoint x: 189, endPoint y: 344, distance: 137.1
click at [189, 344] on div "Apt. 366, 200 Meadowbrook Drive Property: Meadowbrook Apartments ⚠️ Risk Level:…" at bounding box center [433, 190] width 563 height 381
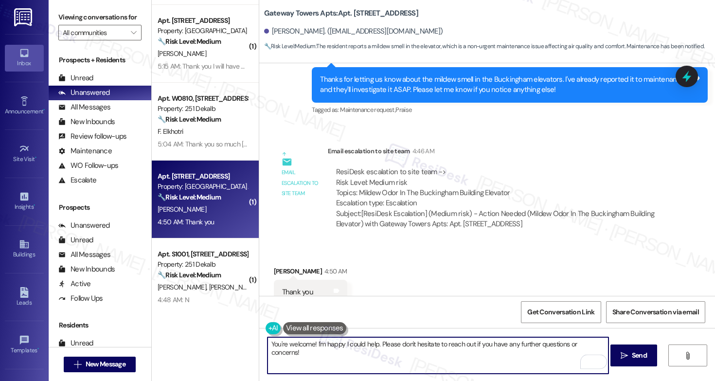
click at [468, 361] on textarea "You're welcome! I'm happy I could help. Please don't hesitate to reach out if y…" at bounding box center [437, 355] width 341 height 36
type textarea "You're welcome! I'm happy I could help. Please don't hesitate to reach out if y…"
click at [625, 357] on icon "" at bounding box center [624, 356] width 7 height 8
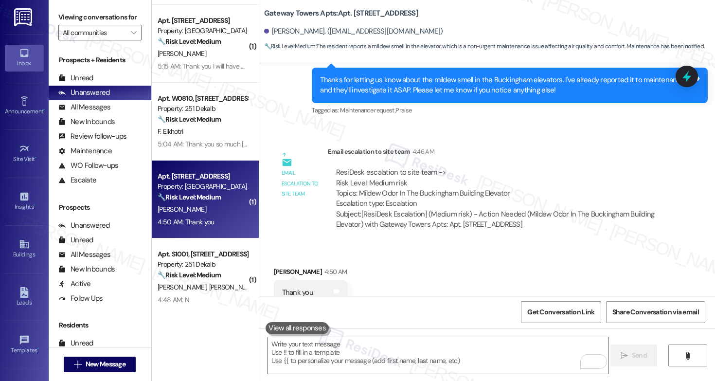
scroll to position [232, 0]
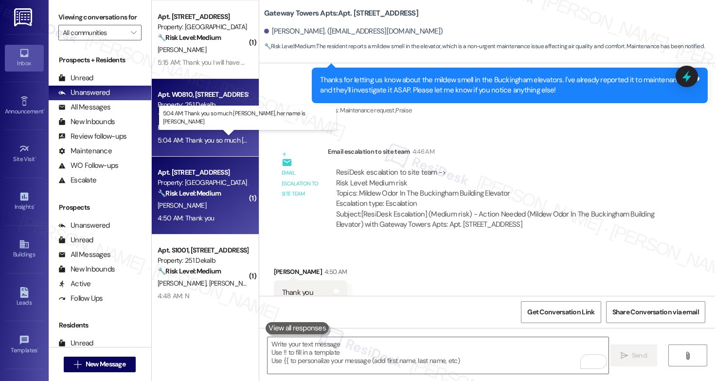
click at [202, 138] on div "5:04 AM: Thank you so much Emily, her name is Mecca 5:04 AM: Thank you so much …" at bounding box center [267, 140] width 218 height 9
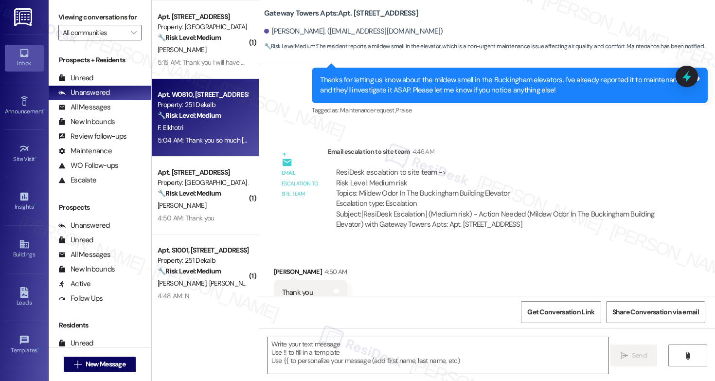
click at [202, 138] on div "5:04 AM: Thank you so much Emily, her name is Mecca 5:04 AM: Thank you so much …" at bounding box center [267, 140] width 218 height 9
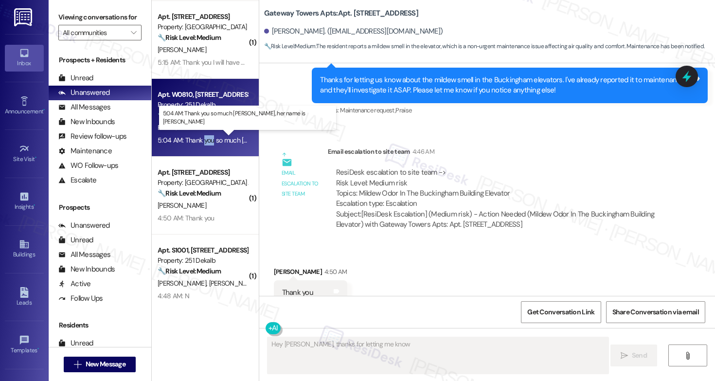
scroll to position [1805, 0]
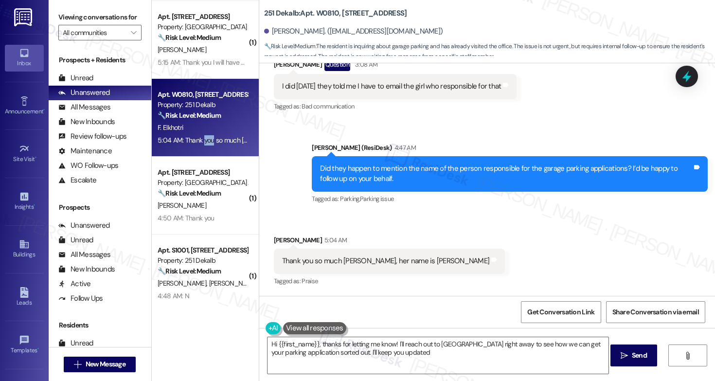
type textarea "Hi {{first_name}}, thanks for letting me know! I'll reach out to Mecca right aw…"
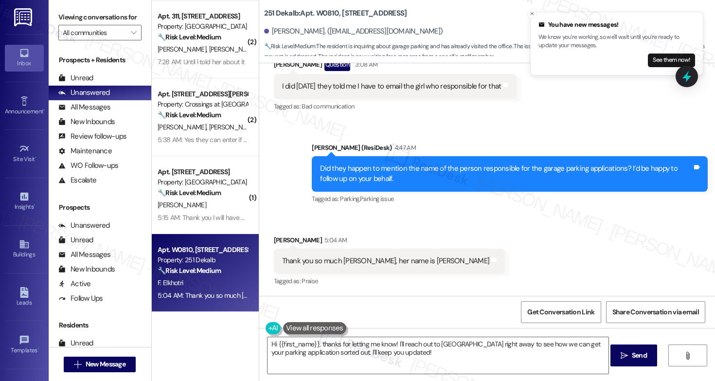
scroll to position [0, 0]
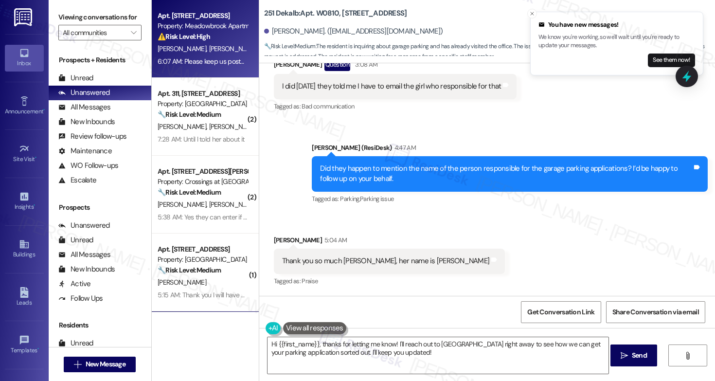
click at [216, 38] on div "⚠️ Risk Level: High The resident is experiencing a prolonged issue with a malfu…" at bounding box center [203, 37] width 90 height 10
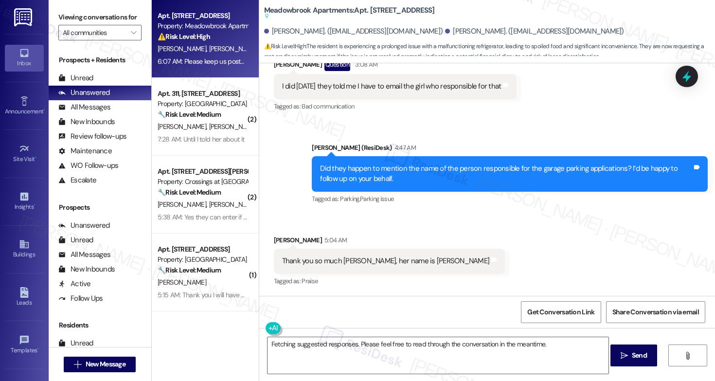
scroll to position [1804, 0]
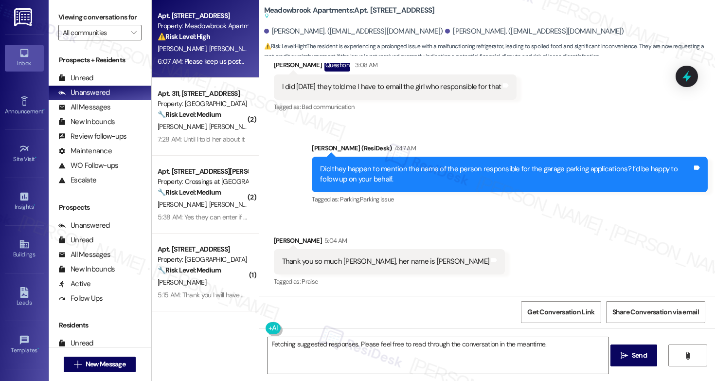
click at [216, 38] on div "⚠️ Risk Level: High The resident is experiencing a prolonged issue with a malfu…" at bounding box center [203, 37] width 90 height 10
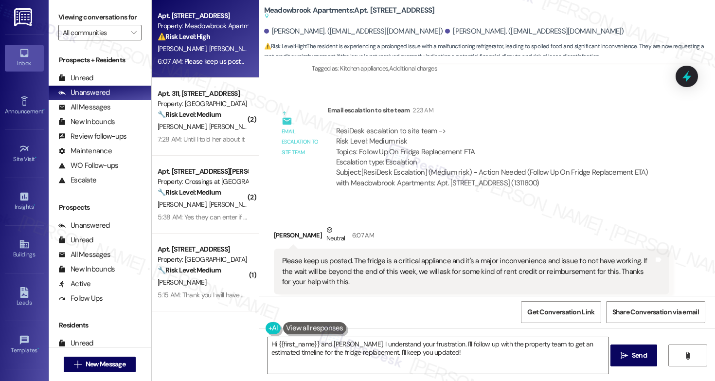
scroll to position [1624, 0]
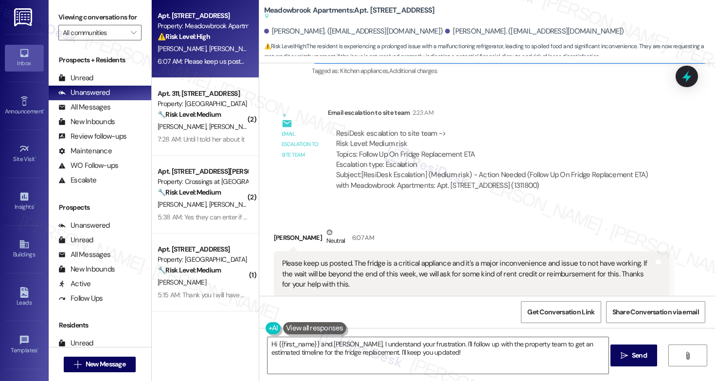
click at [396, 165] on div "ResiDesk escalation to site team -> Risk Level: Medium risk Topics: Follow Up O…" at bounding box center [499, 159] width 342 height 77
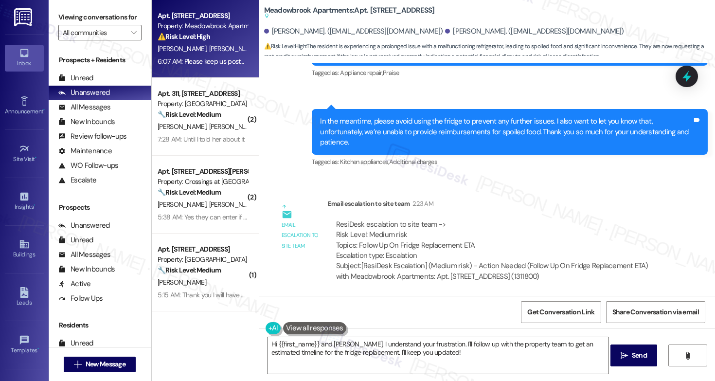
scroll to position [1531, 0]
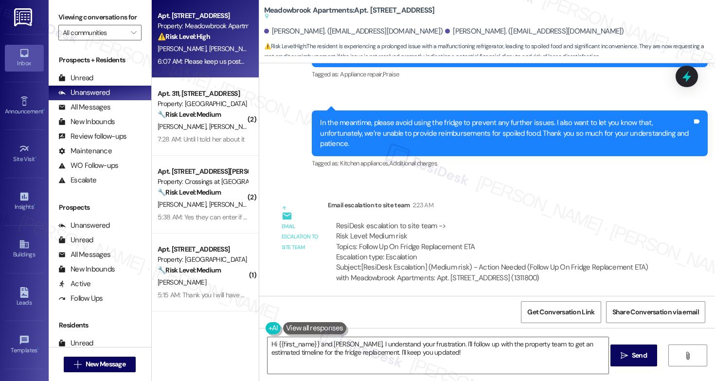
click at [673, 118] on div "In the meantime, please avoid using the fridge to prevent any further issues. I…" at bounding box center [506, 133] width 372 height 31
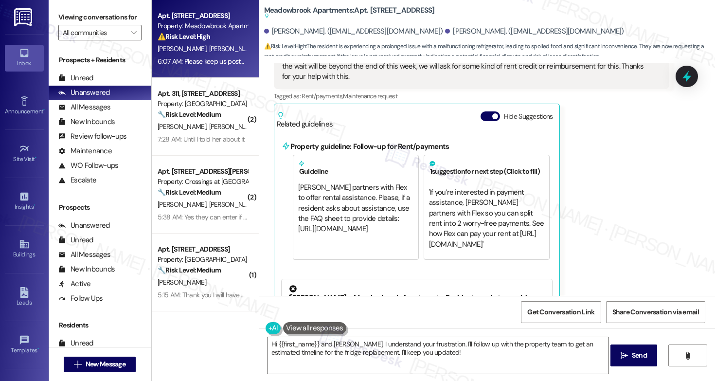
scroll to position [1767, 0]
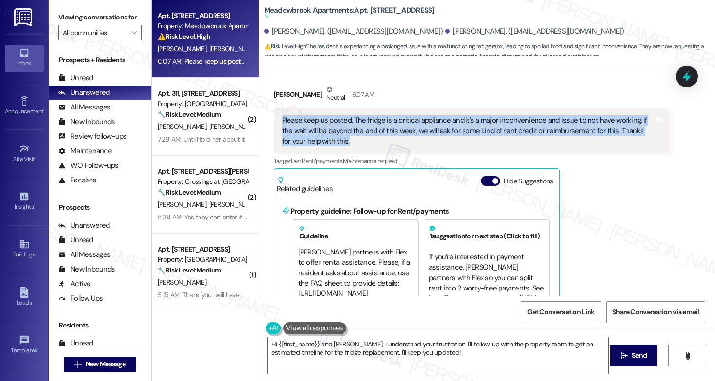
drag, startPoint x: 275, startPoint y: 87, endPoint x: 342, endPoint y: 115, distance: 72.6
click at [342, 115] on div "Please keep us posted. The fridge is a critical appliance and it's a major inco…" at bounding box center [468, 130] width 374 height 31
copy div "Please keep us posted. The fridge is a critical appliance and it's a major inco…"
click at [330, 352] on textarea "Hi {{first_name}} and Sarah, I understand your frustration. I'll follow up with…" at bounding box center [437, 355] width 341 height 36
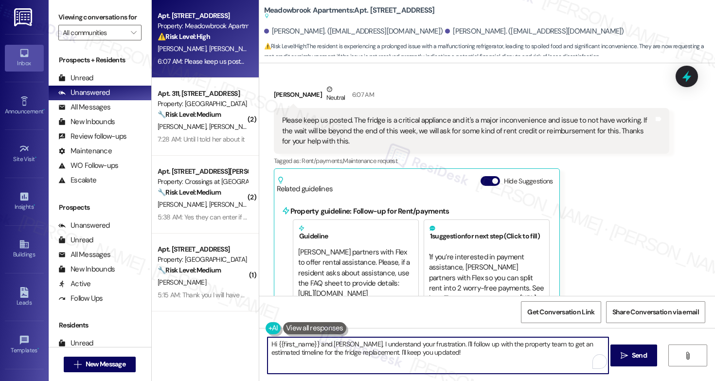
click at [330, 352] on textarea "Hi {{first_name}} and Sarah, I understand your frustration. I'll follow up with…" at bounding box center [437, 355] width 341 height 36
paste textarea "Understood. I’ll keep you updated — I know the fridge is essential."
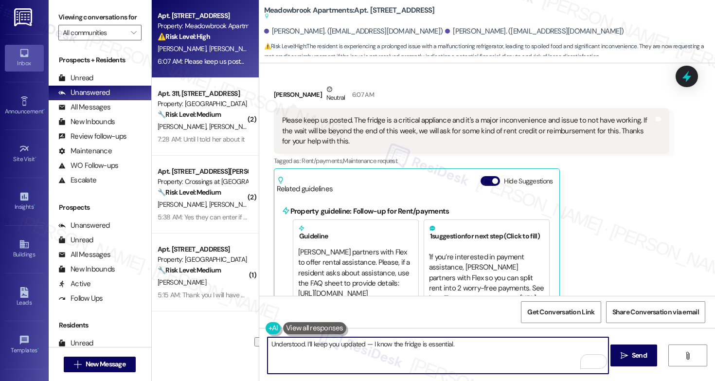
drag, startPoint x: 458, startPoint y: 345, endPoint x: 358, endPoint y: 344, distance: 99.2
click at [358, 344] on textarea "Understood. I’ll keep you updated — I know the fridge is essential." at bounding box center [437, 355] width 341 height 36
type textarea "Understood. I’ll keep you updated."
click at [639, 355] on span "Send" at bounding box center [639, 355] width 15 height 10
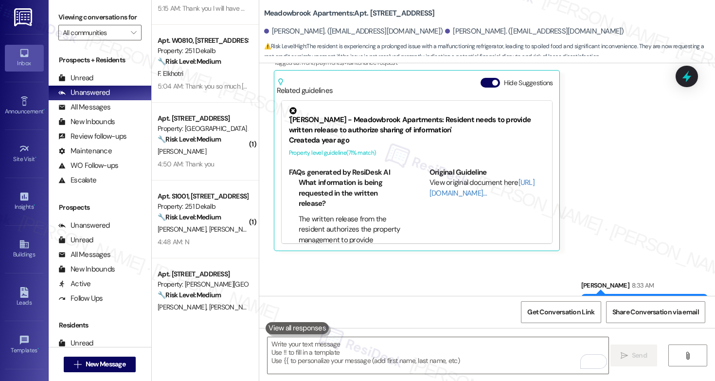
scroll to position [278, 0]
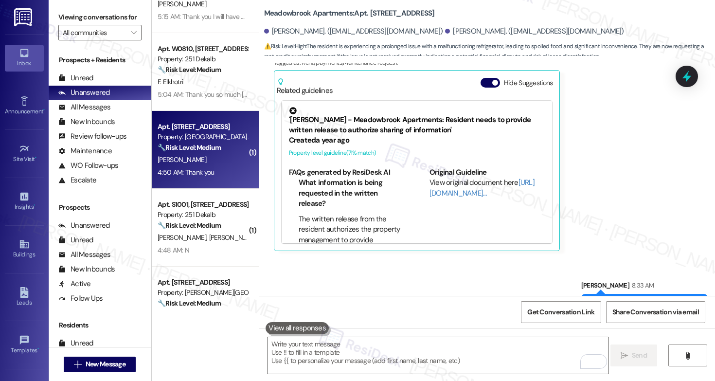
click at [215, 158] on div "M. Wright" at bounding box center [203, 160] width 92 height 12
type textarea "Fetching suggested responses. Please feel free to read through the conversation…"
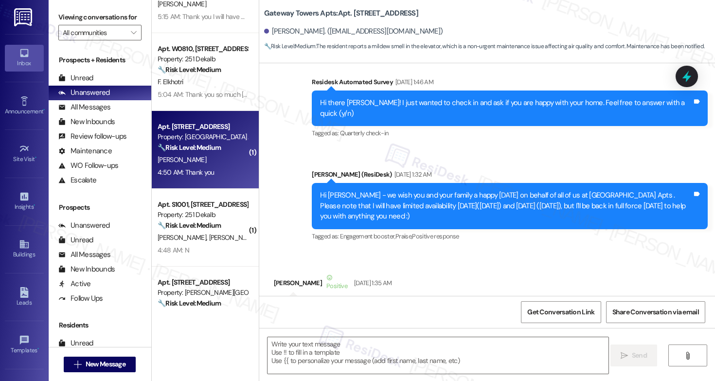
type textarea "Fetching suggested responses. Please feel free to read through the conversation…"
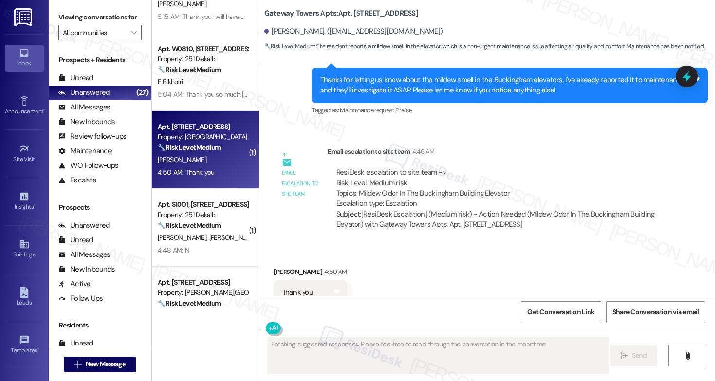
scroll to position [4862, 0]
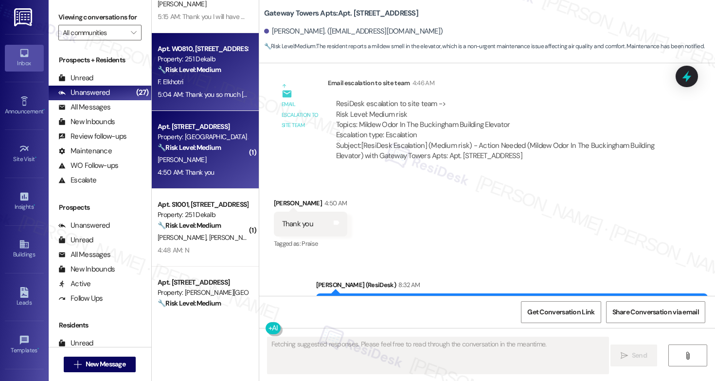
click at [213, 95] on div "5:04 AM: Thank you so much Emily, her name is Mecca 5:04 AM: Thank you so much …" at bounding box center [267, 94] width 218 height 9
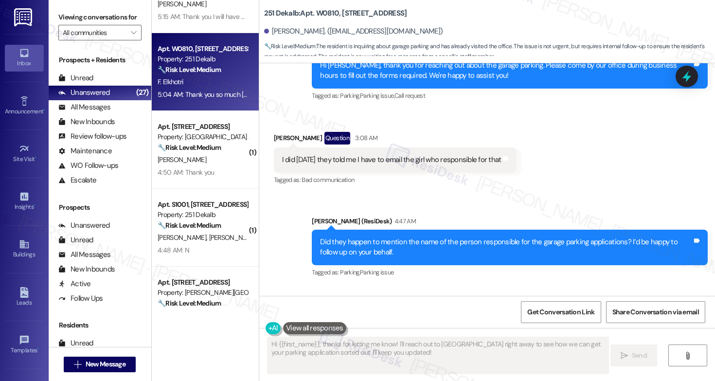
scroll to position [1628, 0]
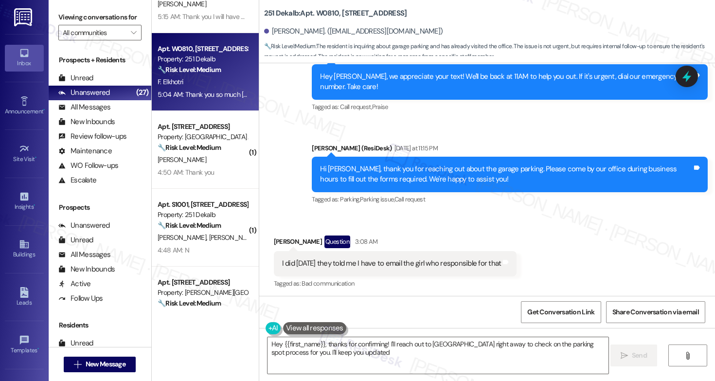
type textarea "Hey {{first_name}}, thanks for confirming! I'll reach out to Mecca right away t…"
